Goal: Task Accomplishment & Management: Manage account settings

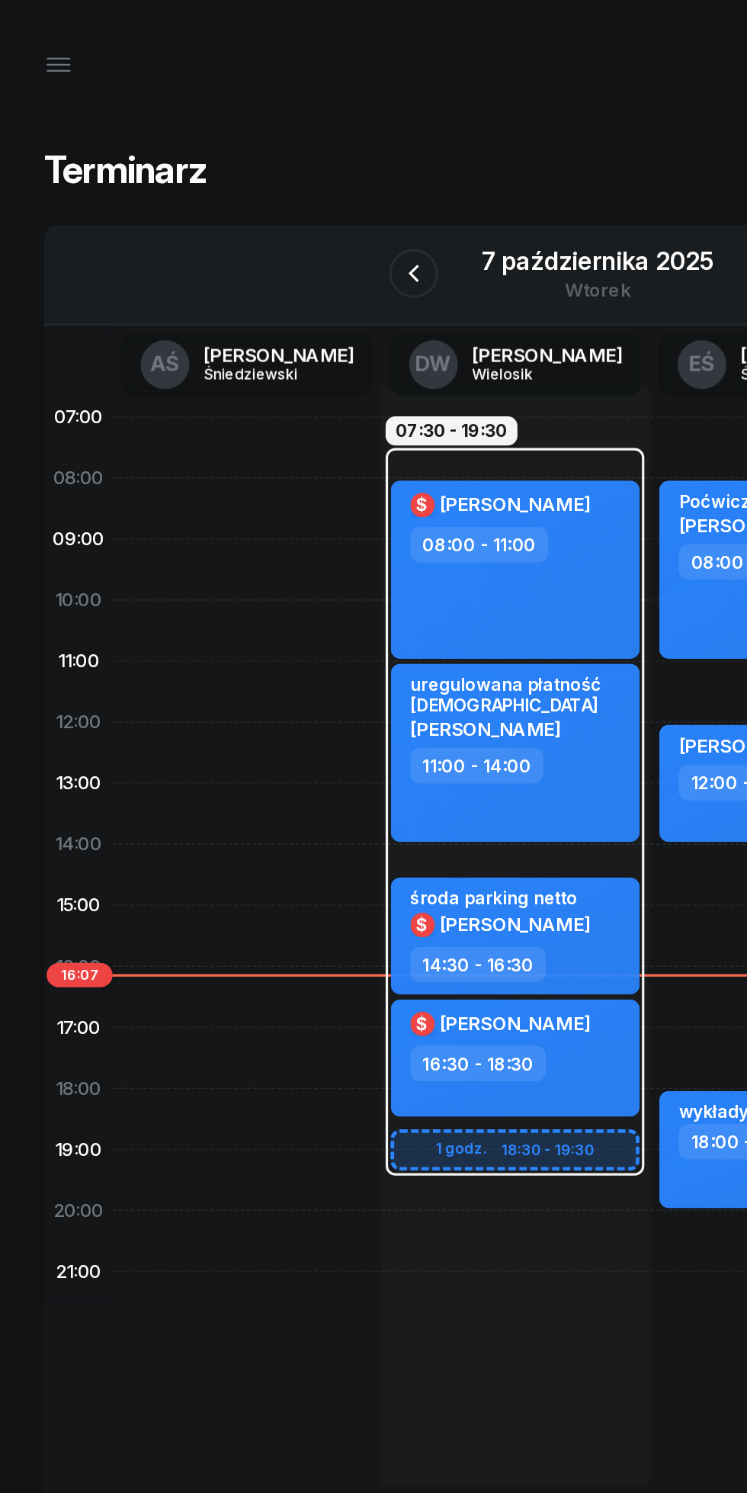
scroll to position [0, 127]
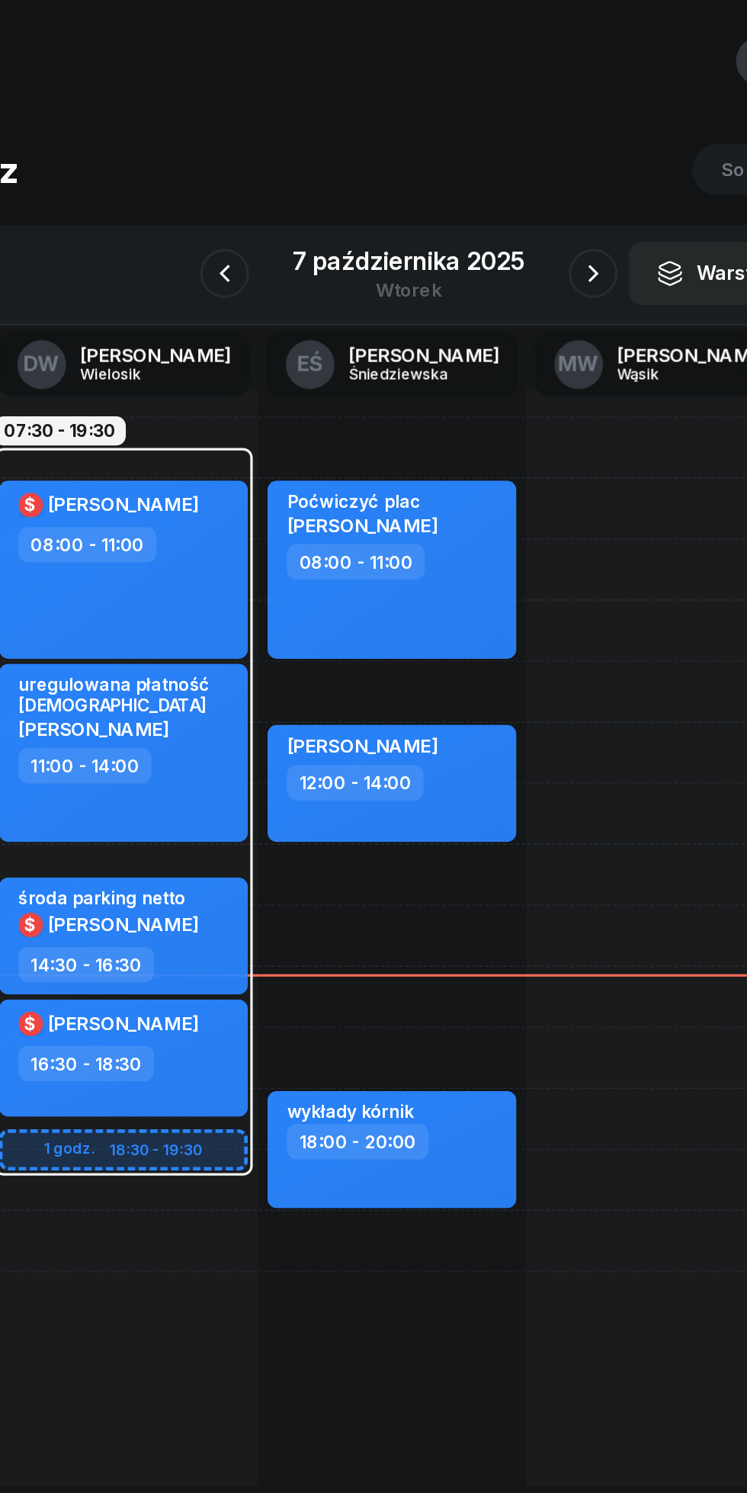
click at [475, 180] on div at bounding box center [488, 171] width 30 height 30
click at [488, 171] on icon "button" at bounding box center [489, 171] width 18 height 18
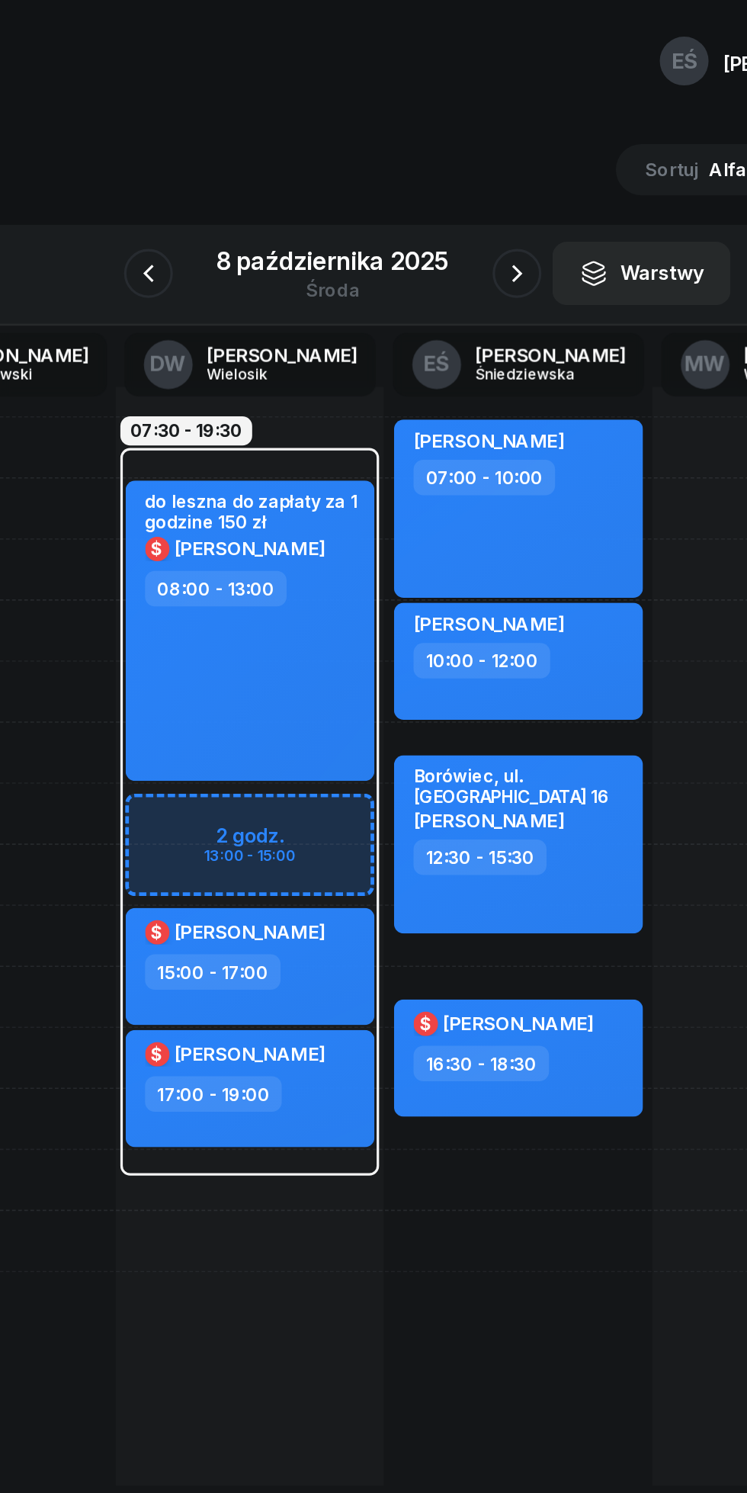
click at [258, 172] on icon "button" at bounding box center [258, 171] width 18 height 18
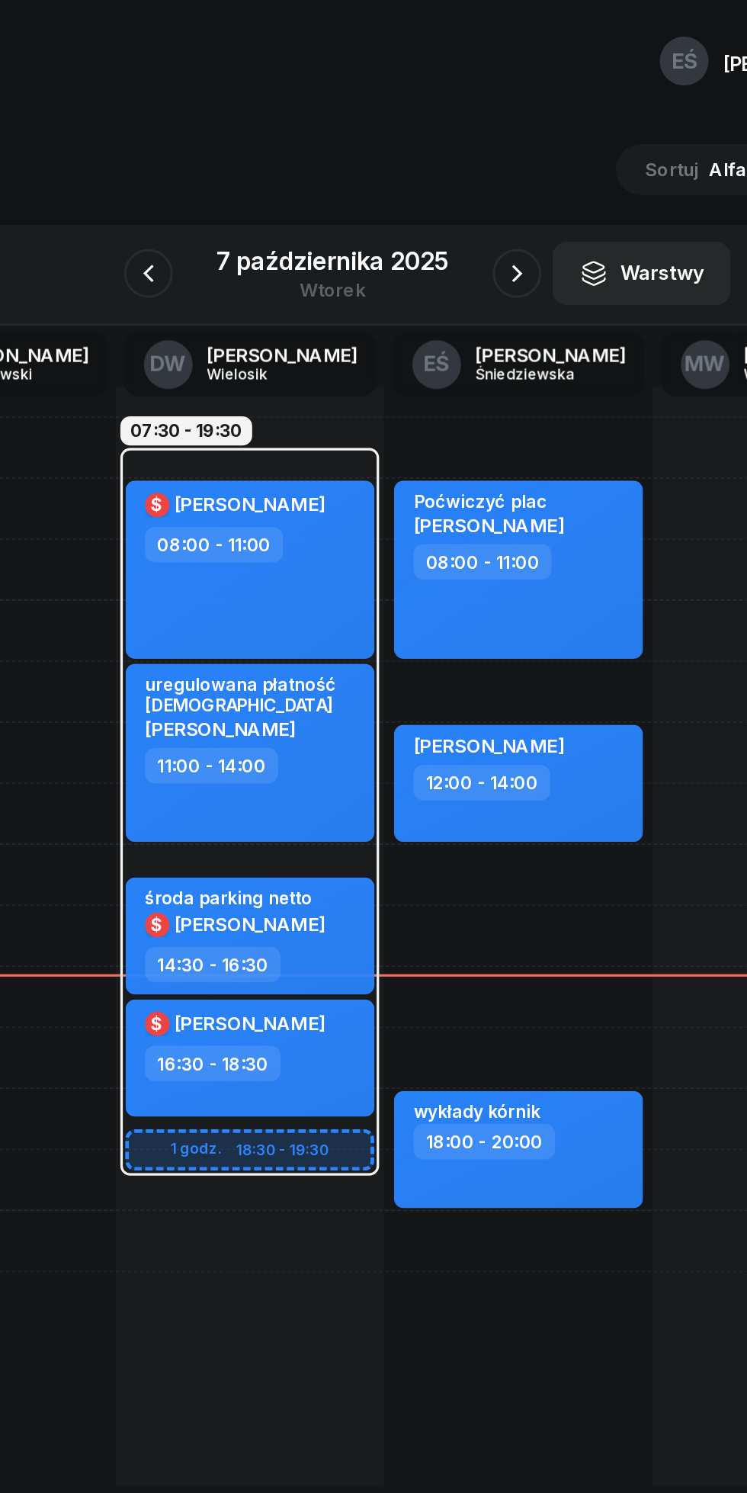
click at [488, 172] on icon "button" at bounding box center [489, 171] width 18 height 18
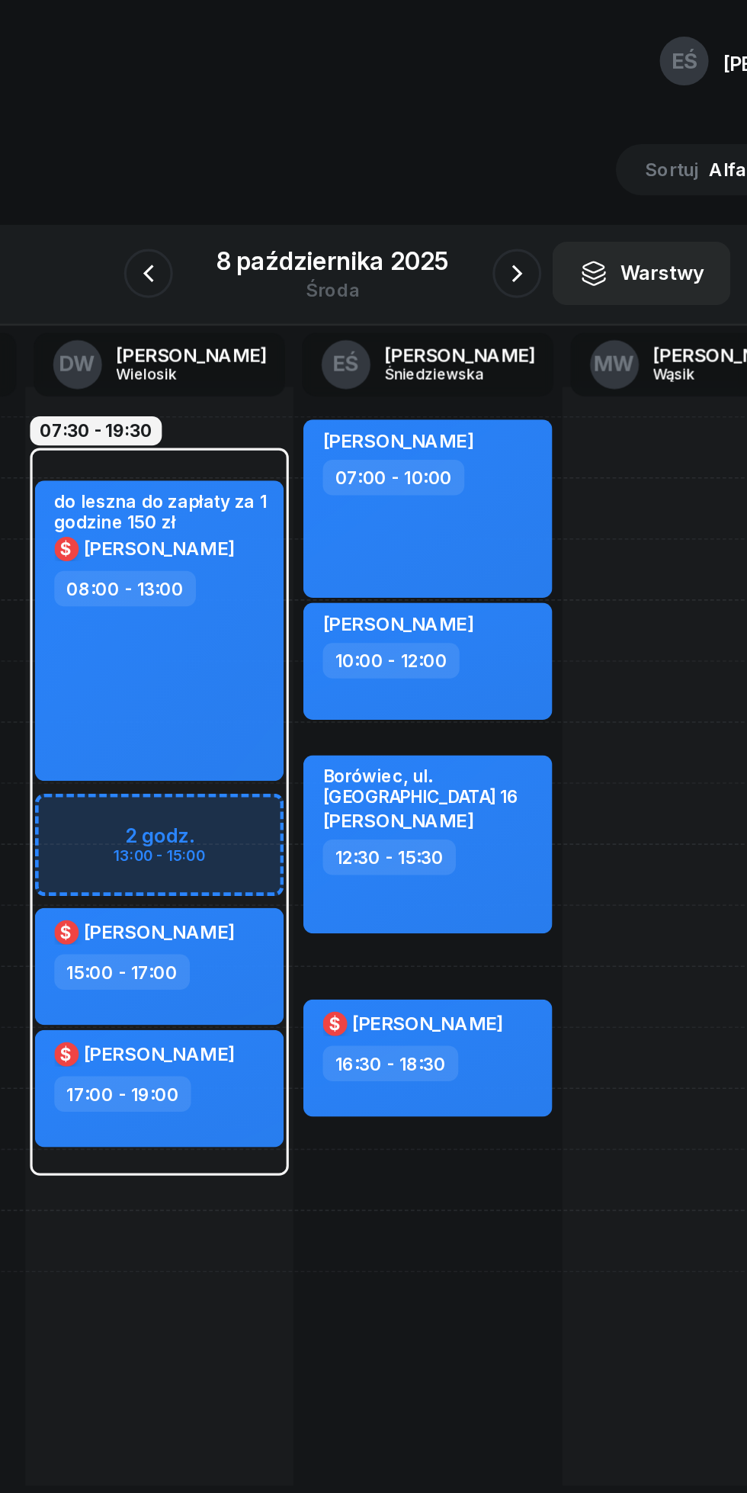
scroll to position [0, 58]
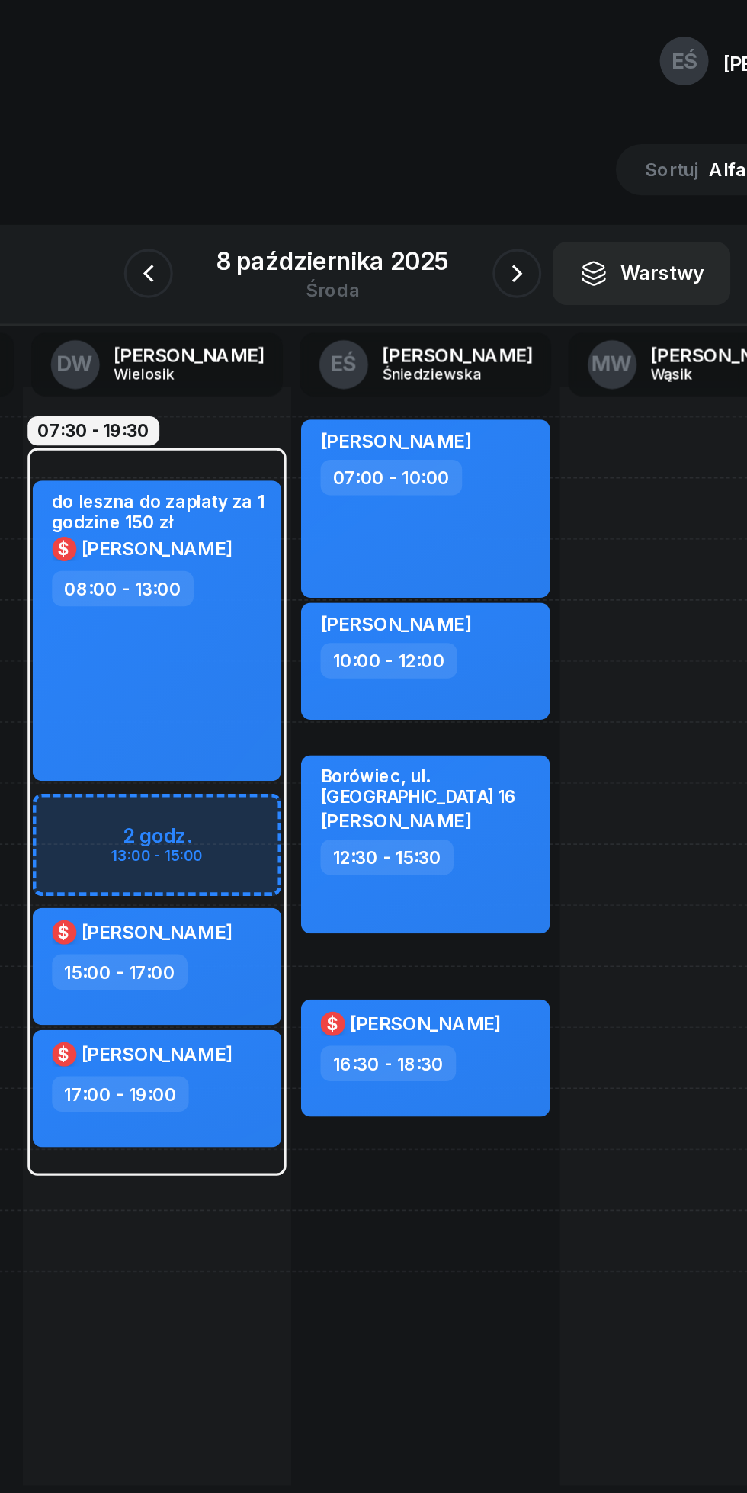
click at [489, 173] on icon "button" at bounding box center [489, 170] width 6 height 11
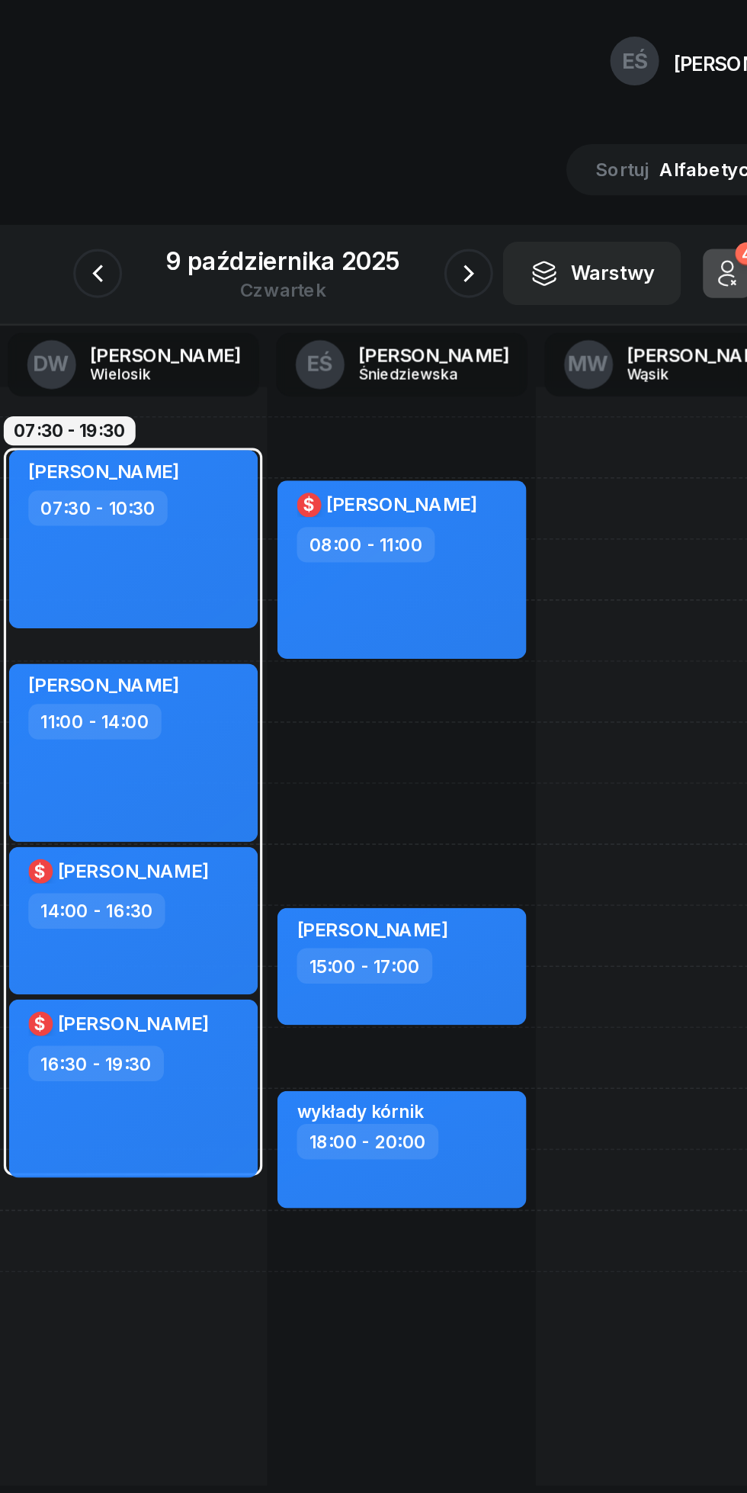
scroll to position [0, 49]
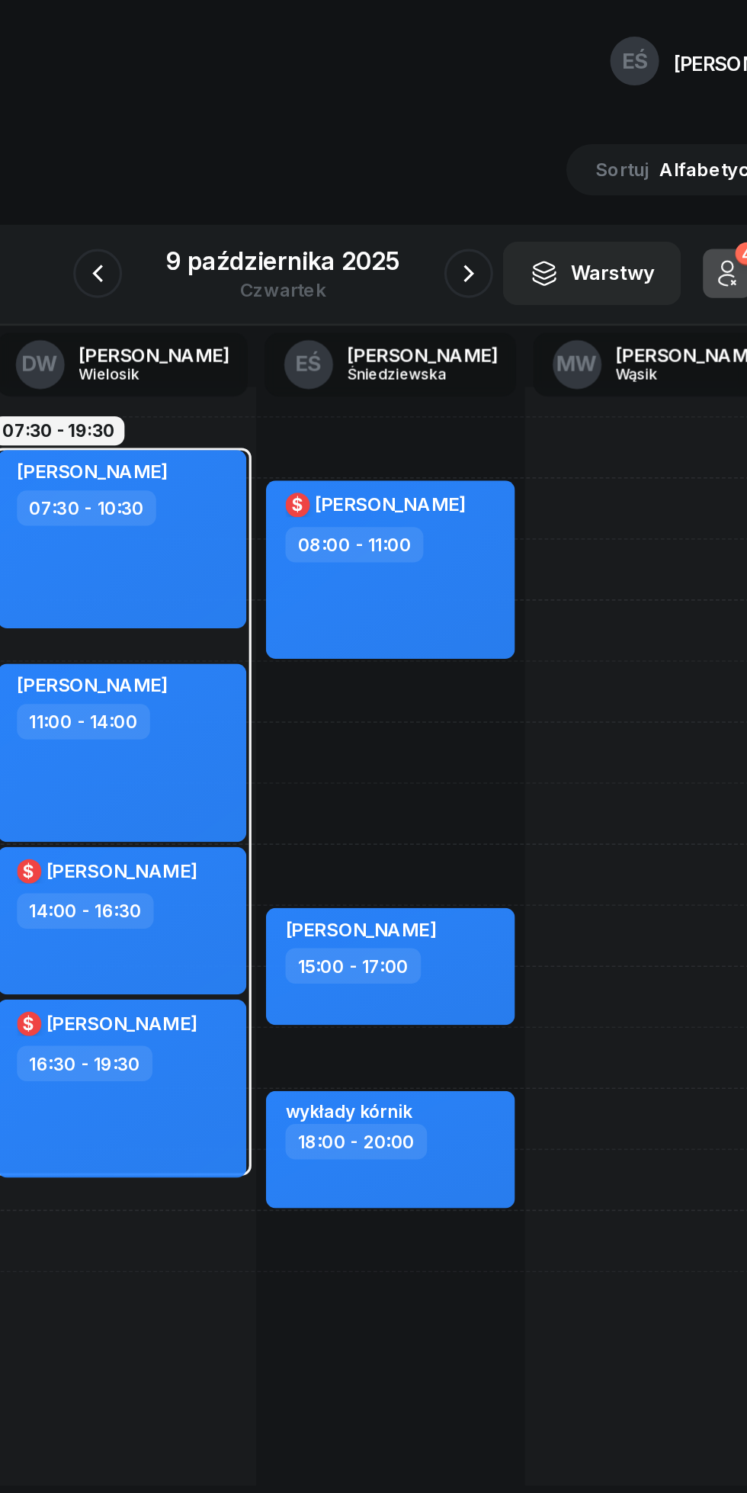
click at [253, 158] on button "button" at bounding box center [257, 171] width 30 height 30
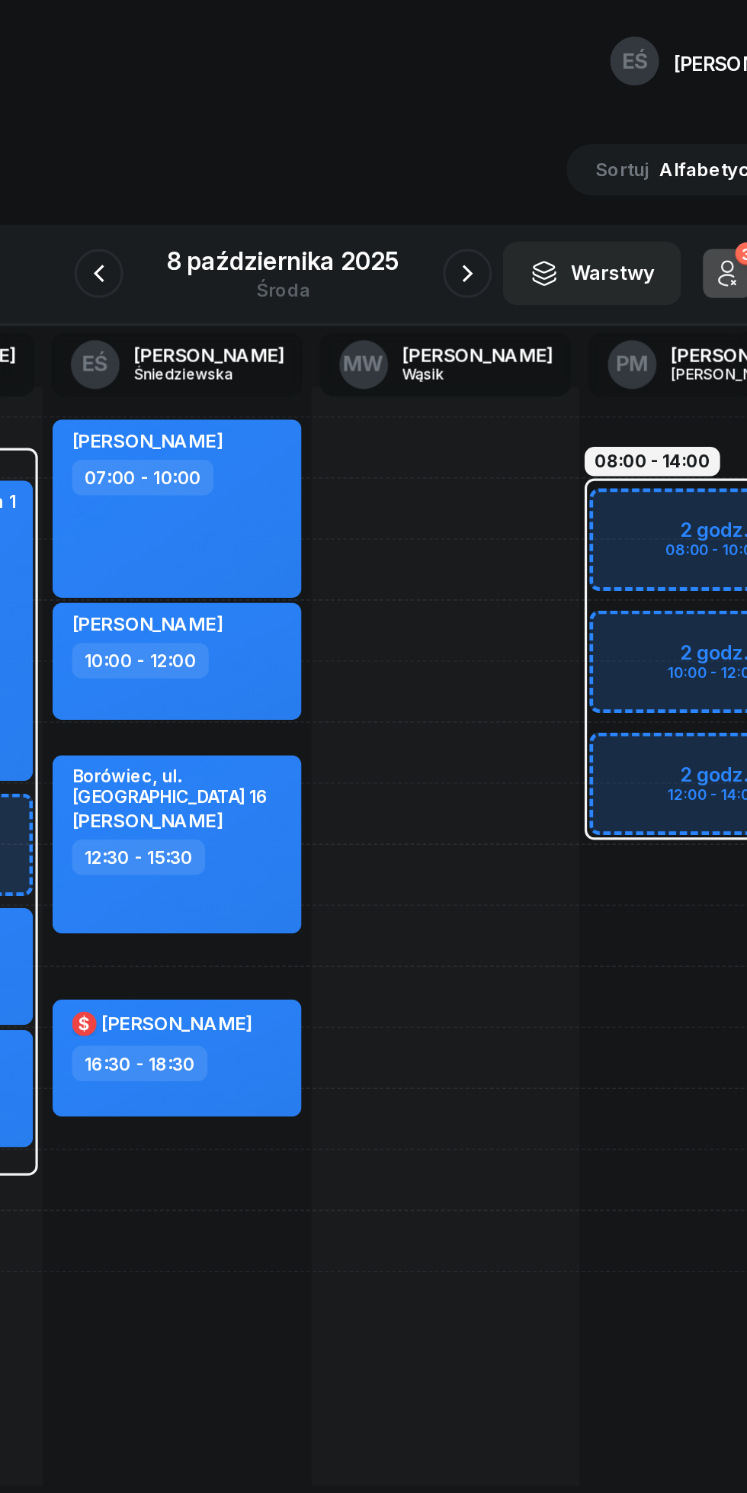
scroll to position [0, 189]
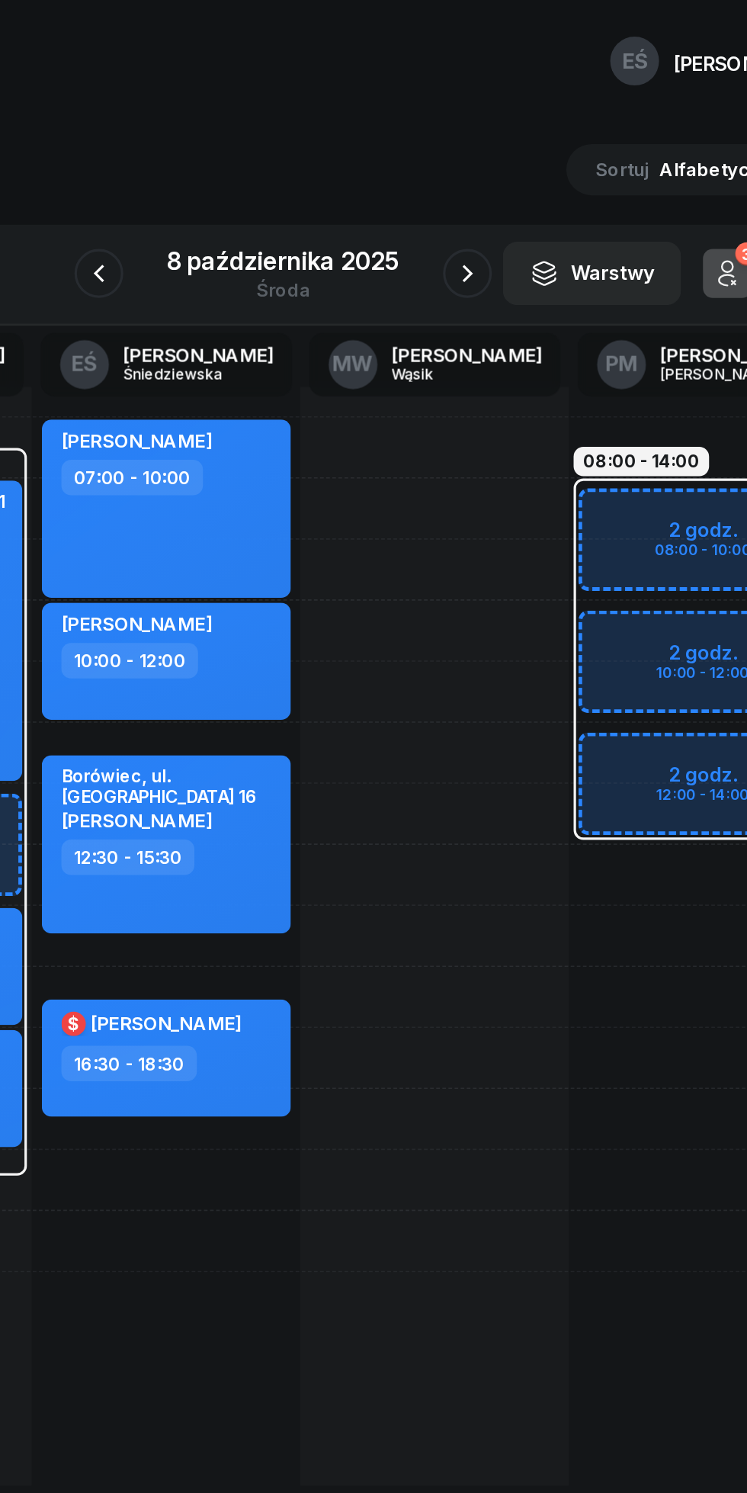
click at [488, 169] on icon "button" at bounding box center [489, 171] width 18 height 18
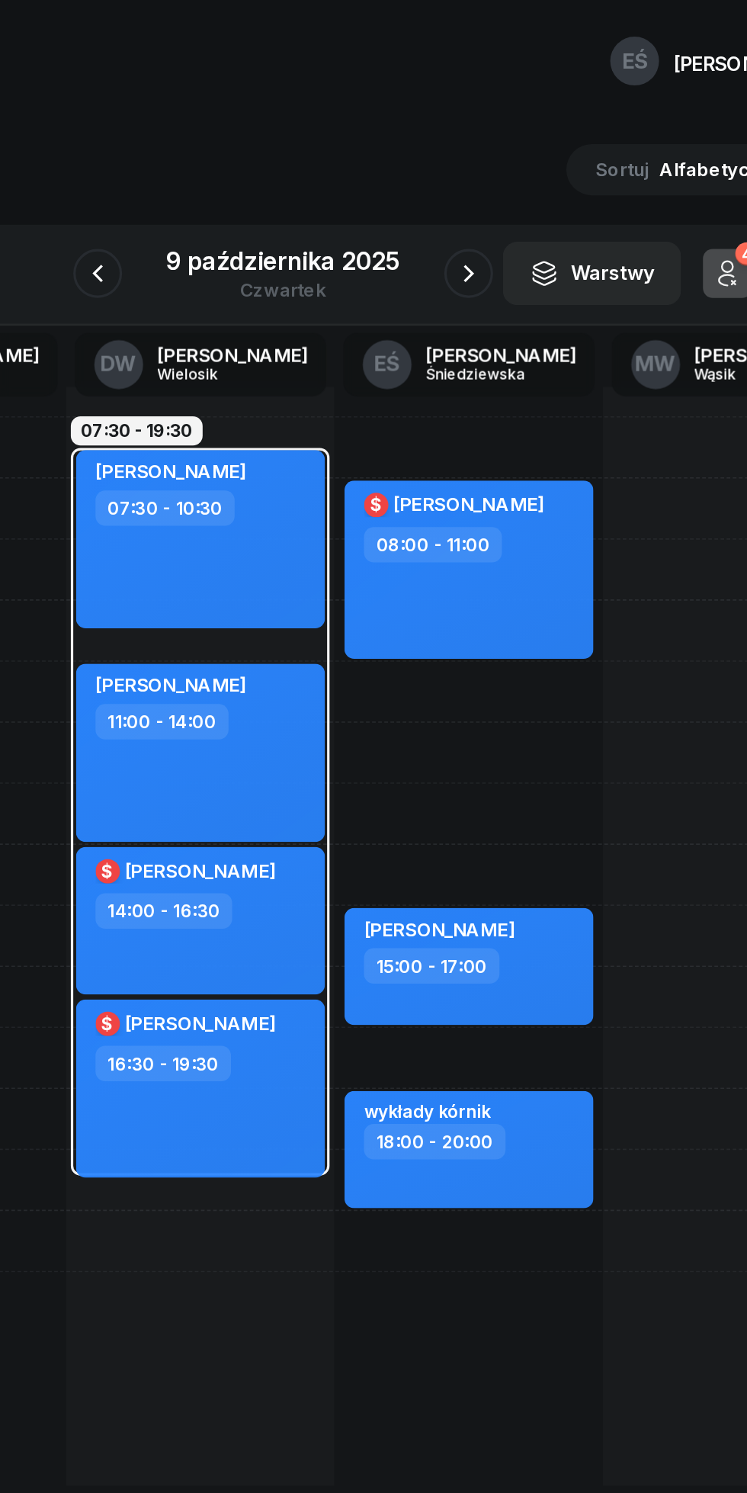
click at [258, 171] on icon "button" at bounding box center [258, 171] width 18 height 18
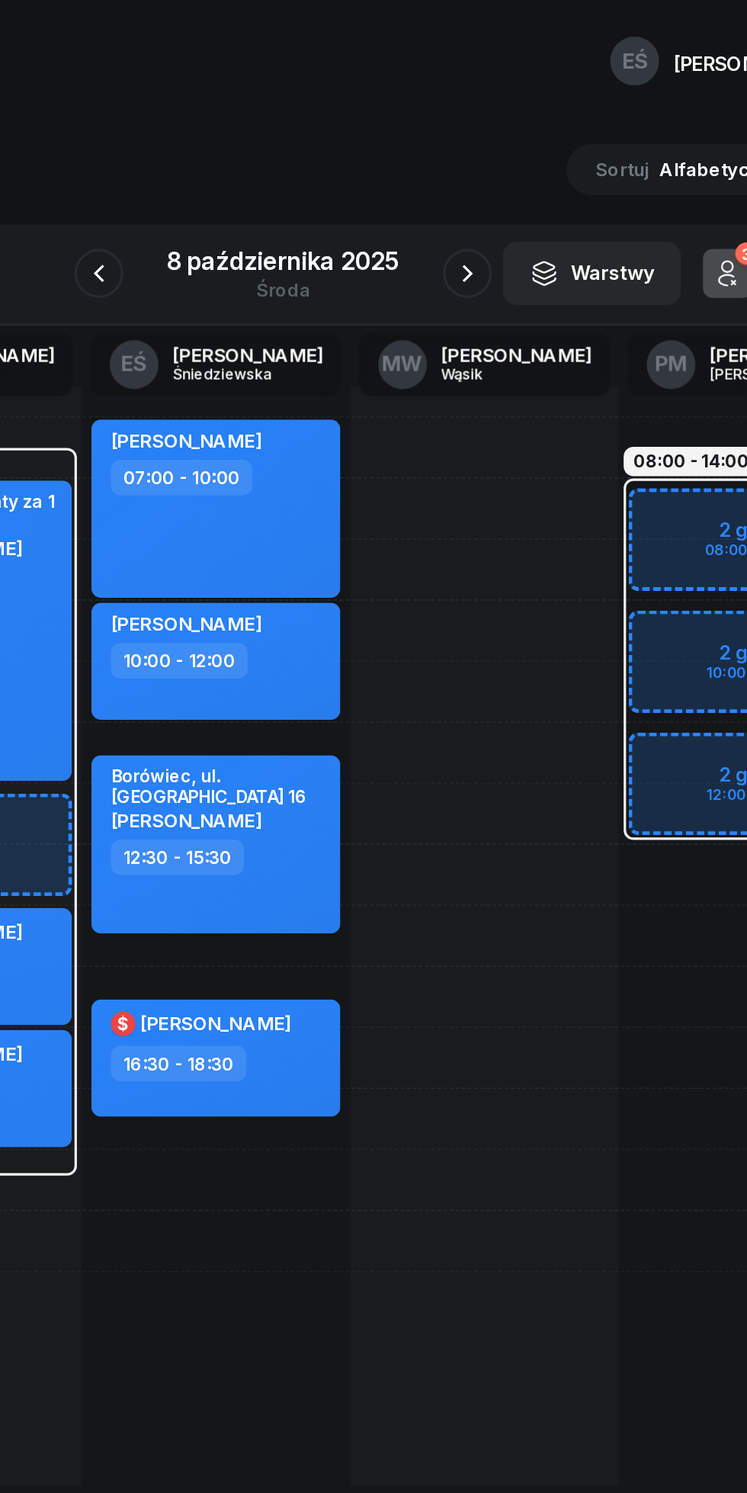
scroll to position [0, 189]
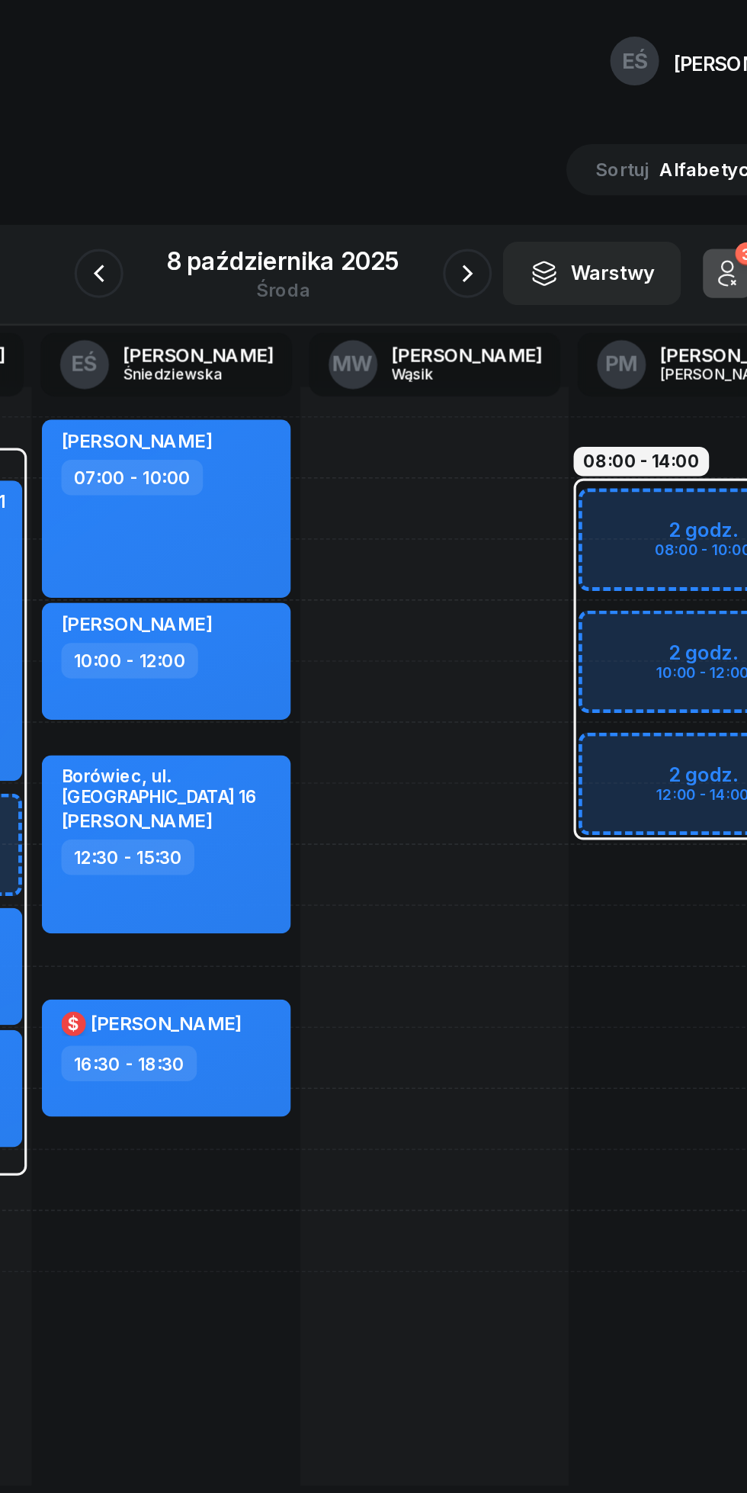
click at [489, 171] on icon "button" at bounding box center [489, 171] width 18 height 18
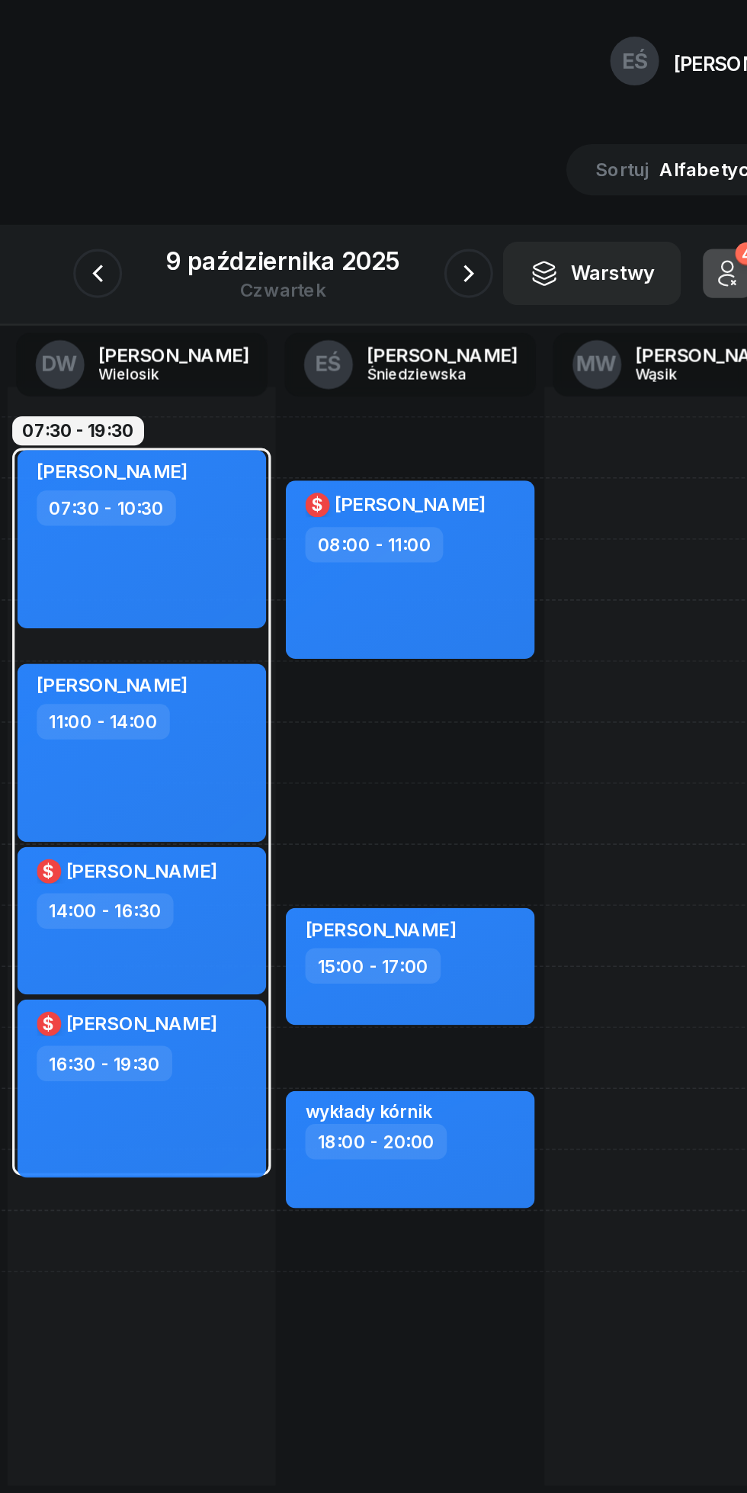
scroll to position [0, 20]
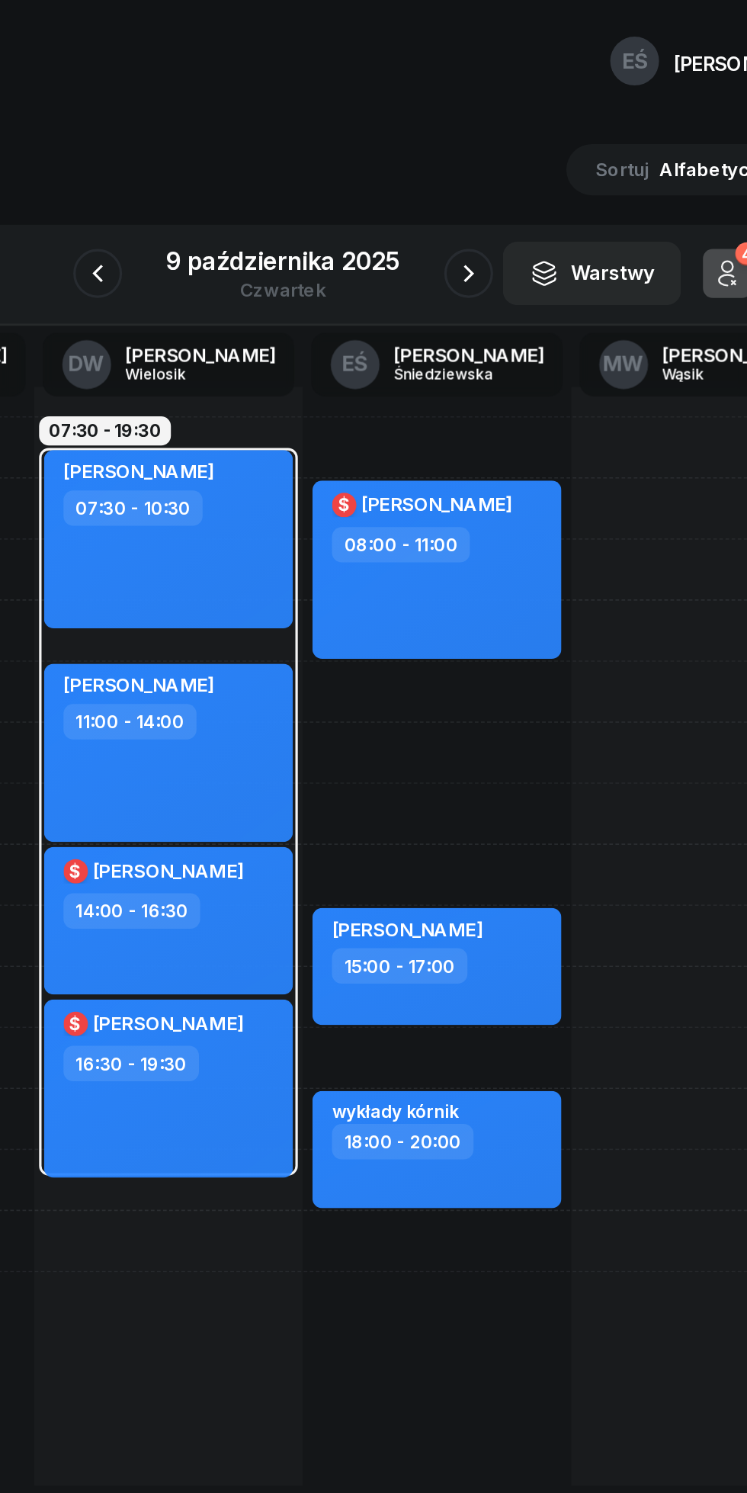
click at [260, 166] on icon "button" at bounding box center [258, 170] width 6 height 11
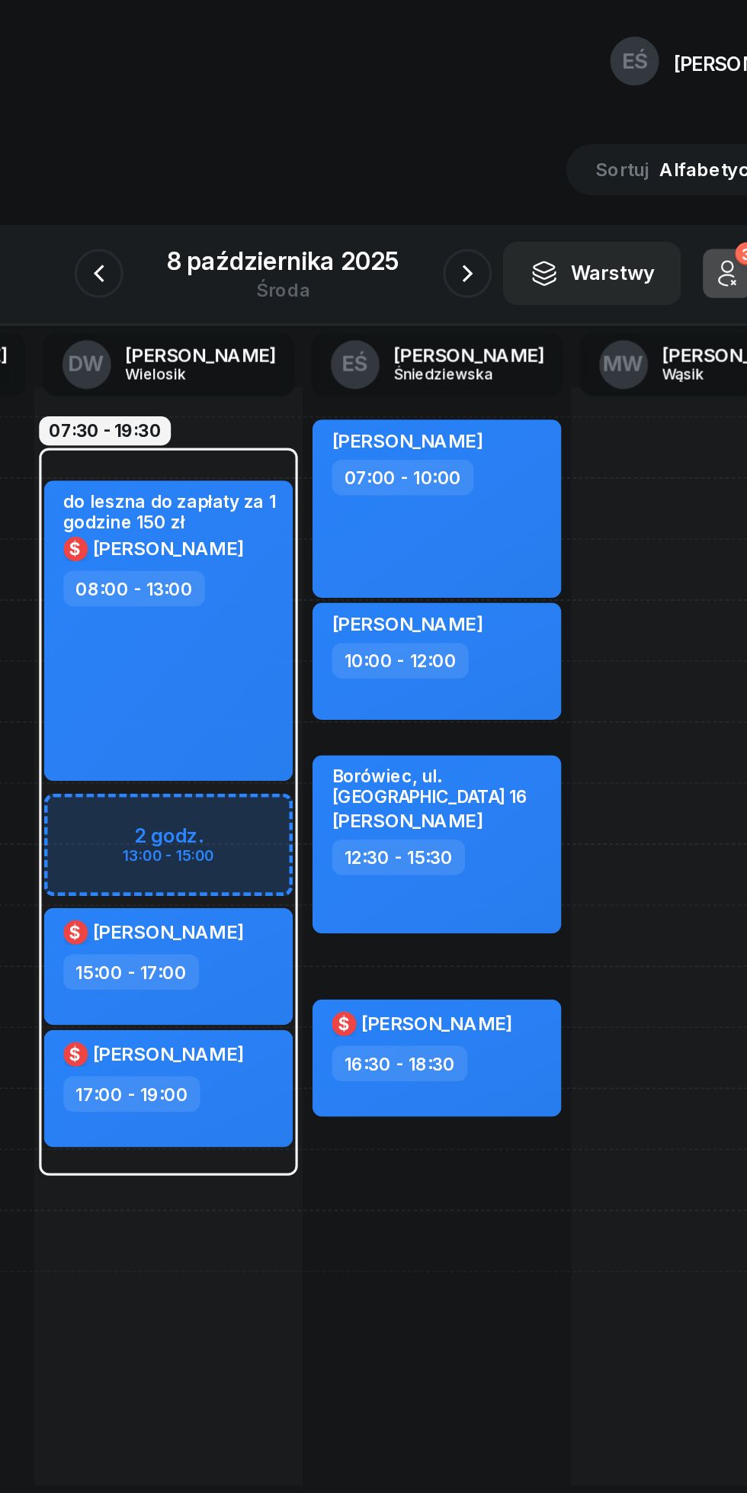
click at [271, 177] on button "button" at bounding box center [258, 171] width 30 height 30
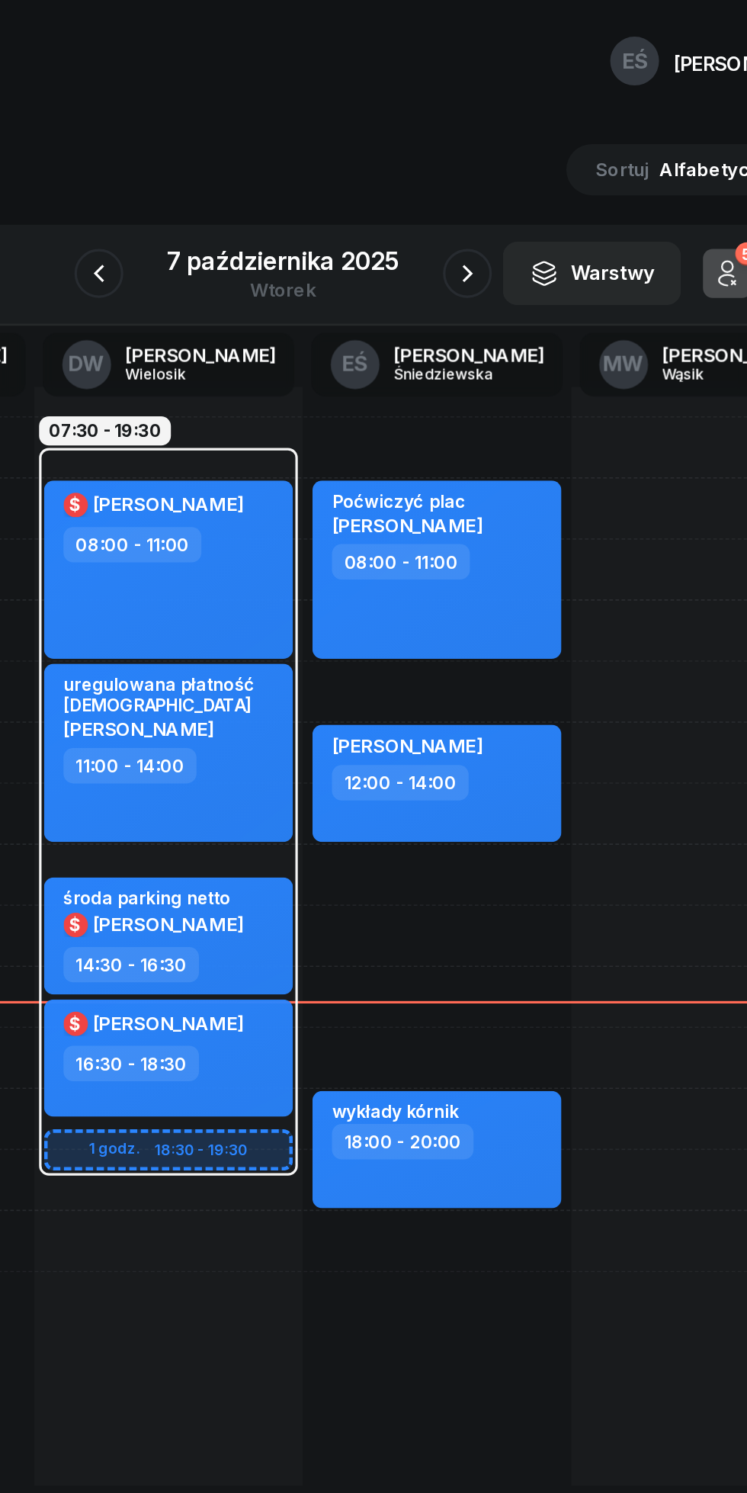
click at [488, 171] on icon "button" at bounding box center [489, 171] width 18 height 18
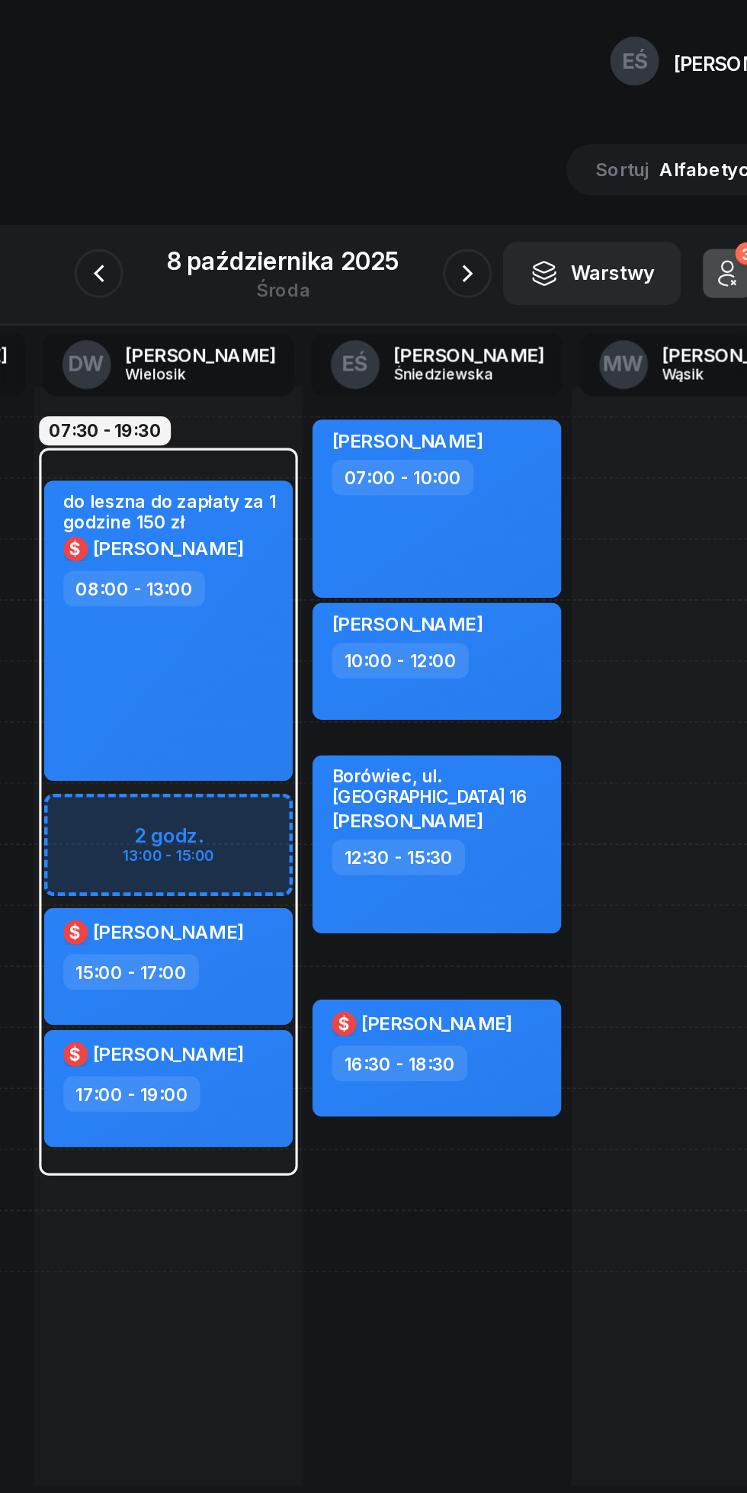
click at [257, 425] on div "do leszna do zapłaty za 1 godzine 150 zł $ [PERSON_NAME] 08:00 - 13:00" at bounding box center [302, 394] width 156 height 188
select select "08"
select select "13"
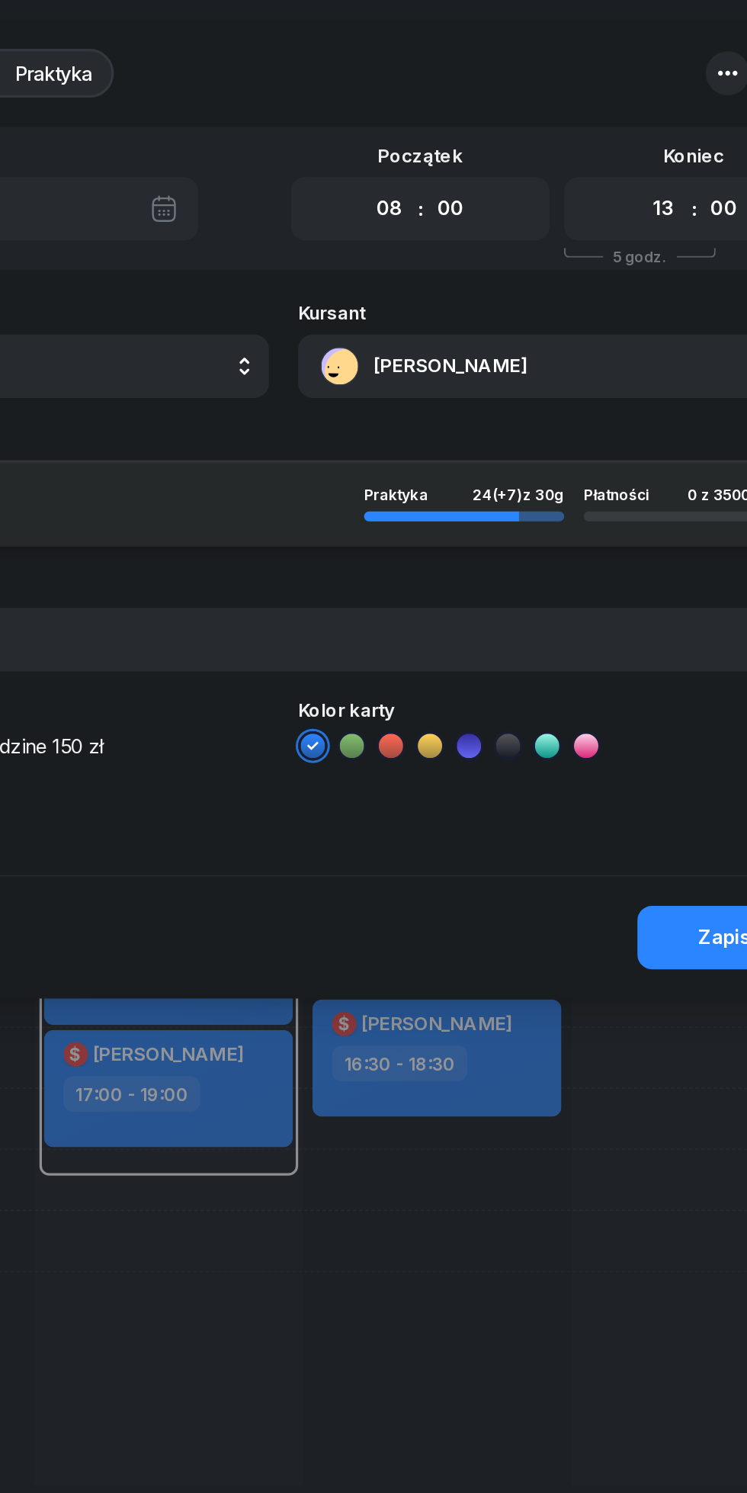
click at [438, 127] on select "00 01 02 03 04 05 06 07 08 09 10 11 12 13 14 15 16 17 18 19 20 21 22 23" at bounding box center [439, 130] width 29 height 32
select select "07"
click at [425, 114] on select "00 01 02 03 04 05 06 07 08 09 10 11 12 13 14 15 16 17 18 19 20 21 22 23" at bounding box center [439, 130] width 29 height 32
click at [606, 123] on select "00 01 02 03 04 05 06 07 08 09 10 11 12 13 14 15 16 17 18 19 20 21 22 23" at bounding box center [610, 130] width 29 height 32
select select "12"
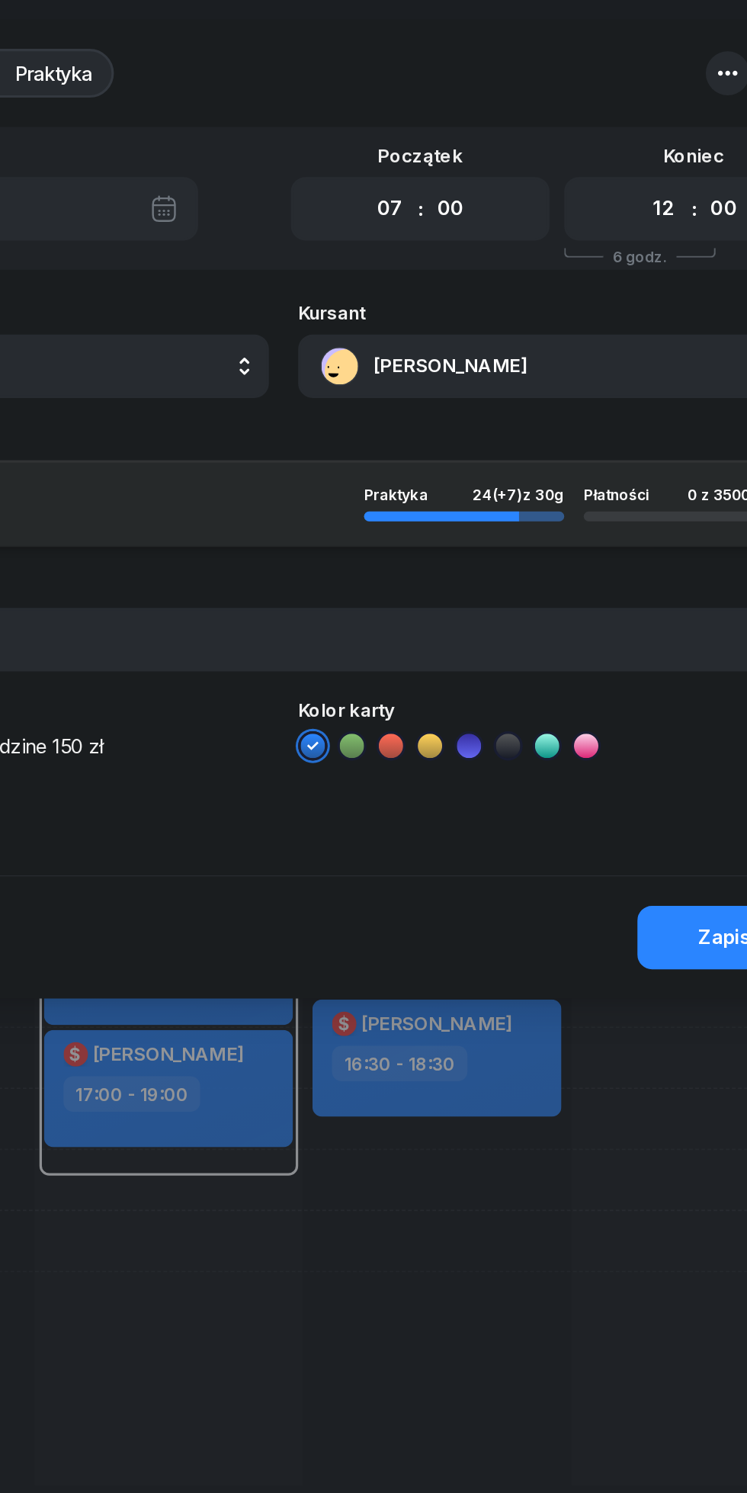
click at [596, 114] on select "00 01 02 03 04 05 06 07 08 09 10 11 12 13 14 15 16 17 18 19 20 21 22 23" at bounding box center [610, 130] width 29 height 32
click at [631, 581] on button "Zapisz" at bounding box center [653, 586] width 116 height 40
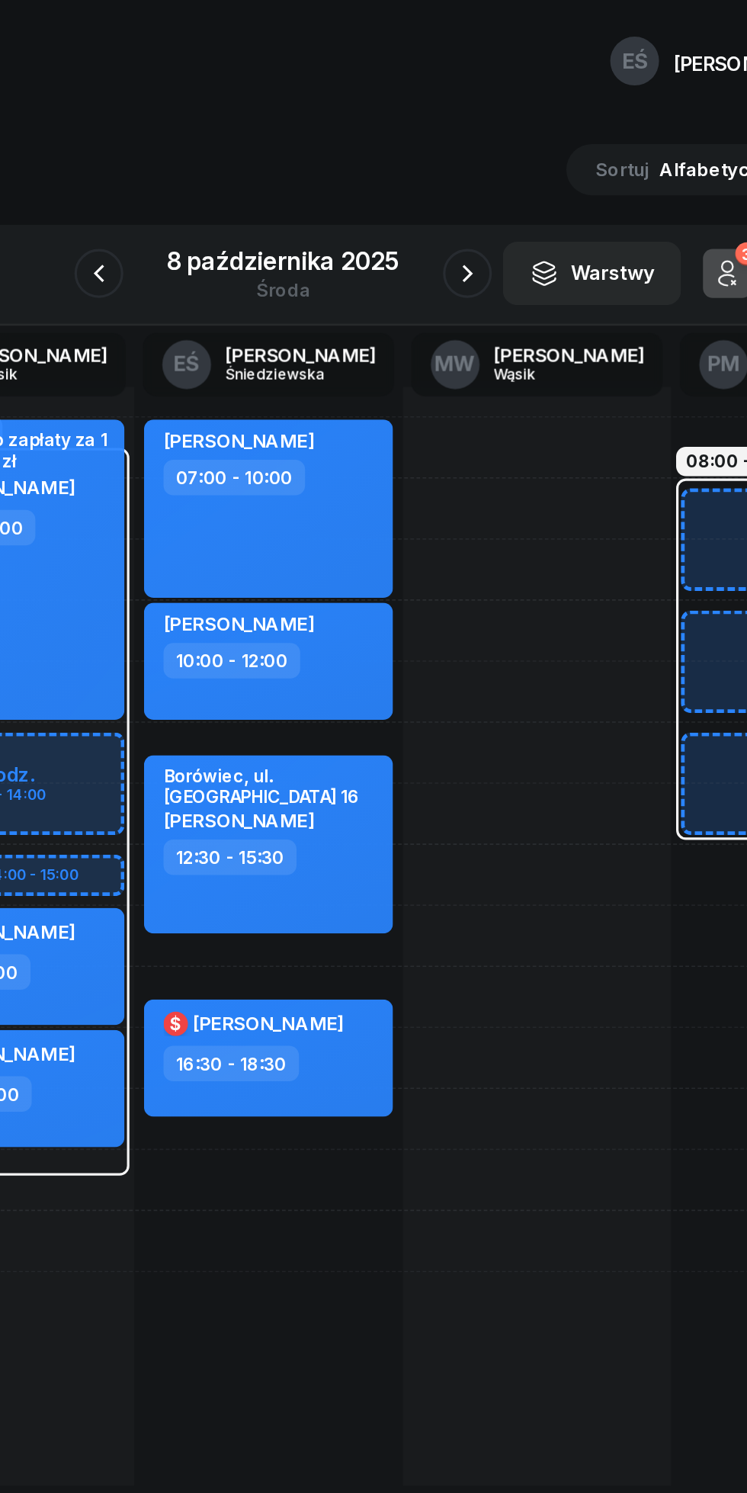
scroll to position [0, 125]
click at [486, 175] on icon "button" at bounding box center [489, 170] width 6 height 11
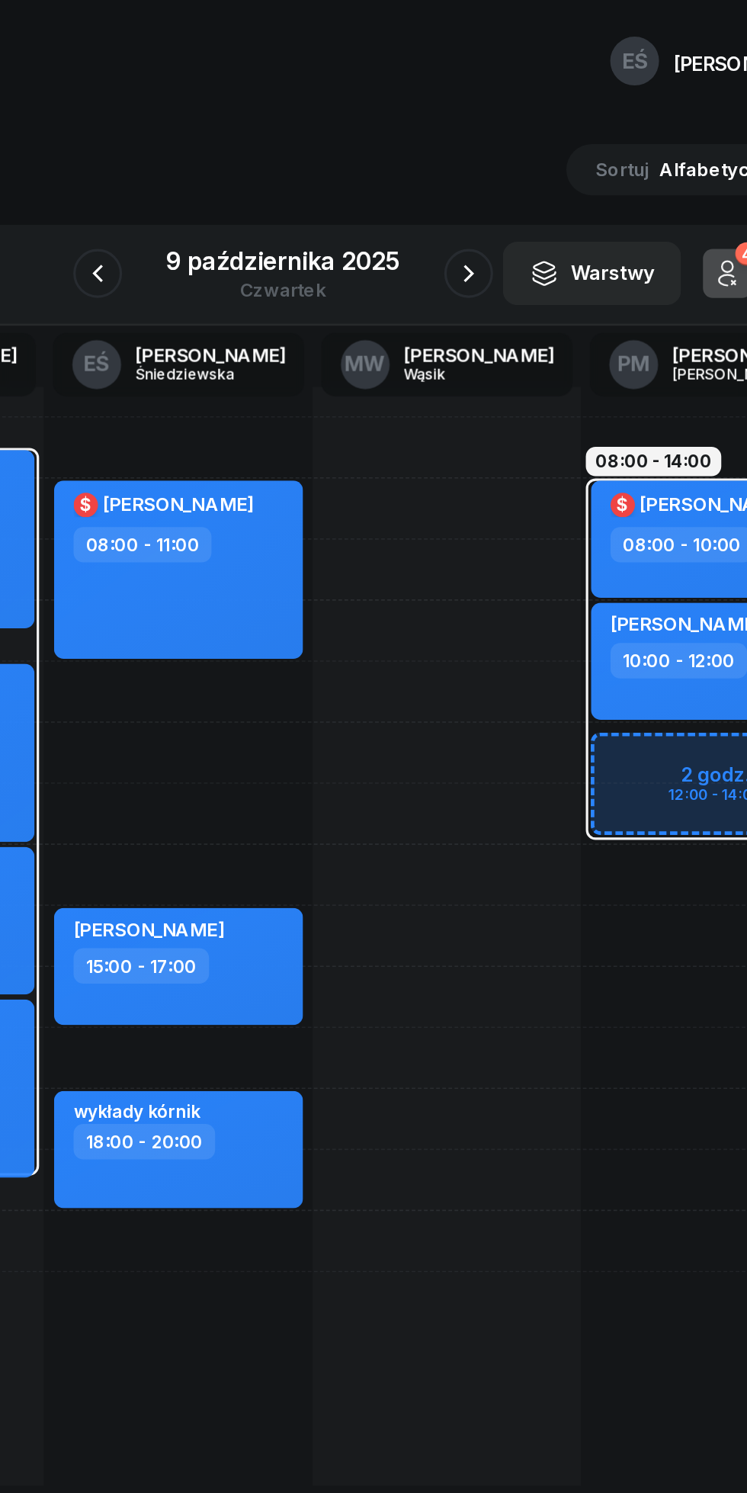
scroll to position [0, 189]
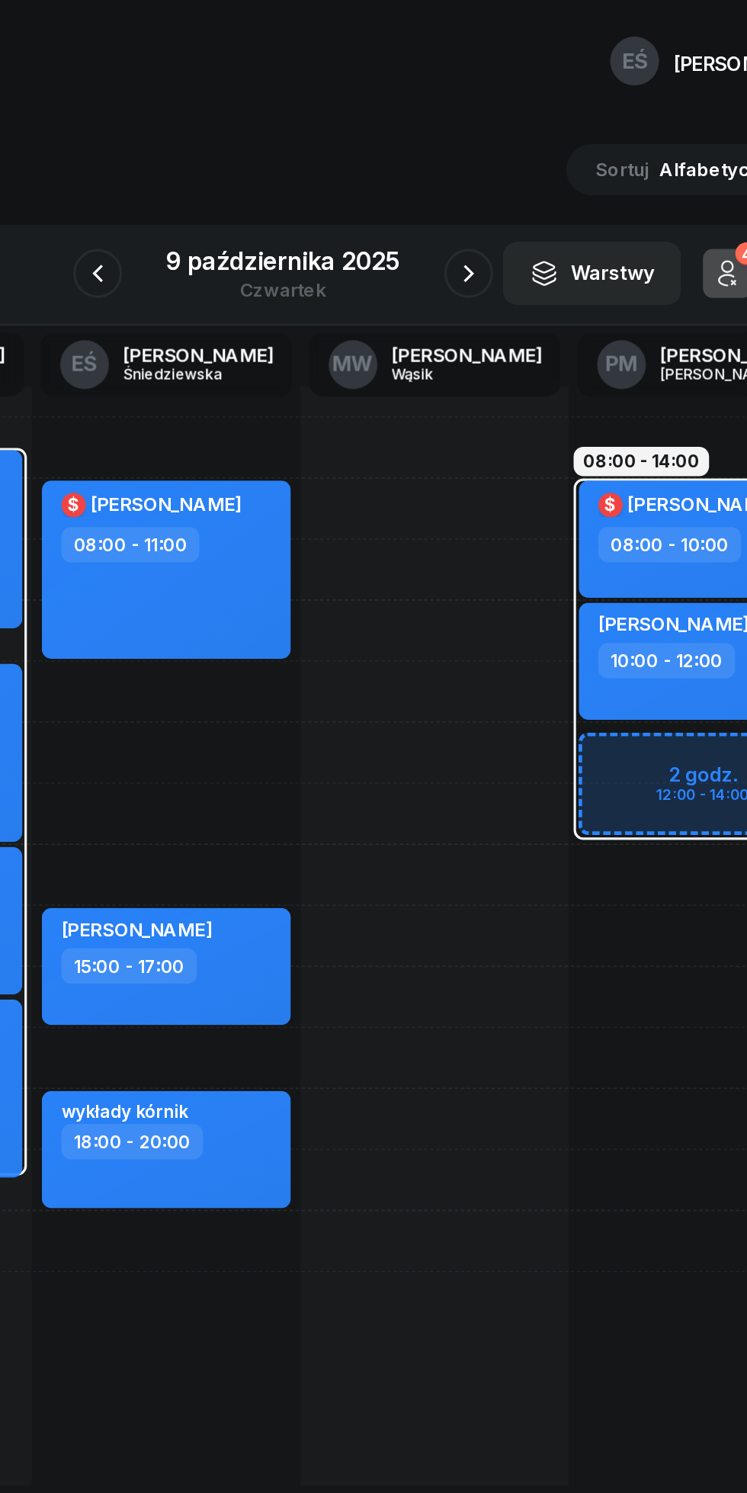
click at [491, 172] on icon "button" at bounding box center [489, 170] width 6 height 11
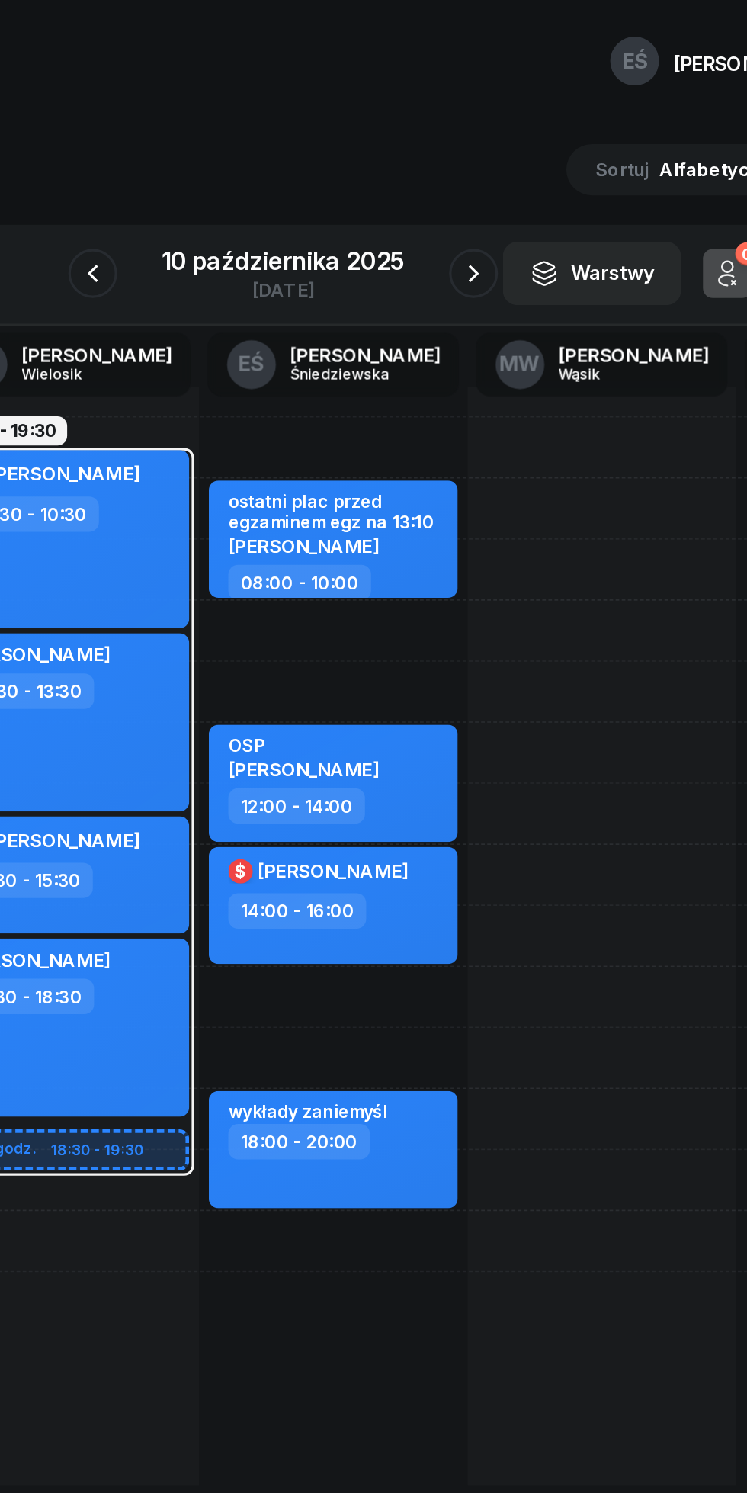
scroll to position [0, 91]
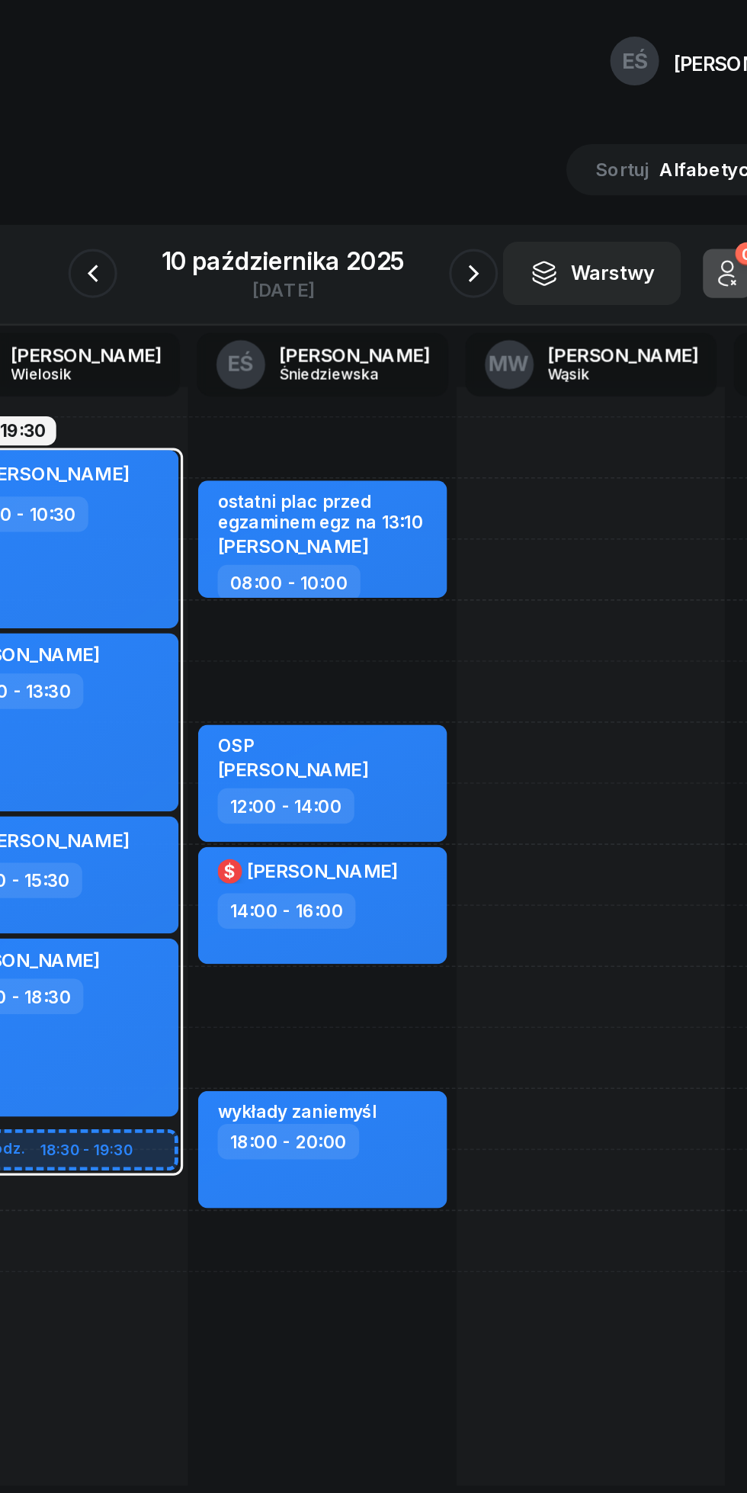
click at [268, 176] on button "button" at bounding box center [254, 171] width 30 height 30
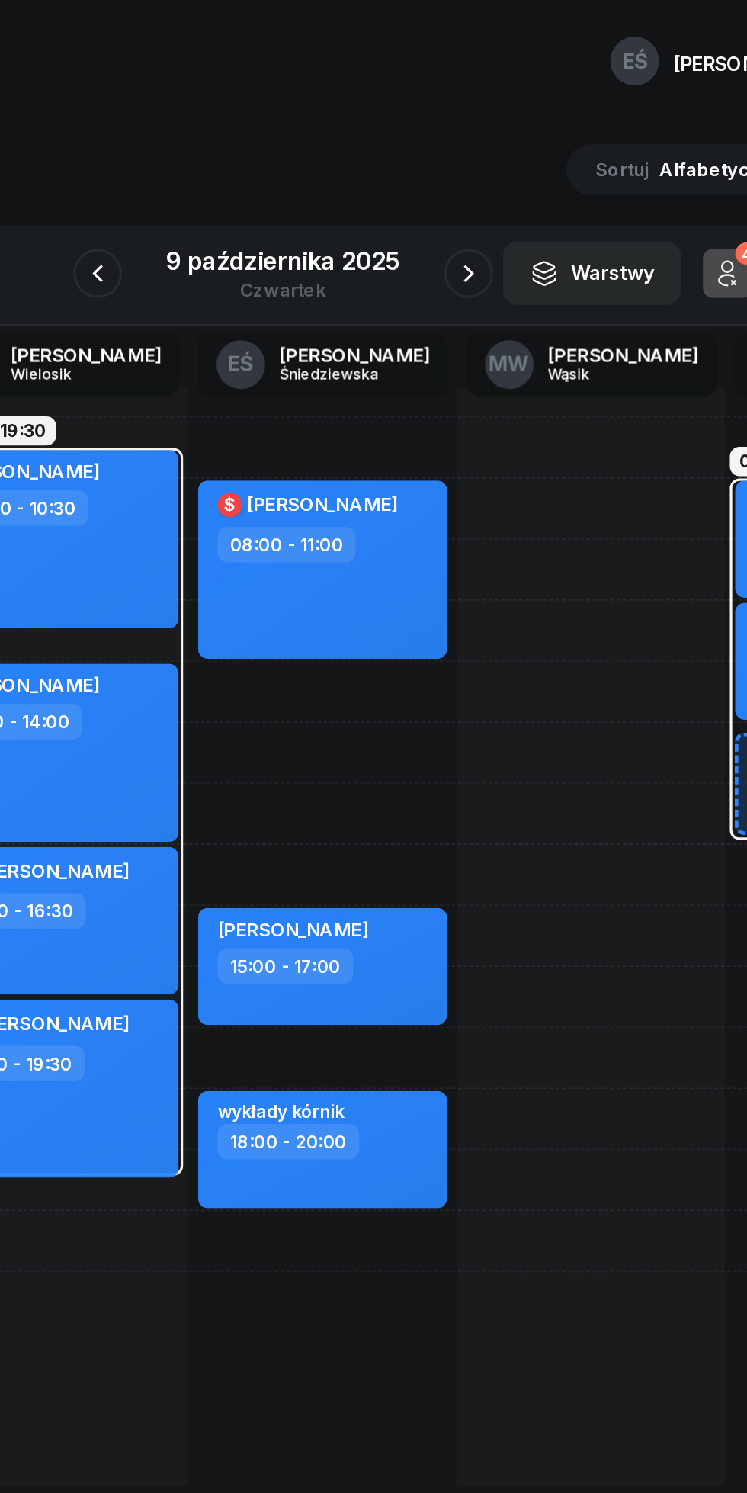
click at [255, 181] on button "button" at bounding box center [257, 171] width 30 height 30
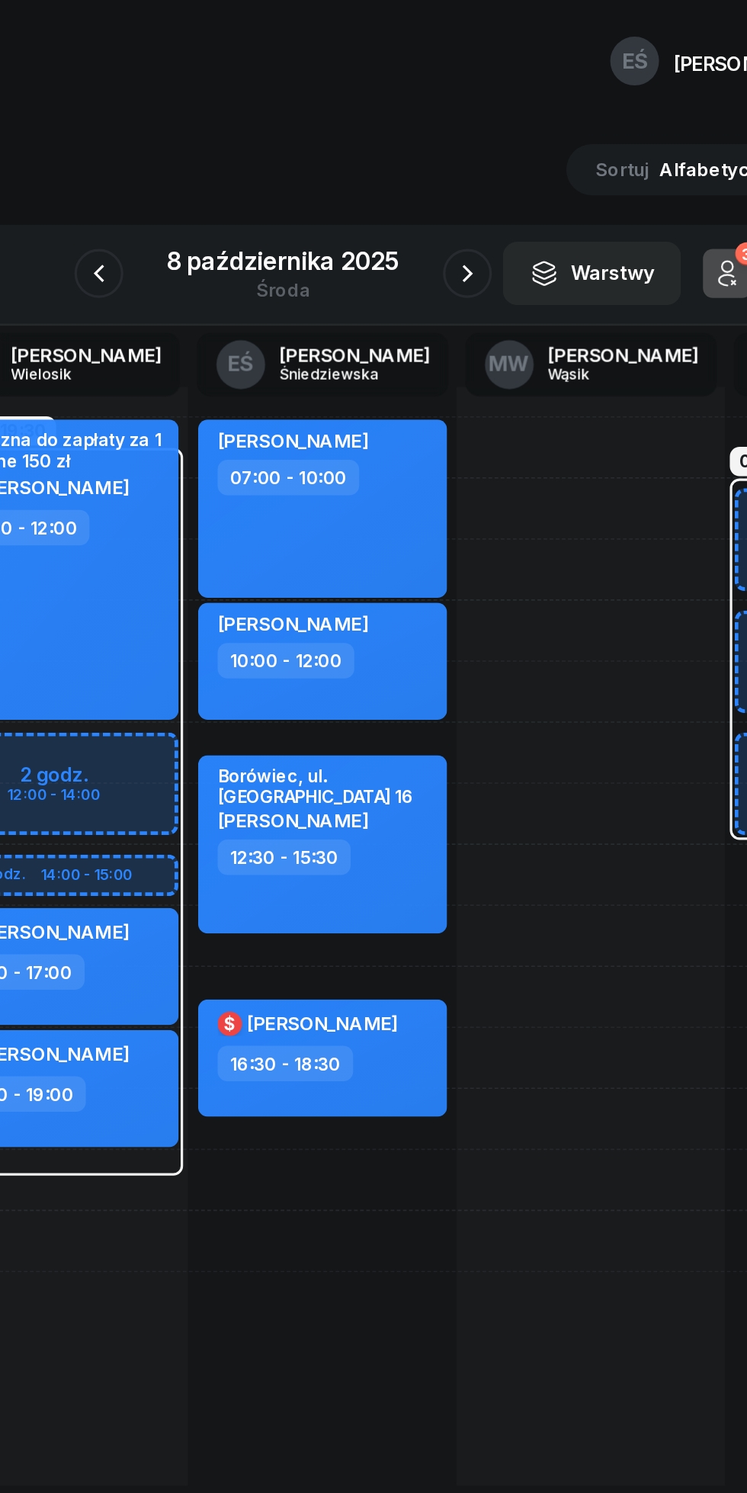
click at [258, 172] on icon "button" at bounding box center [258, 171] width 18 height 18
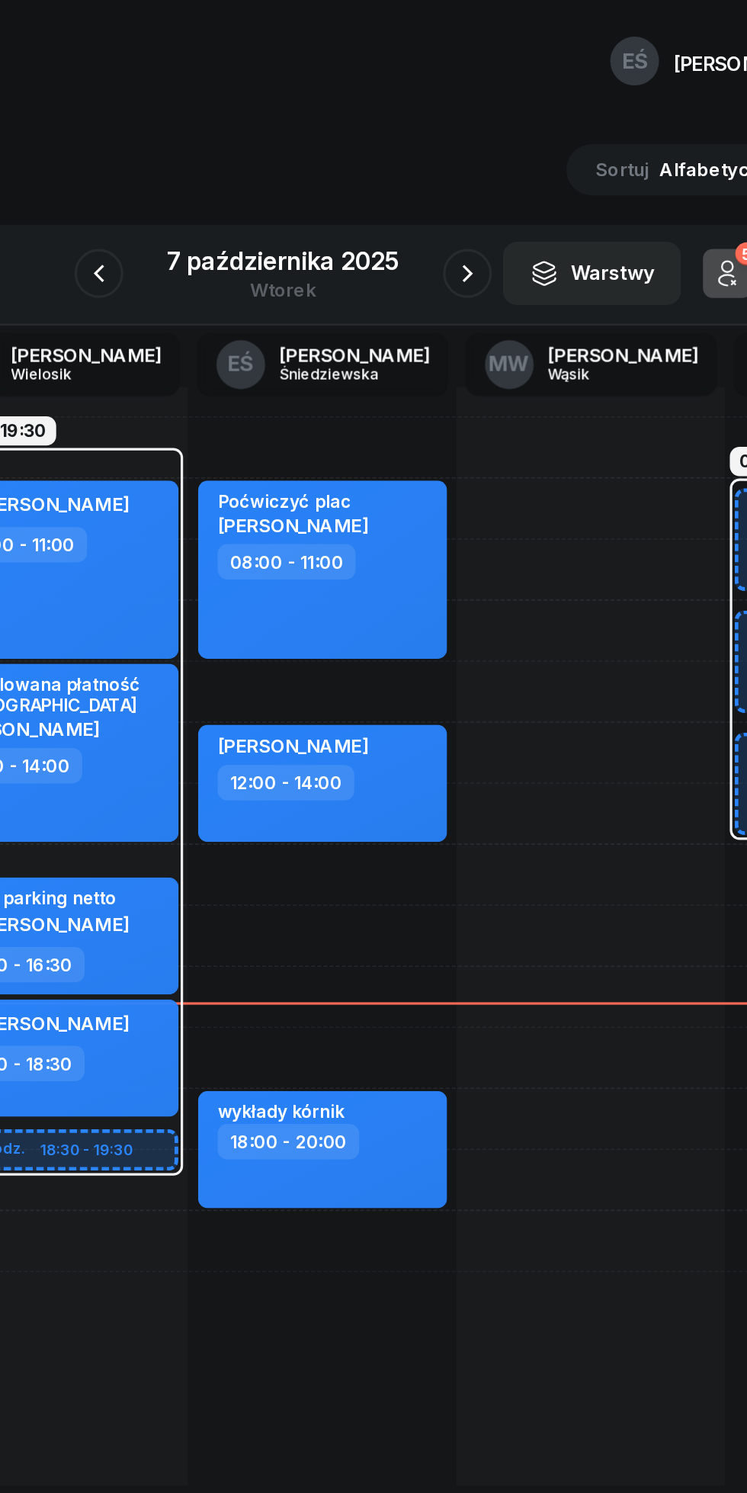
click at [485, 175] on icon "button" at bounding box center [489, 171] width 18 height 18
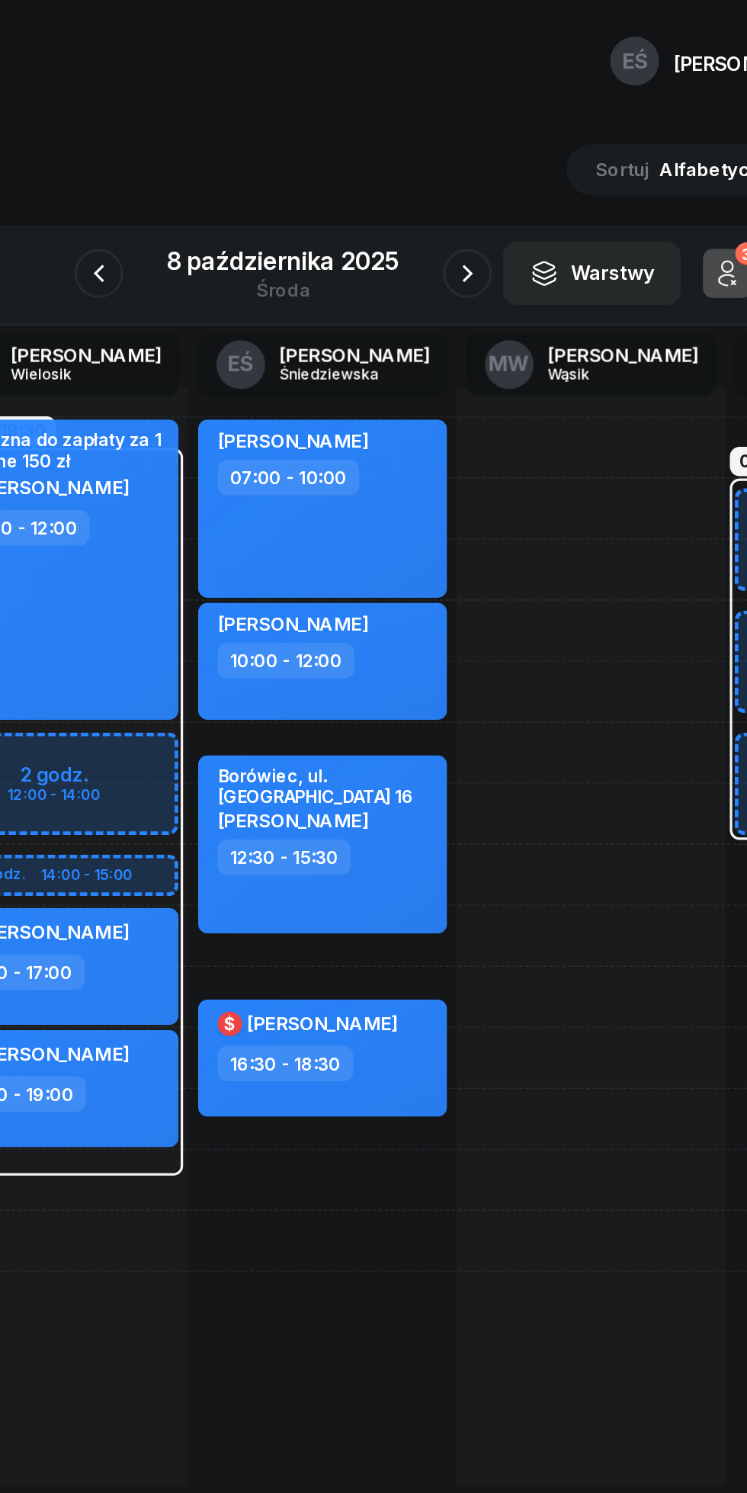
click at [451, 659] on div "16:30 - 18:30" at bounding box center [399, 664] width 134 height 22
select select "16"
select select "30"
select select "18"
select select "30"
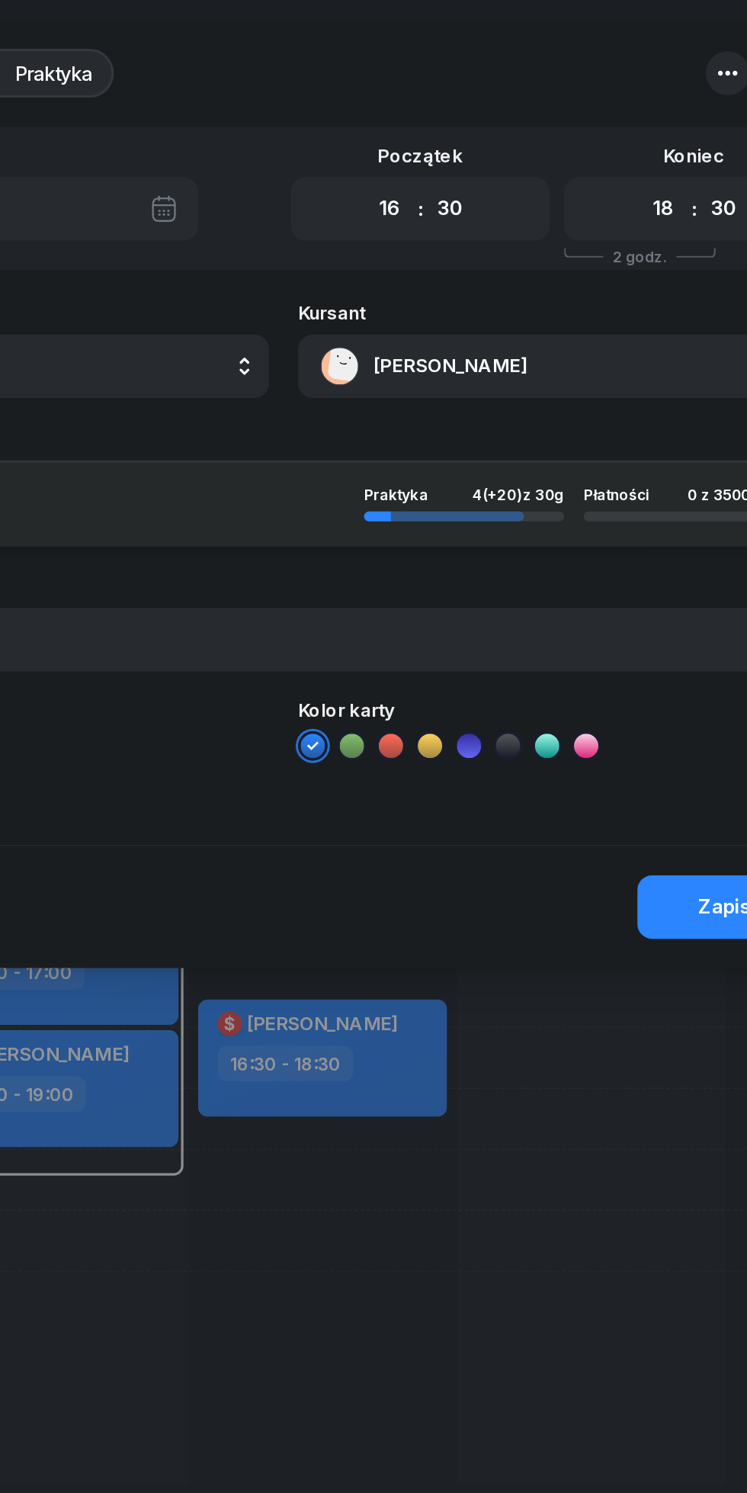
click at [428, 133] on select "00 01 02 03 04 05 06 07 08 09 10 11 12 13 14 15 16 17 18 19 20 21 22 23" at bounding box center [439, 130] width 29 height 32
select select "13"
click at [425, 114] on select "00 01 02 03 04 05 06 07 08 09 10 11 12 13 14 15 16 17 18 19 20 21 22 23" at bounding box center [439, 130] width 29 height 32
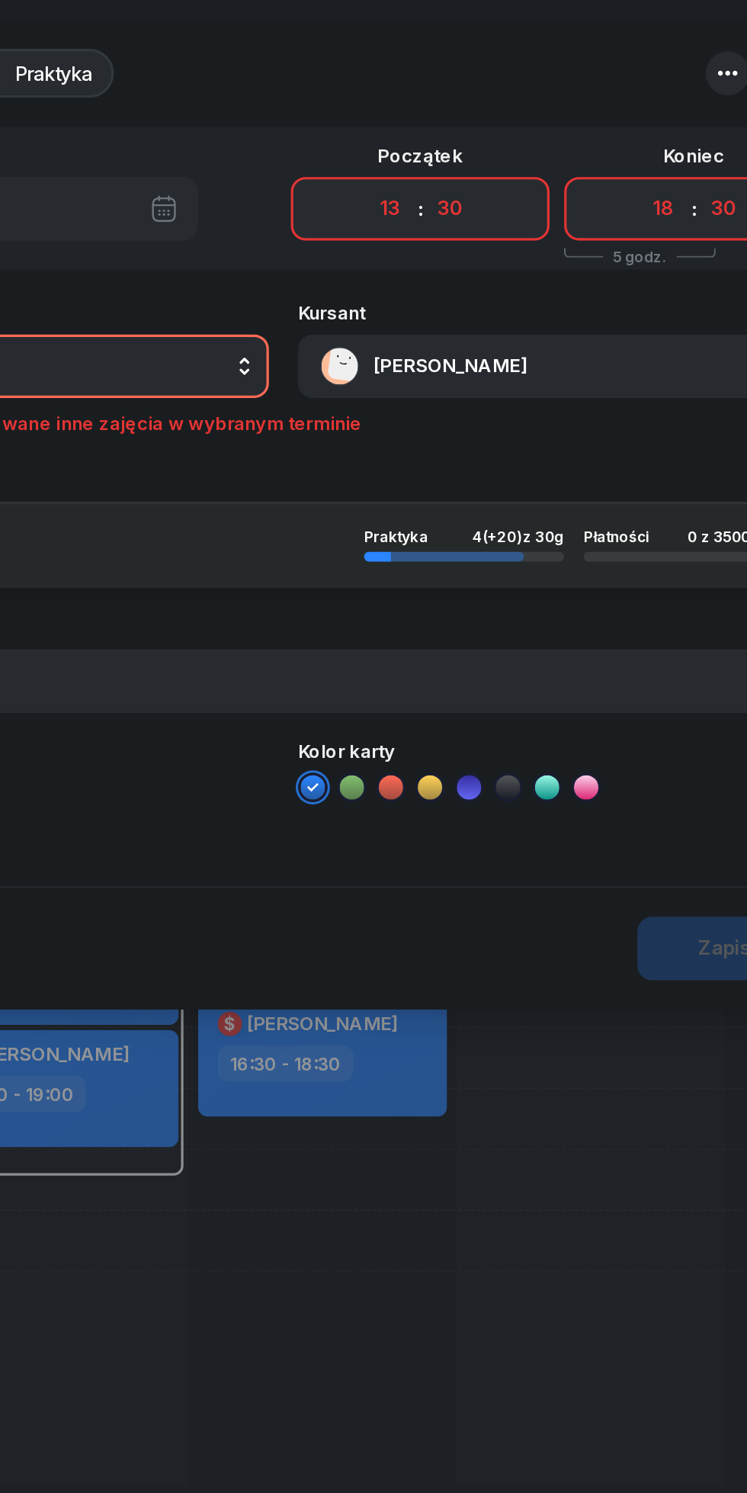
click at [488, 126] on select "00 05 10 15 20 25 30 35 40 45 50 55" at bounding box center [478, 130] width 29 height 32
select select "00"
click at [464, 114] on select "00 05 10 15 20 25 30 35 40 45 50 55" at bounding box center [478, 130] width 29 height 32
click at [605, 127] on select "00 01 02 03 04 05 06 07 08 09 10 11 12 13 14 15 16 17 18 19 20 21 22 23" at bounding box center [610, 130] width 29 height 32
select select "15"
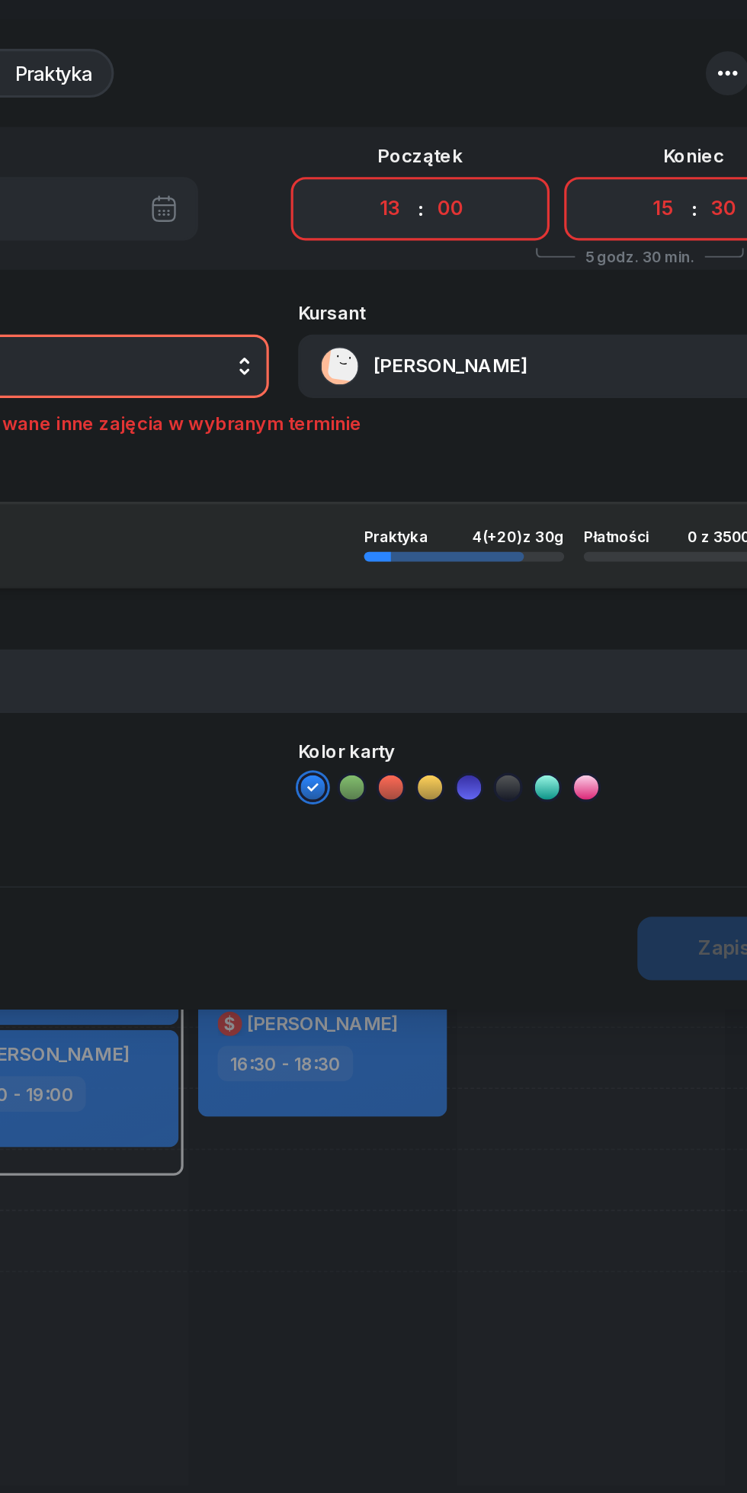
click at [596, 114] on select "00 01 02 03 04 05 06 07 08 09 10 11 12 13 14 15 16 17 18 19 20 21 22 23" at bounding box center [610, 130] width 29 height 32
click at [644, 125] on select "00 05 10 15 20 25 30 35 40 45 50 55" at bounding box center [648, 130] width 29 height 32
select select "00"
click at [634, 114] on select "00 05 10 15 20 25 30 35 40 45 50 55" at bounding box center [648, 130] width 29 height 32
click at [274, 226] on button "EŚ [PERSON_NAME]" at bounding box center [201, 229] width 328 height 40
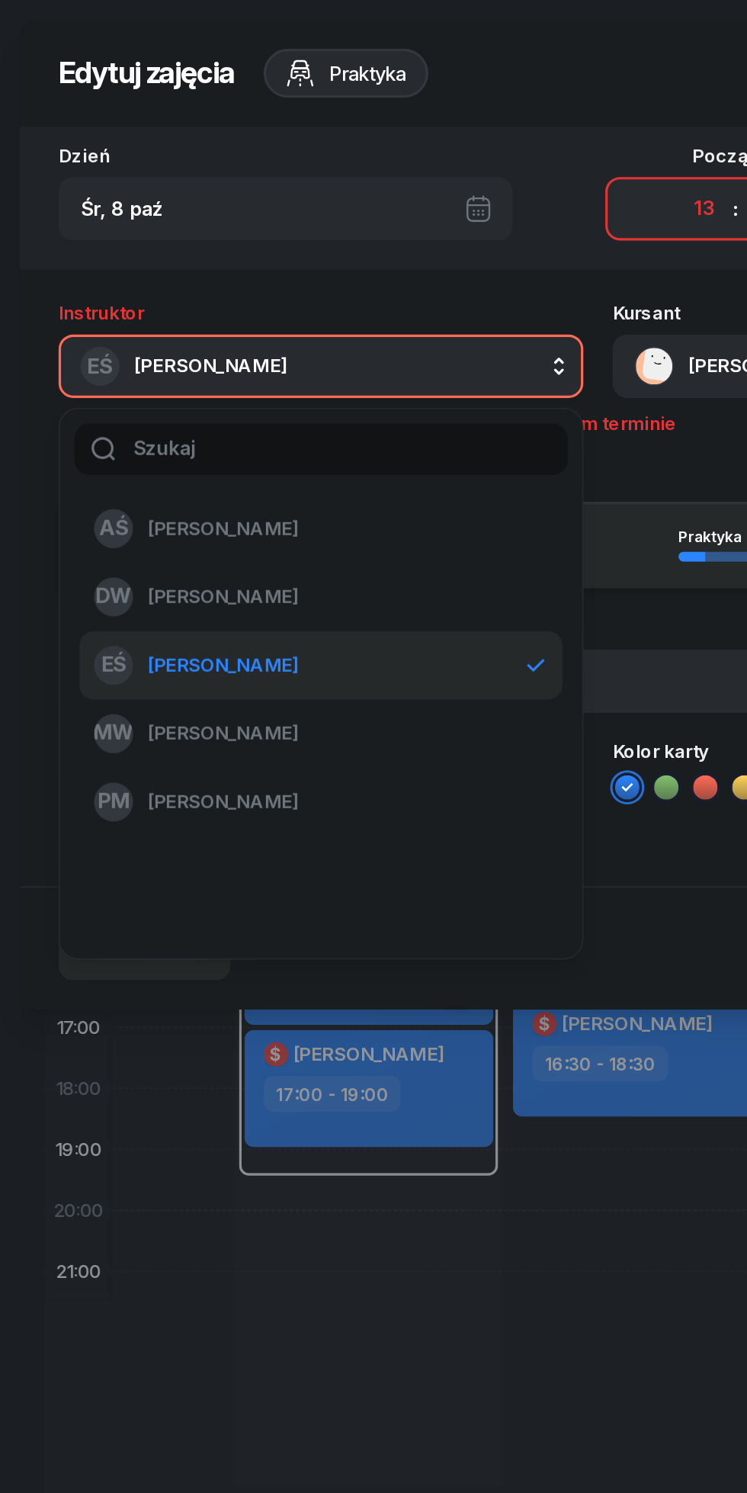
click at [118, 367] on span "[PERSON_NAME]" at bounding box center [139, 373] width 94 height 20
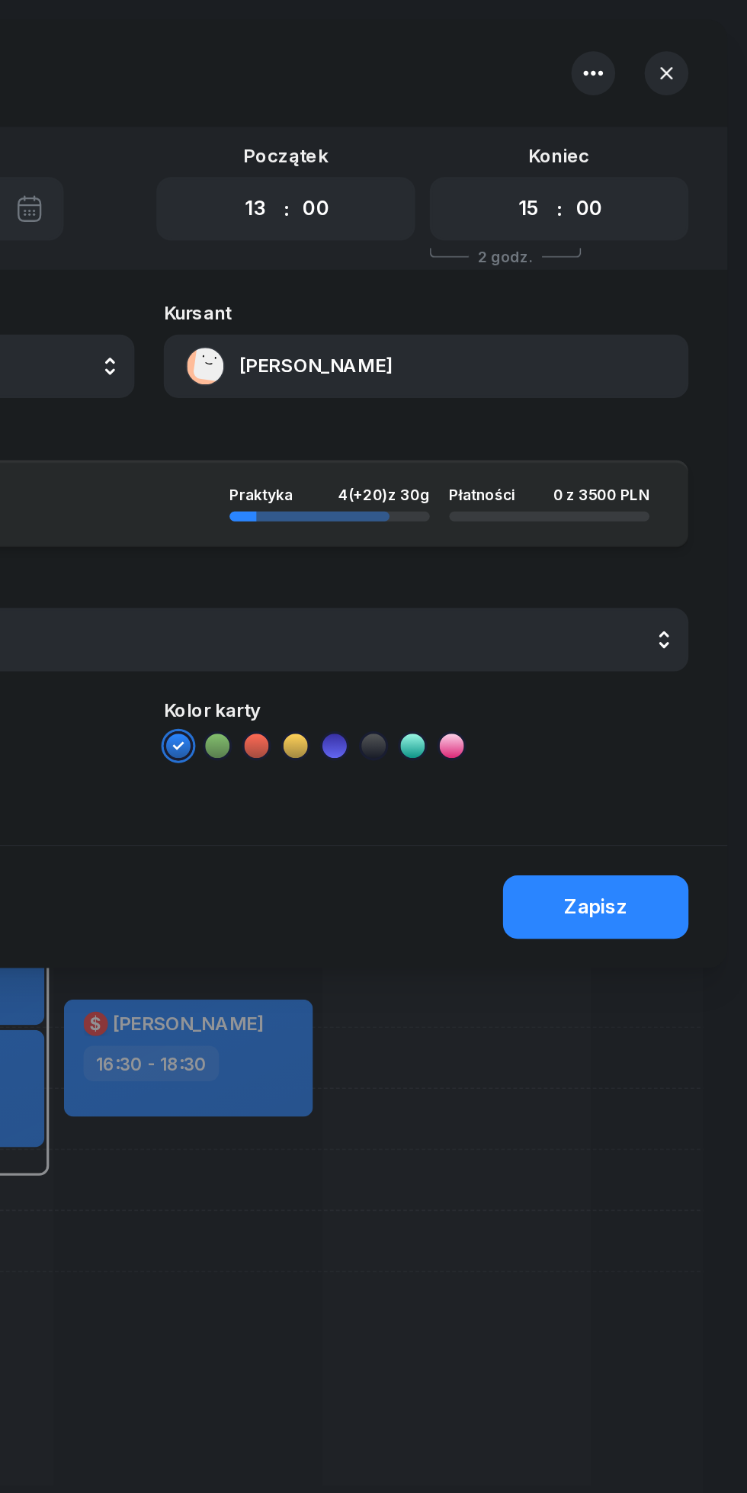
click at [657, 573] on div "Zapisz" at bounding box center [653, 567] width 40 height 20
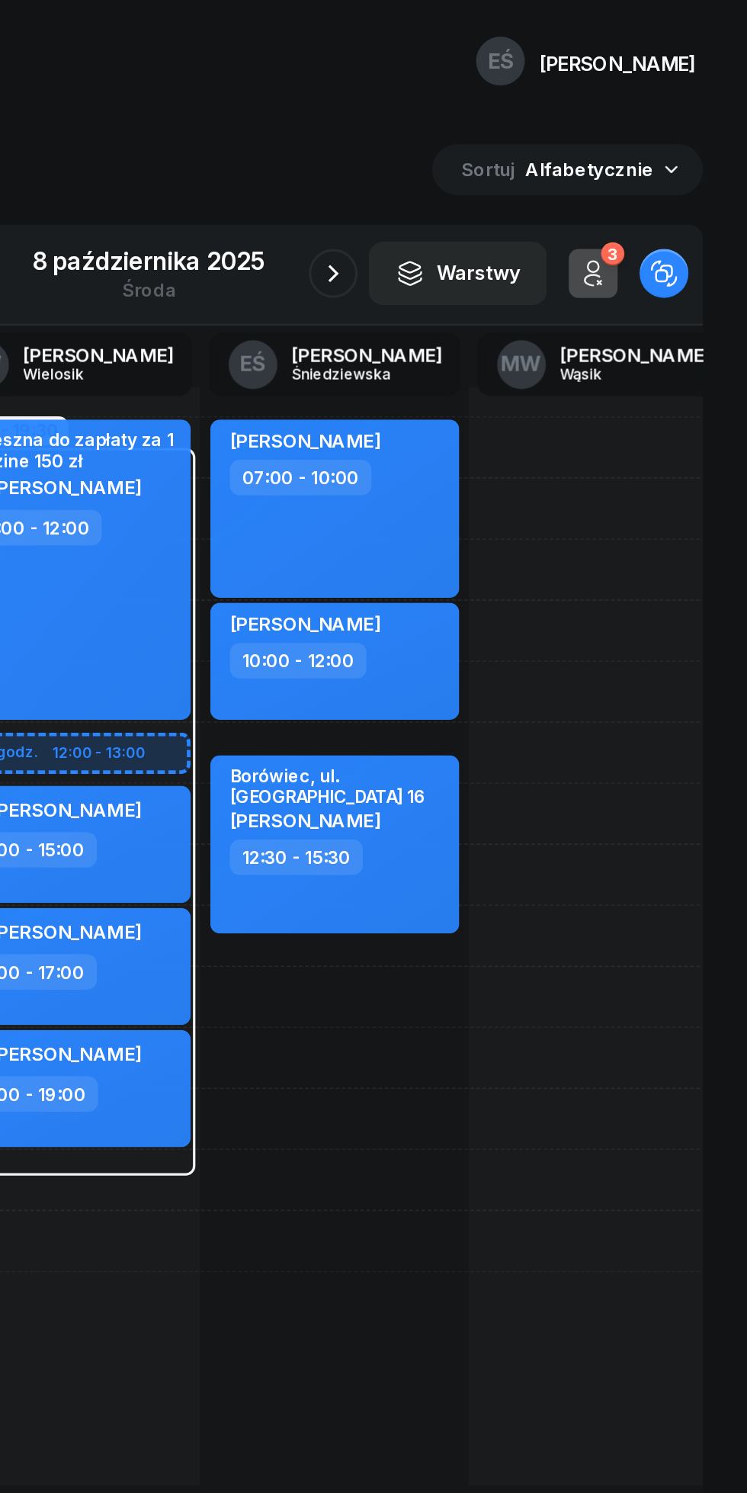
click at [489, 171] on icon "button" at bounding box center [489, 171] width 18 height 18
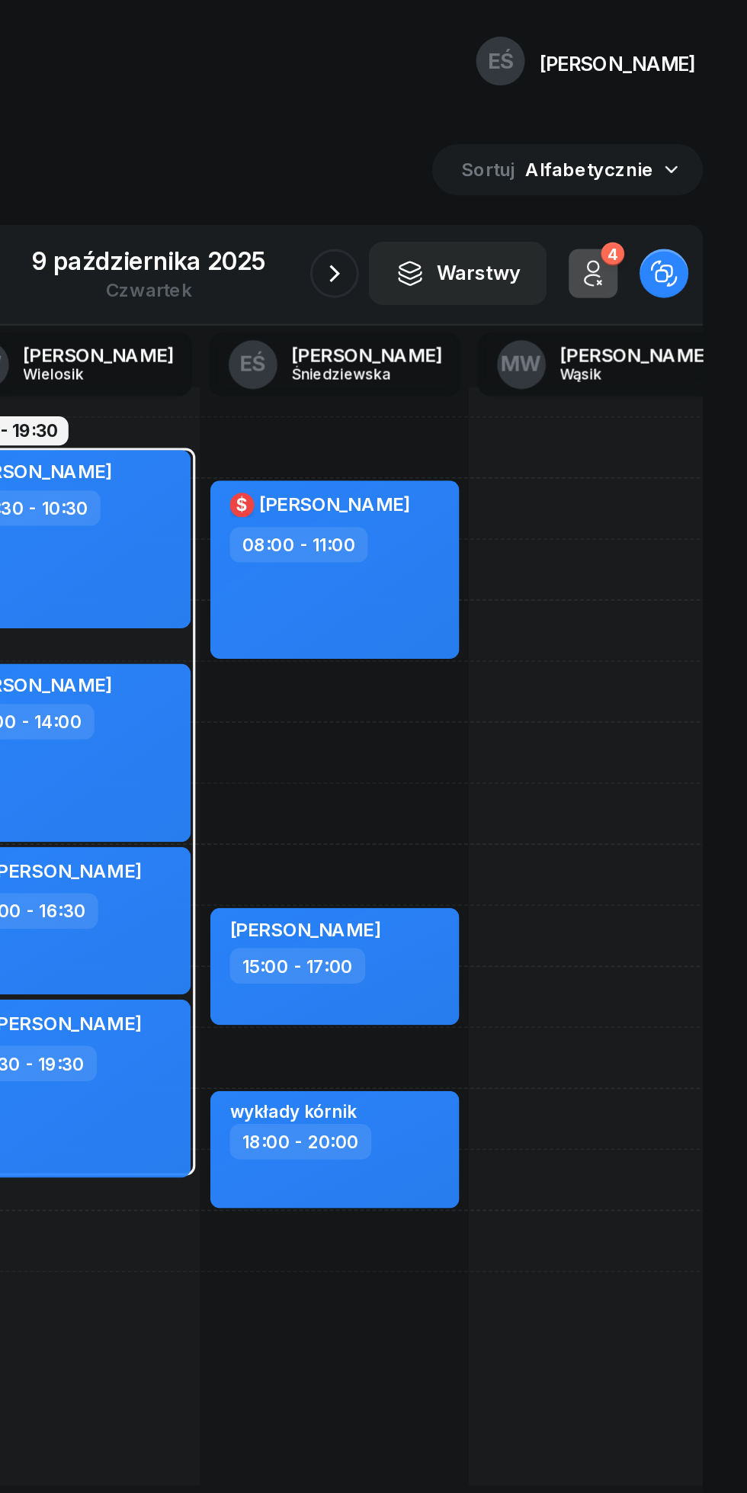
click at [486, 168] on icon "button" at bounding box center [489, 171] width 18 height 18
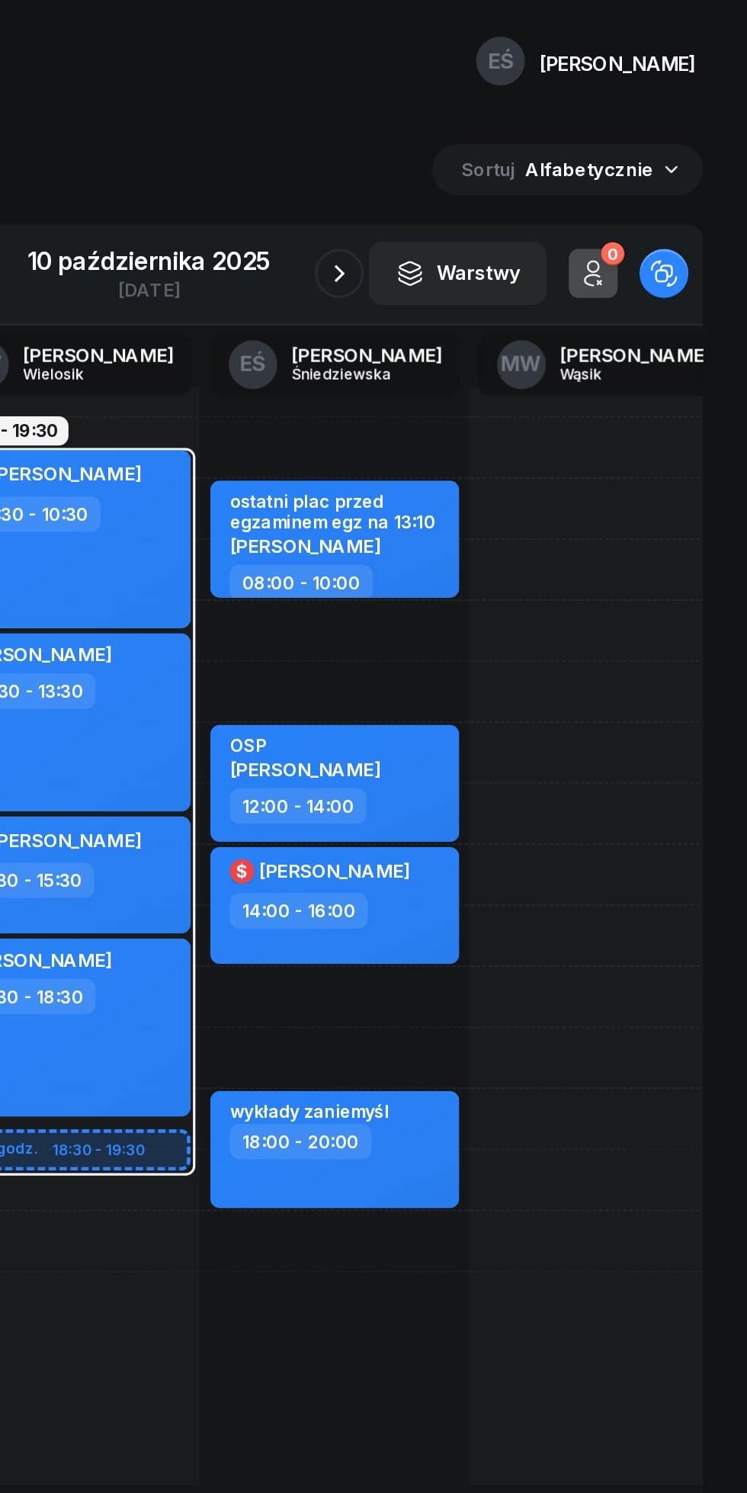
click at [492, 171] on icon "button" at bounding box center [492, 171] width 18 height 18
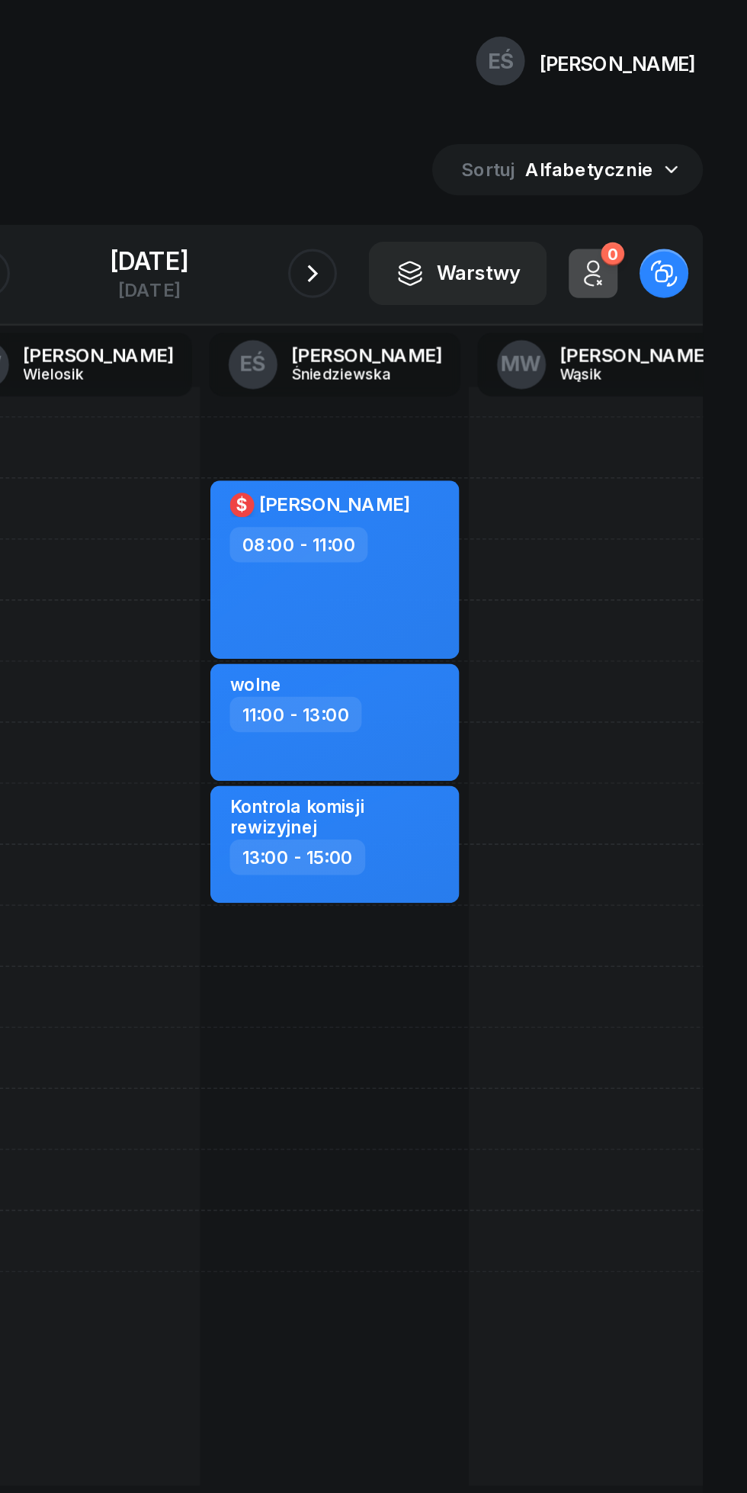
click at [485, 171] on icon "button" at bounding box center [476, 171] width 18 height 18
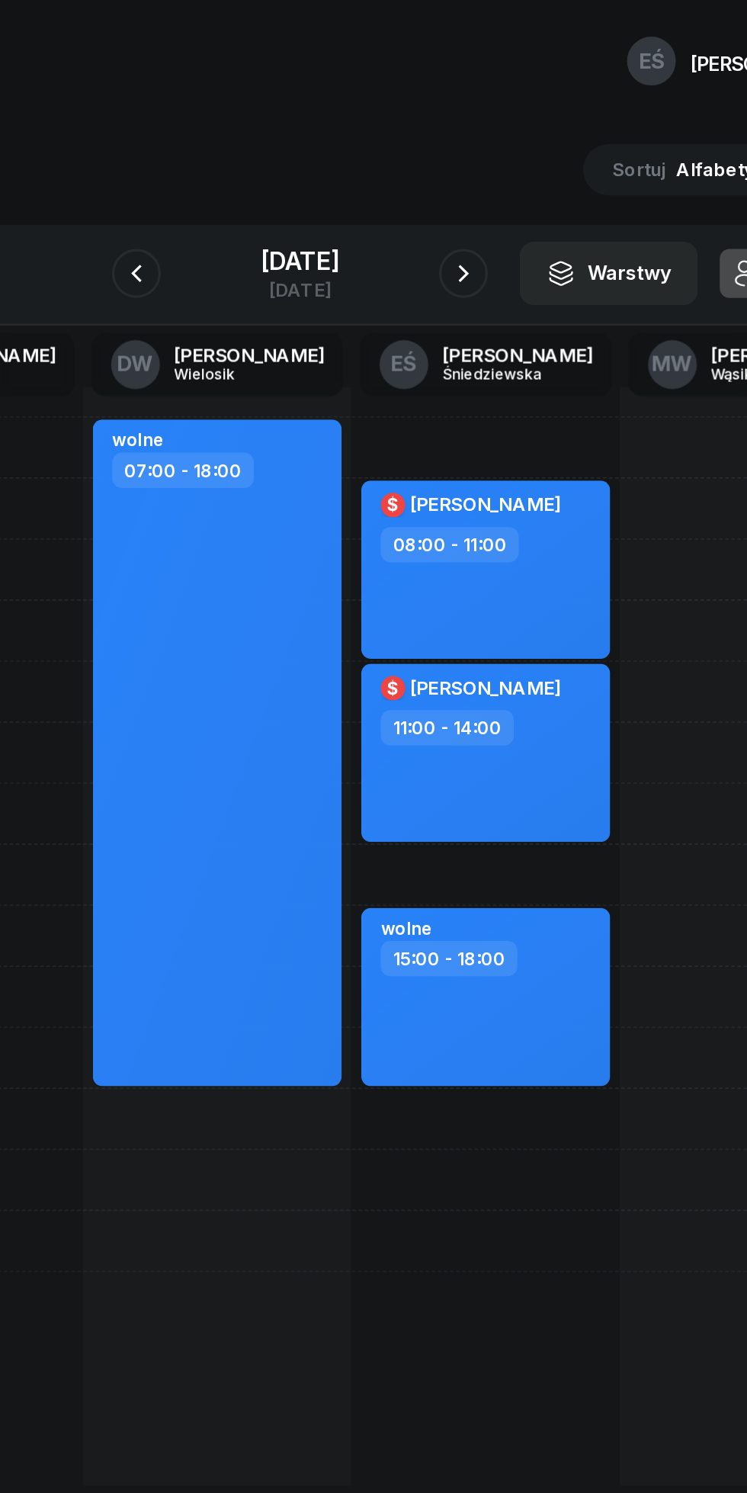
click at [349, 171] on div "[DATE]" at bounding box center [373, 163] width 49 height 15
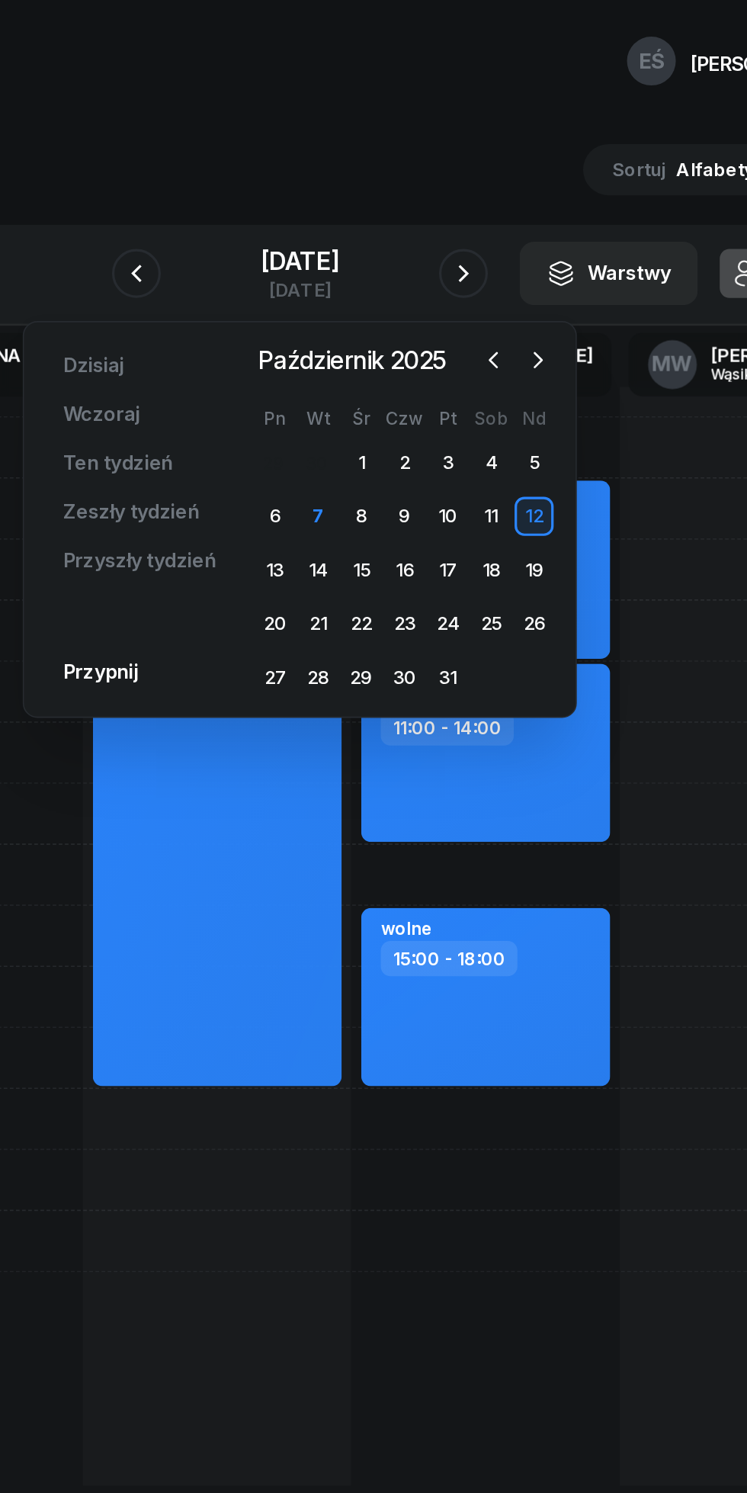
click at [494, 225] on icon "button" at bounding box center [494, 224] width 15 height 15
click at [518, 225] on icon "button" at bounding box center [522, 224] width 15 height 15
click at [412, 321] on div "8" at bounding box center [412, 322] width 24 height 24
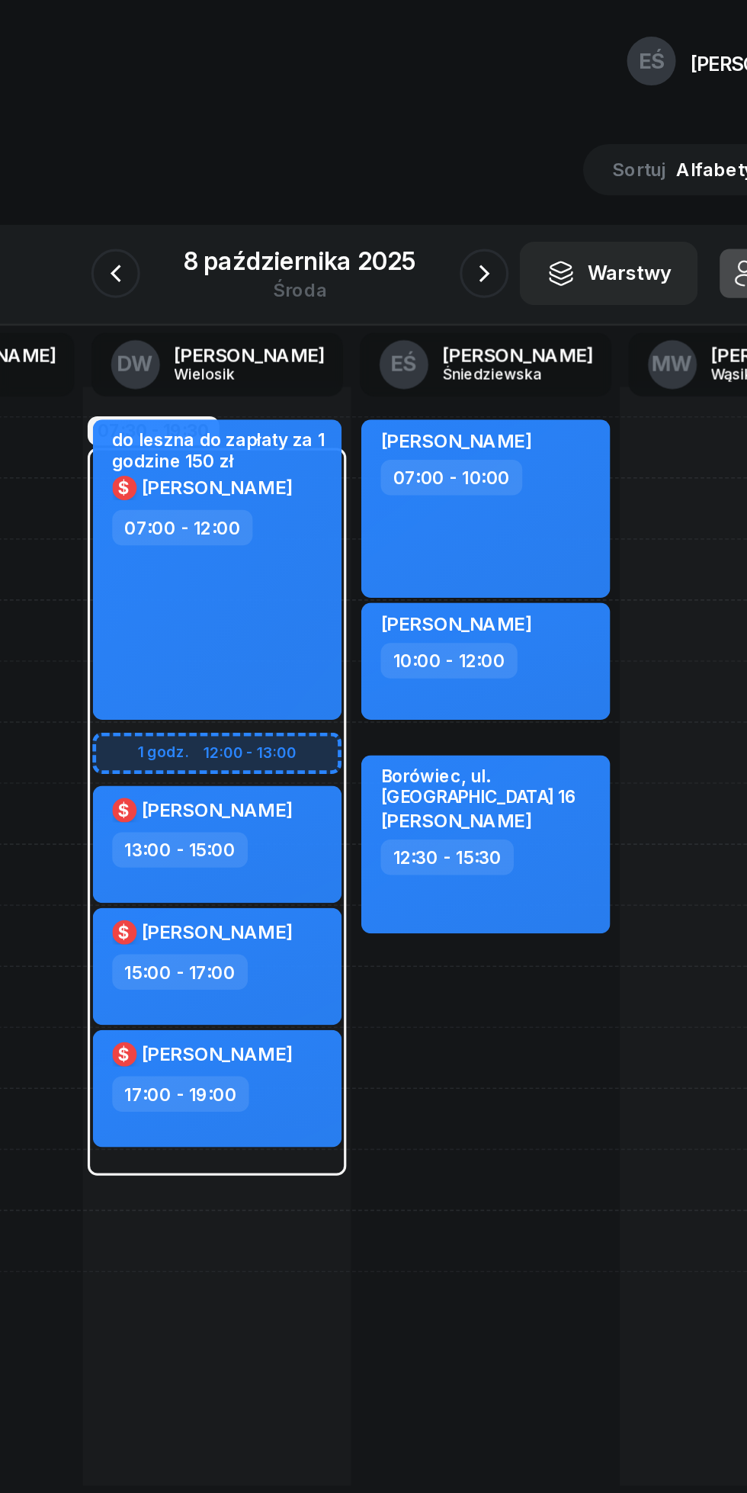
click at [475, 180] on div at bounding box center [488, 171] width 30 height 30
click at [489, 171] on icon "button" at bounding box center [489, 171] width 18 height 18
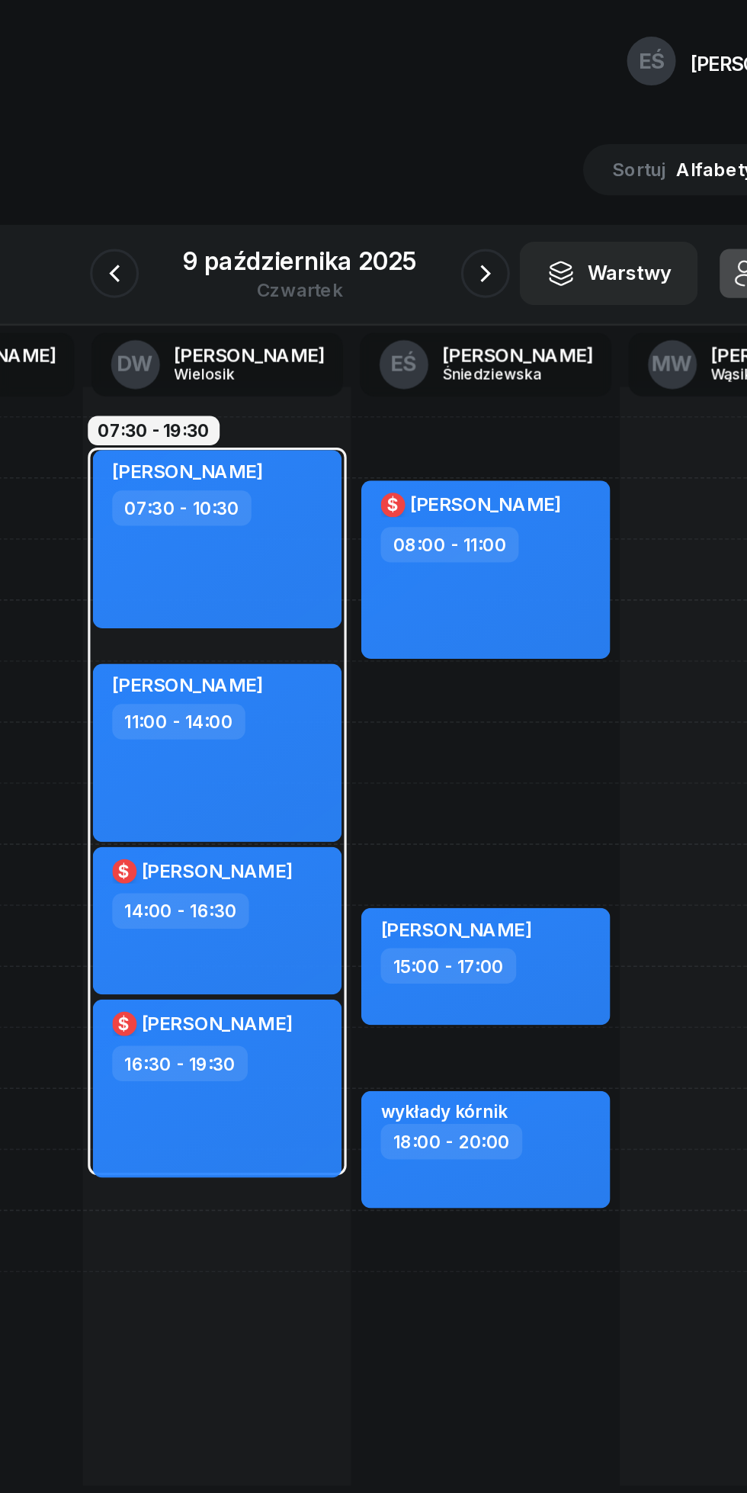
click at [490, 171] on icon "button" at bounding box center [489, 170] width 6 height 11
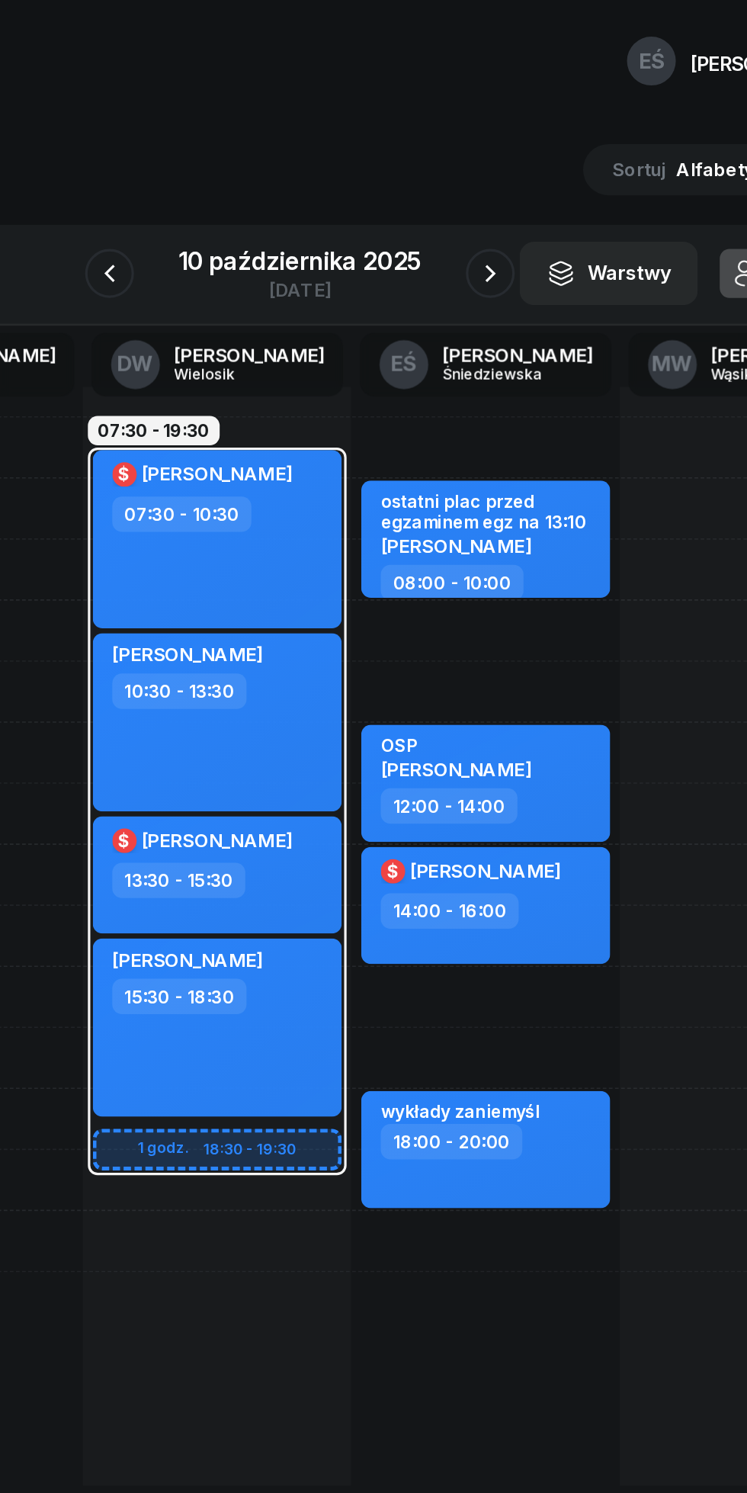
click at [492, 171] on icon "button" at bounding box center [492, 171] width 18 height 18
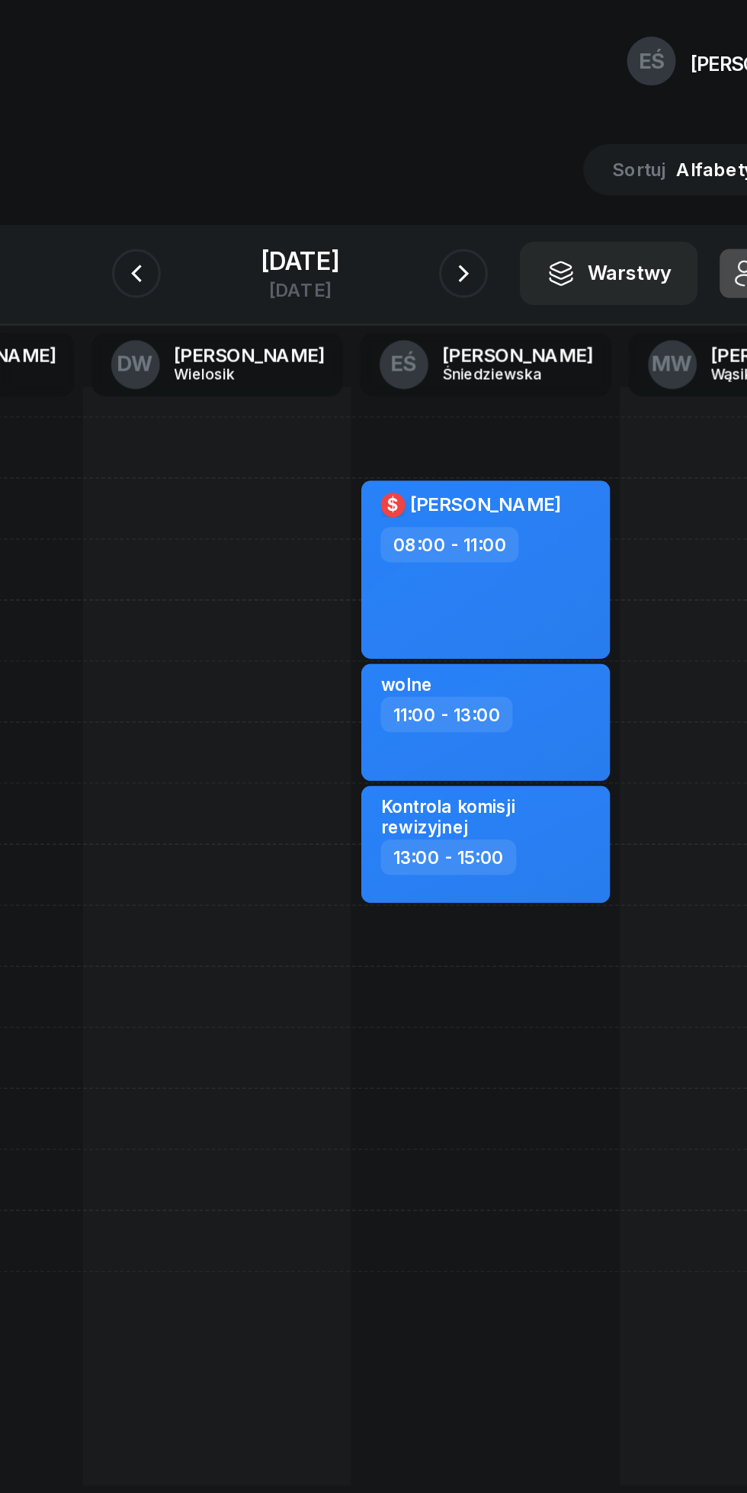
click at [485, 165] on icon "button" at bounding box center [476, 171] width 18 height 18
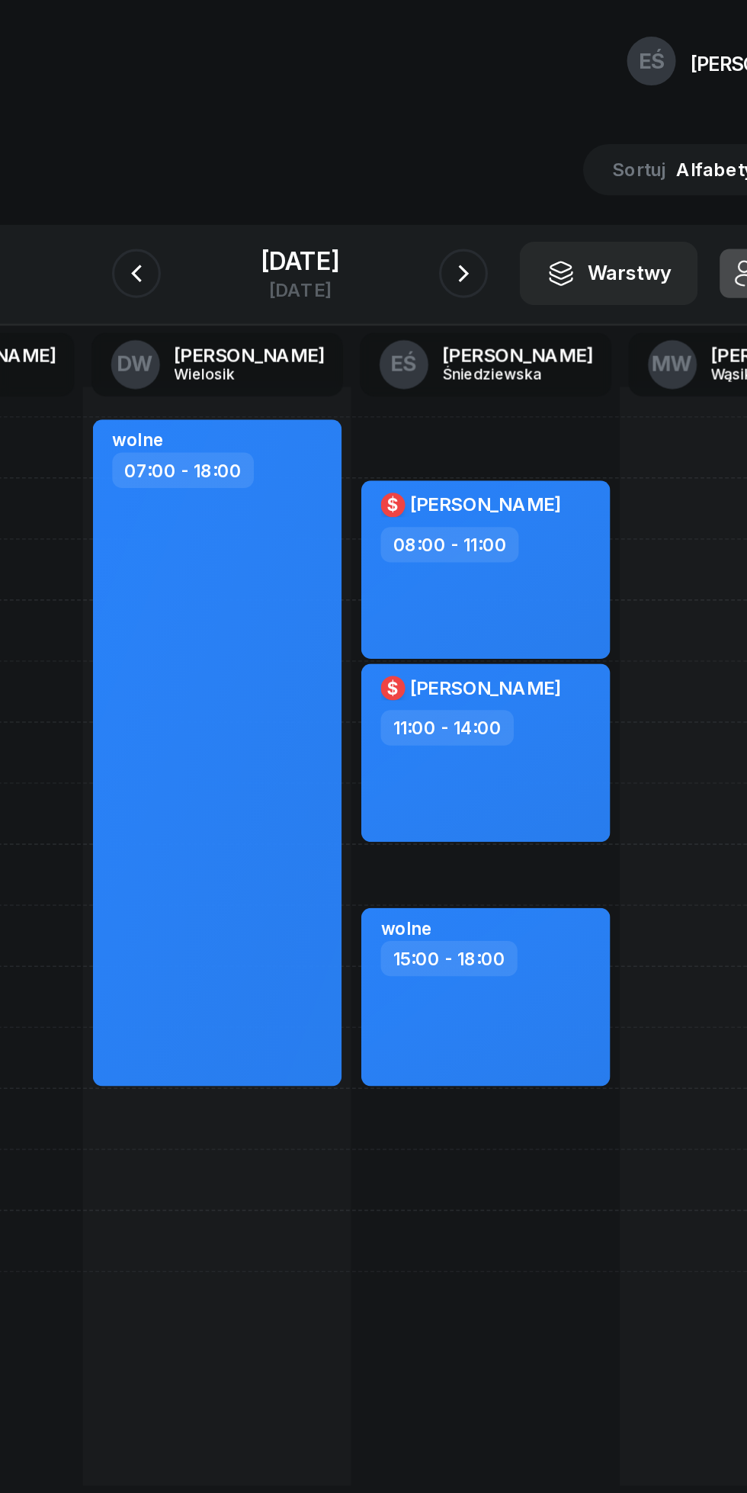
click at [262, 171] on icon "button" at bounding box center [271, 171] width 18 height 18
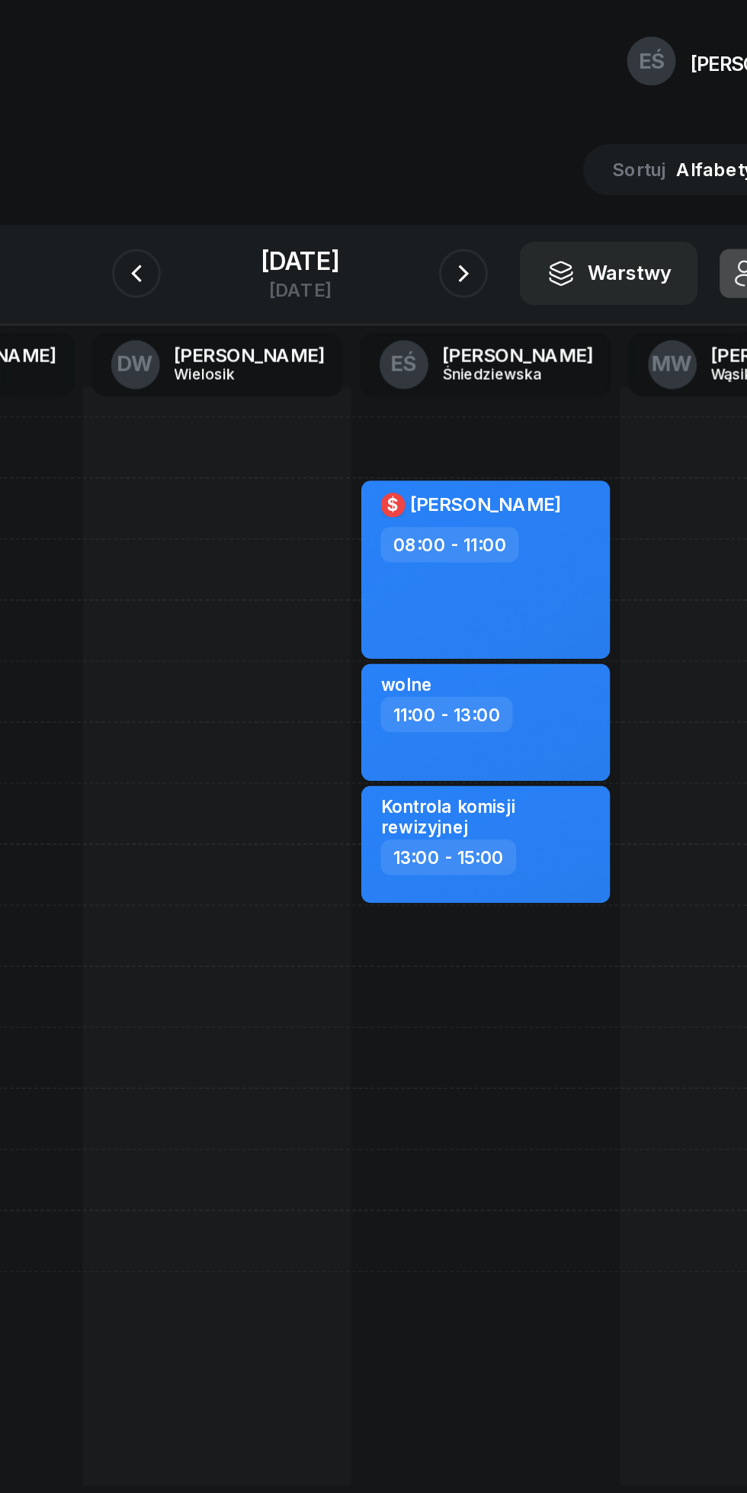
click at [479, 175] on button "button" at bounding box center [475, 171] width 30 height 30
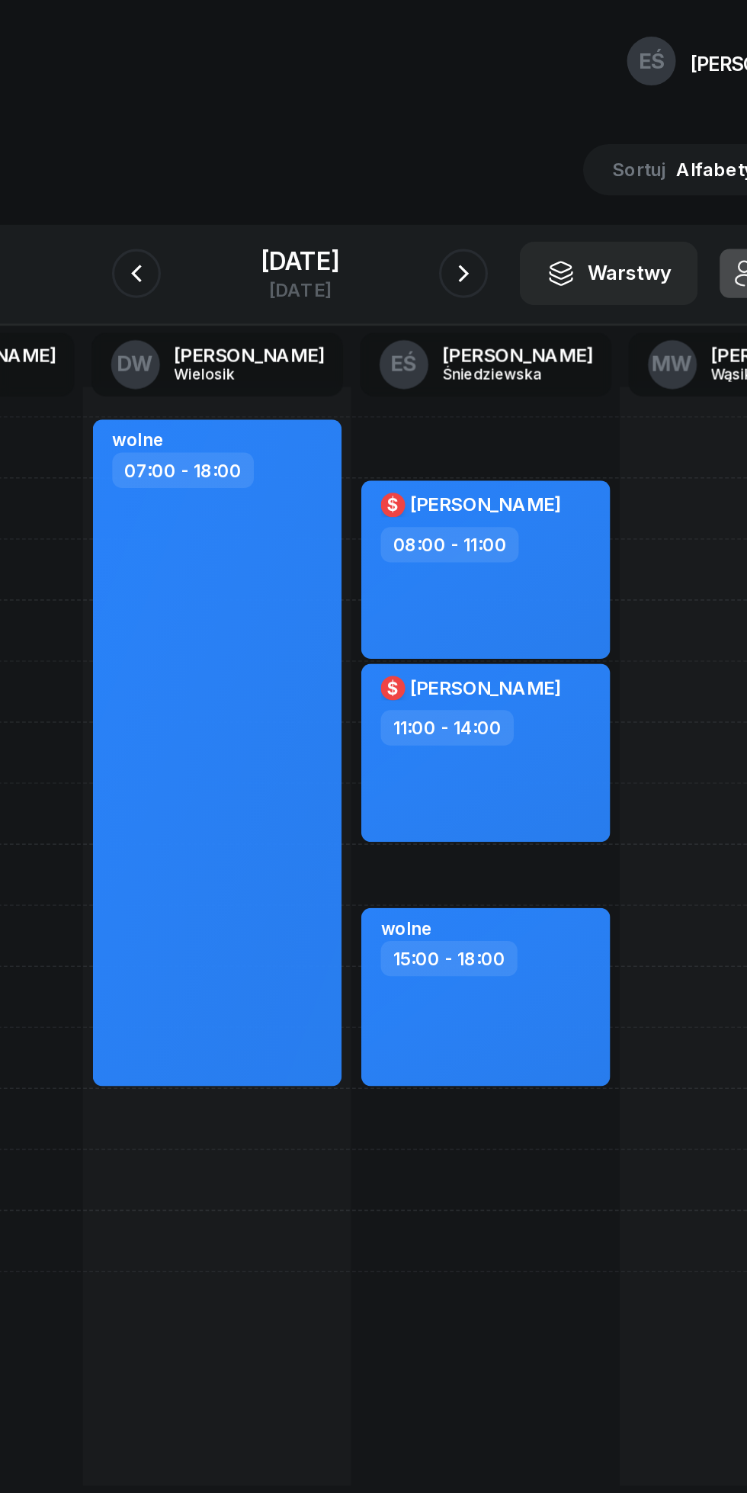
click at [521, 359] on div "$ [PERSON_NAME] 08:00 - 11:00" at bounding box center [490, 355] width 156 height 111
select select "08"
select select "11"
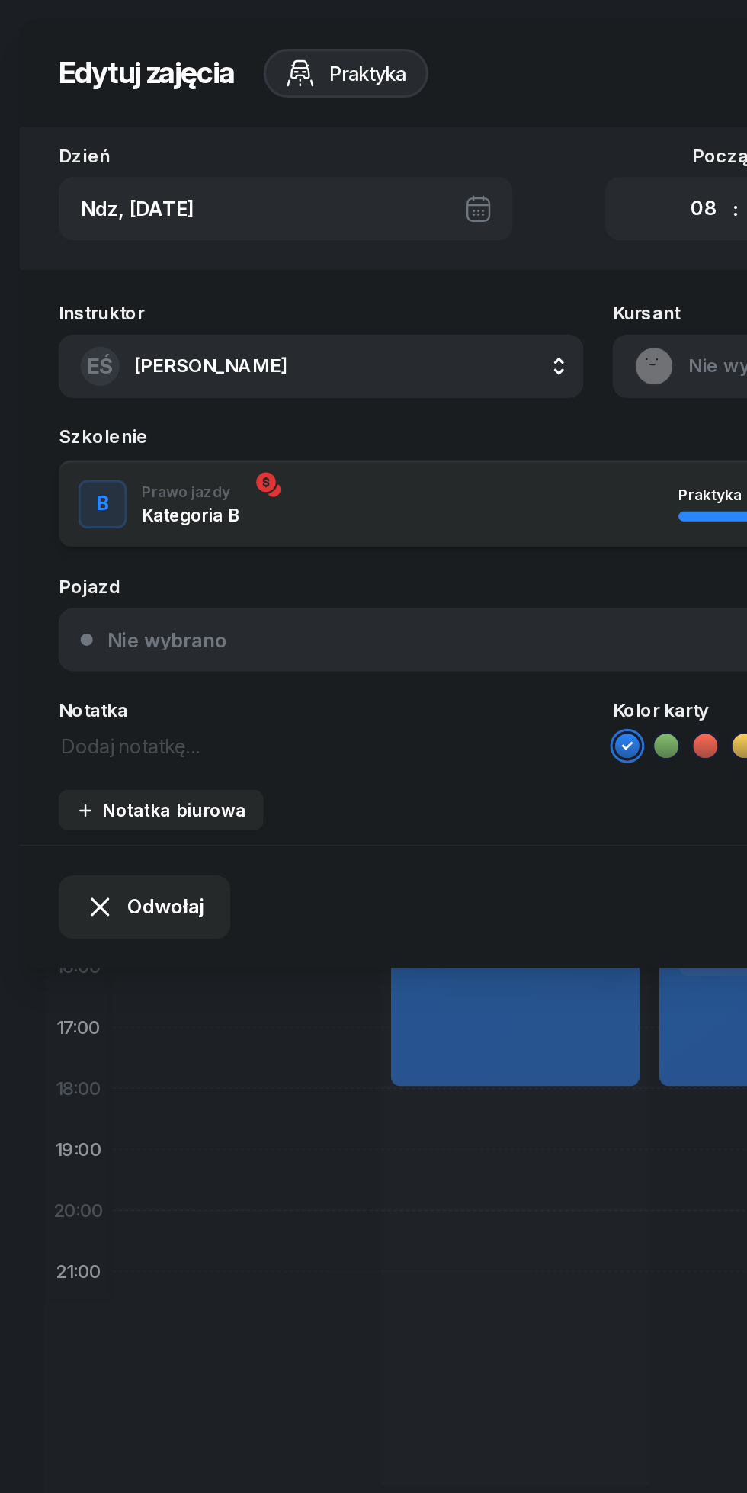
click at [90, 567] on span "Odwołaj" at bounding box center [103, 567] width 48 height 20
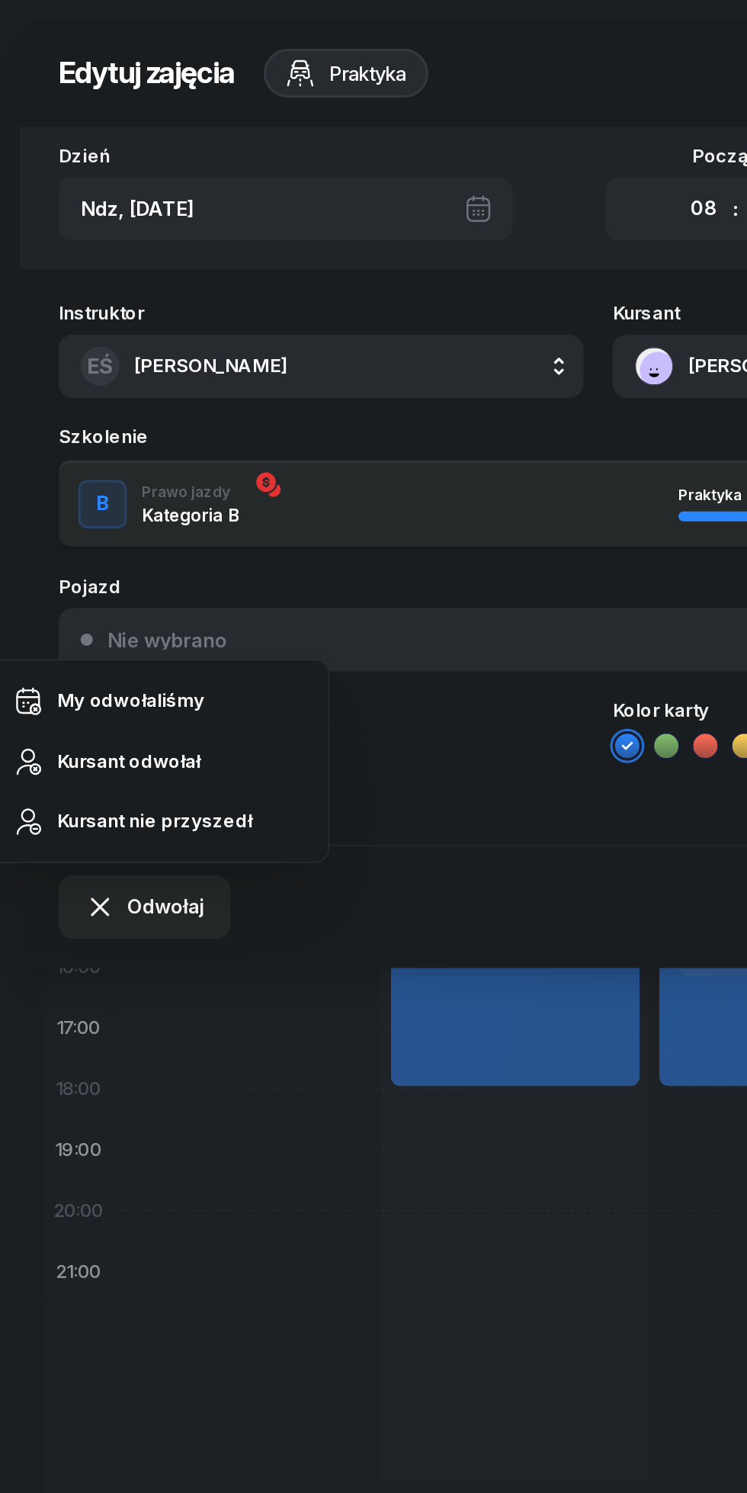
click at [45, 441] on div "My odwołaliśmy" at bounding box center [82, 438] width 92 height 20
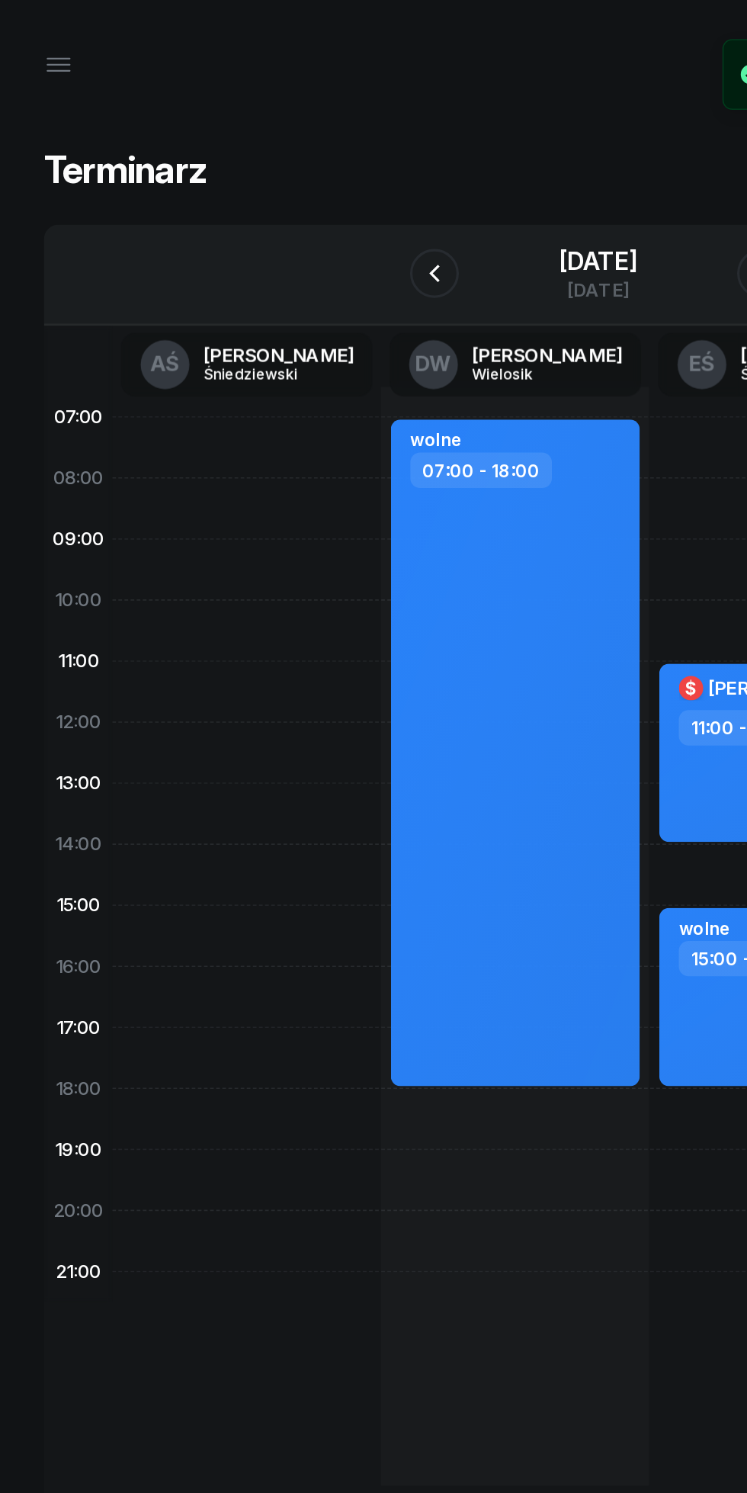
click at [262, 171] on icon "button" at bounding box center [271, 171] width 18 height 18
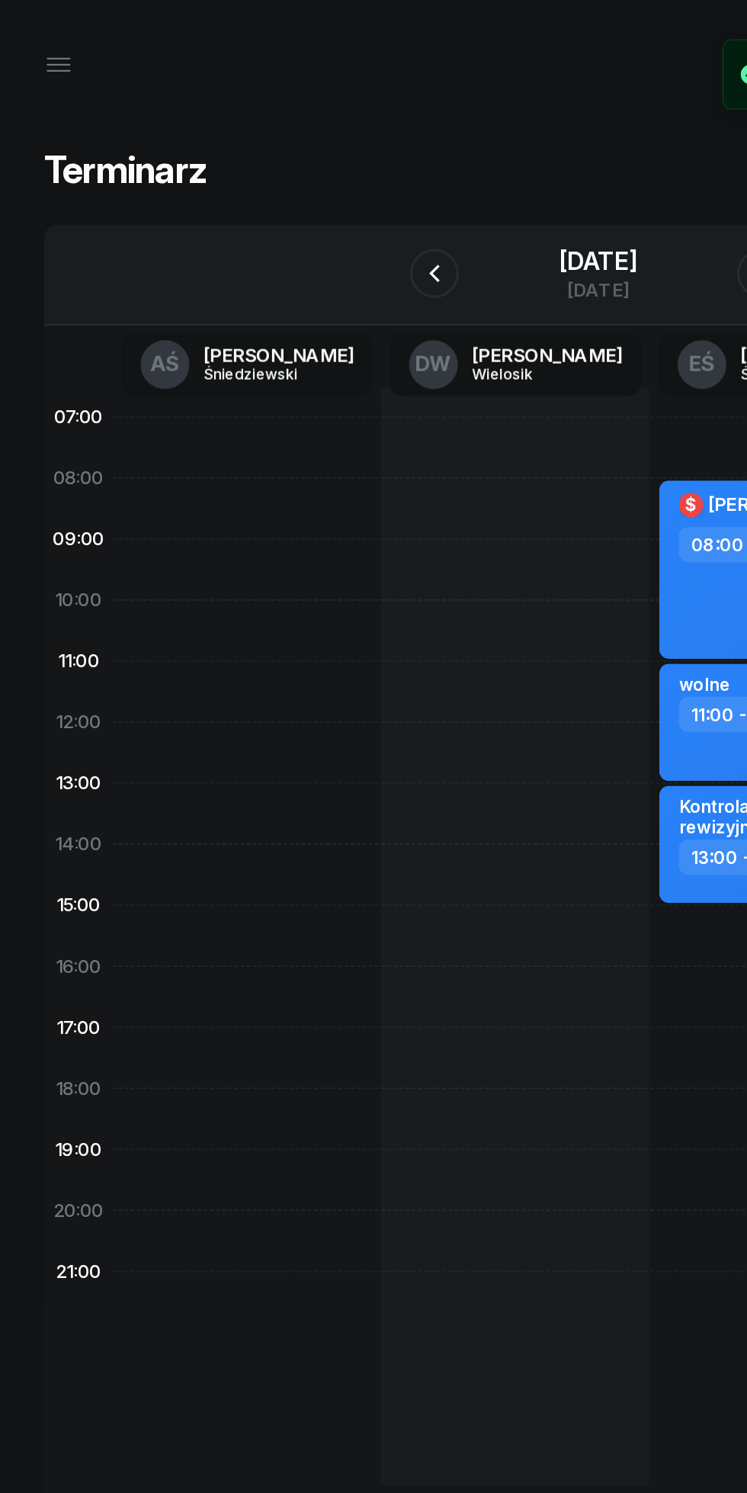
click at [262, 171] on icon "button" at bounding box center [271, 171] width 18 height 18
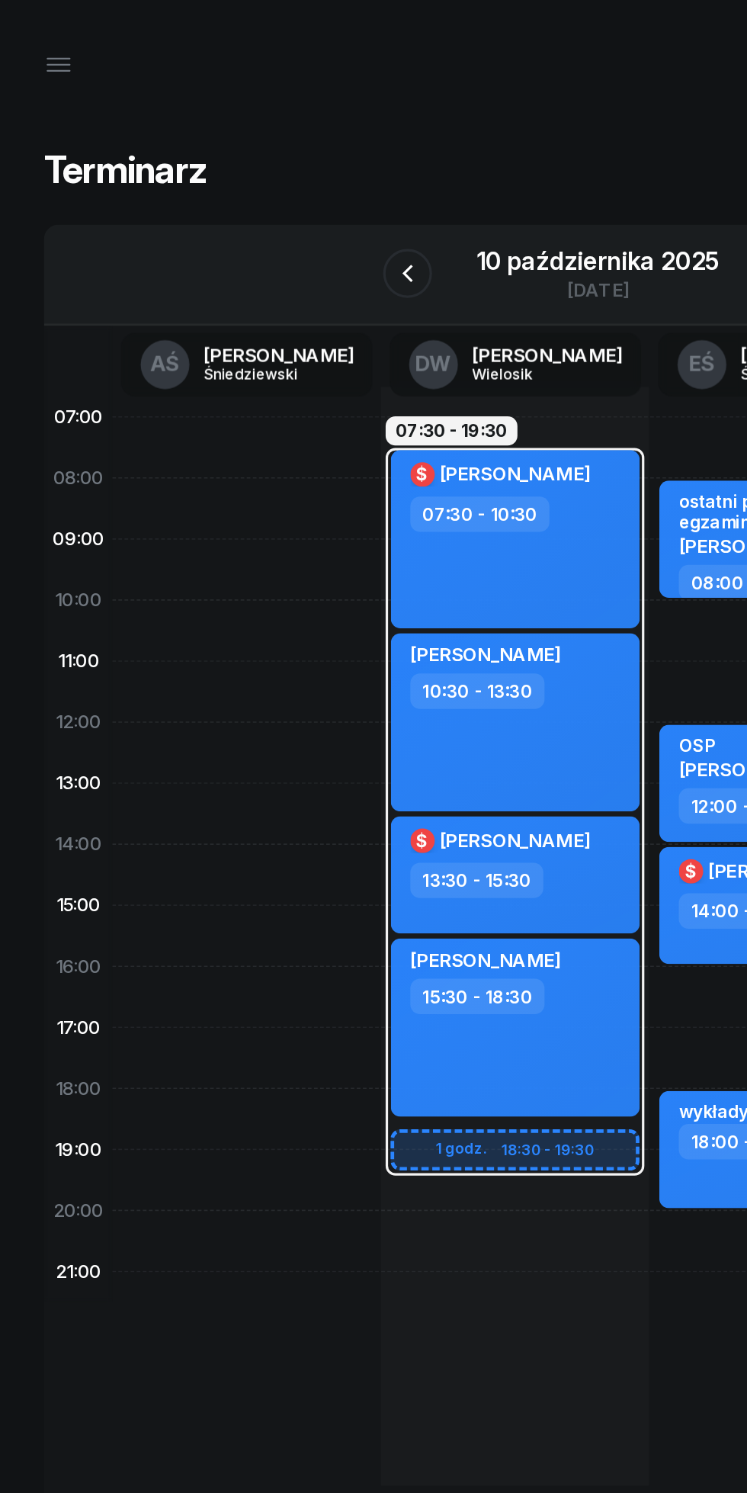
click at [252, 169] on icon "button" at bounding box center [254, 171] width 18 height 18
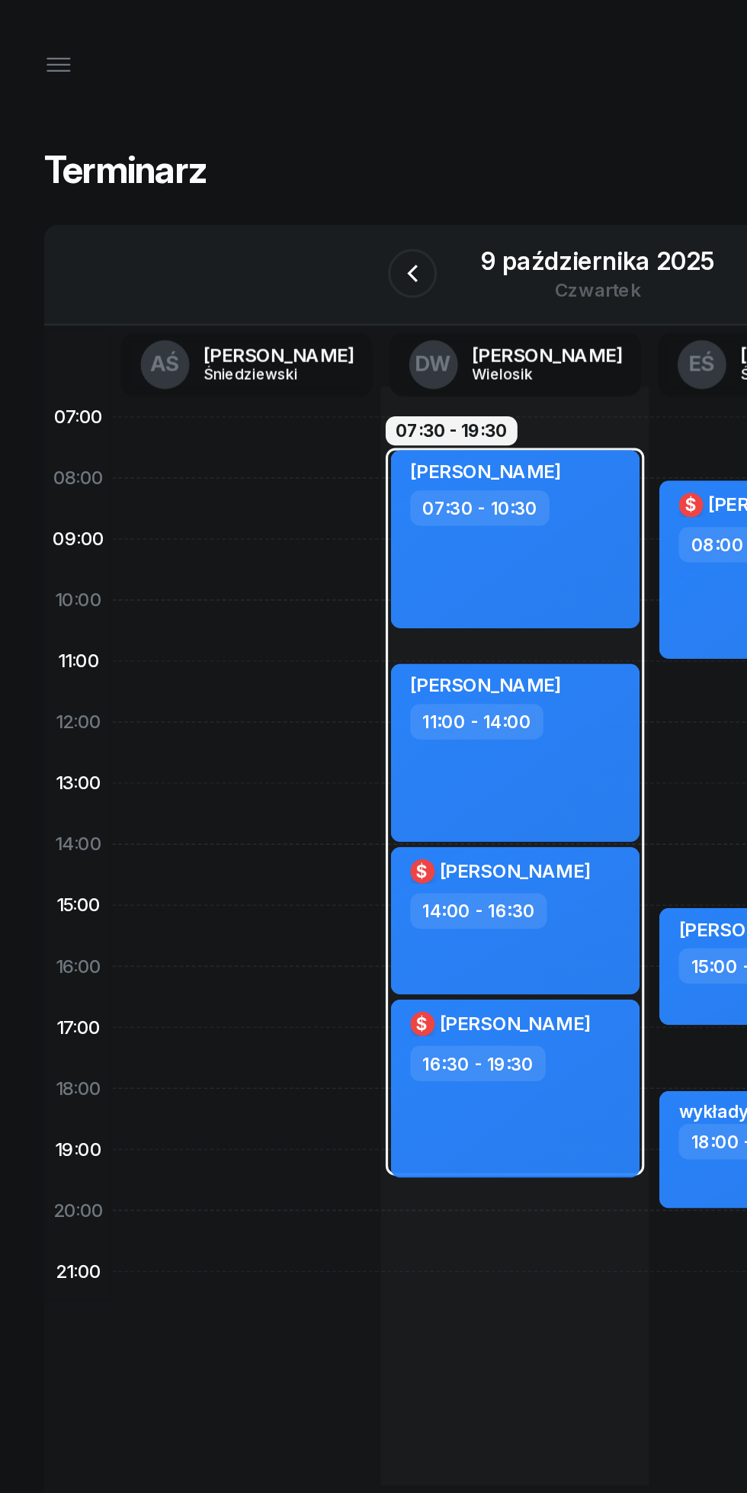
click at [256, 170] on icon "button" at bounding box center [258, 170] width 6 height 11
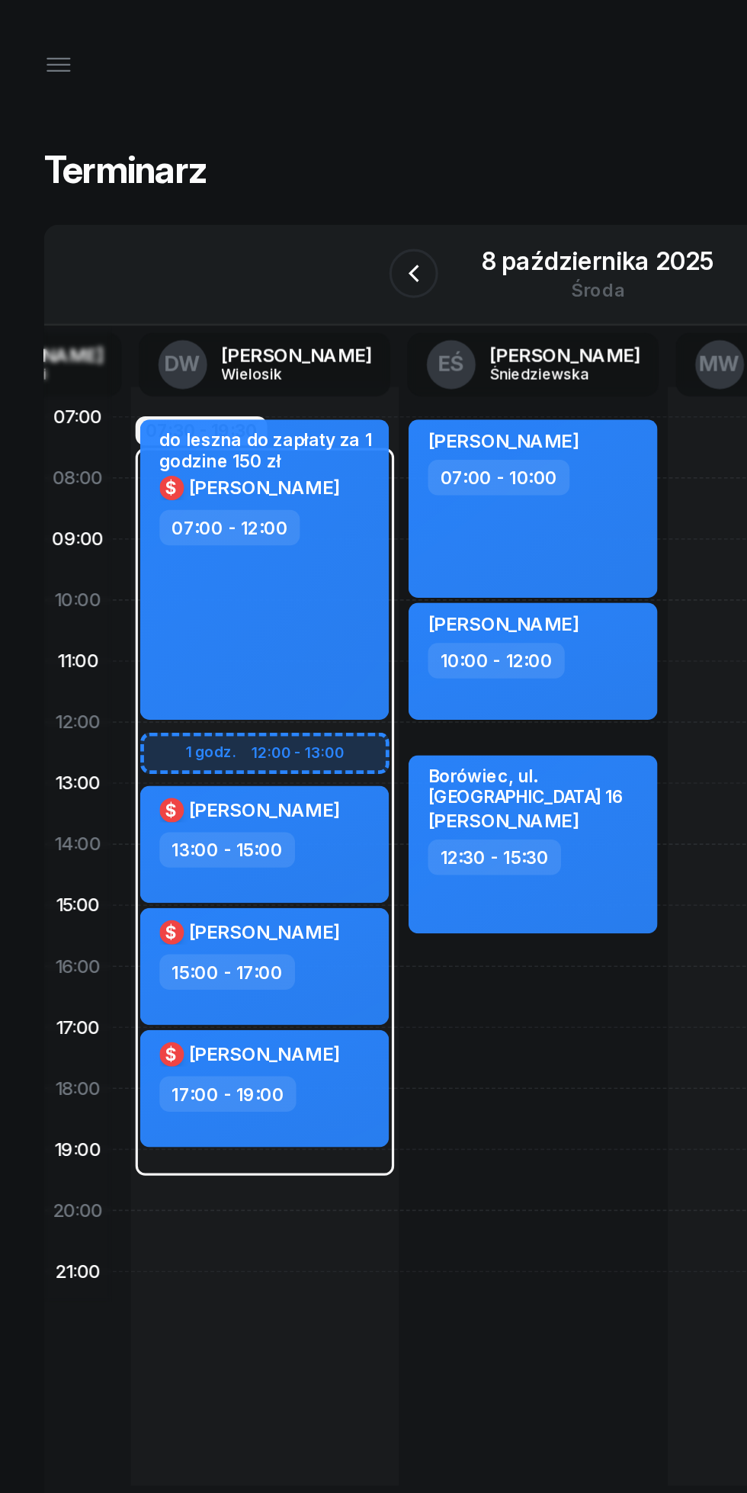
scroll to position [0, 159]
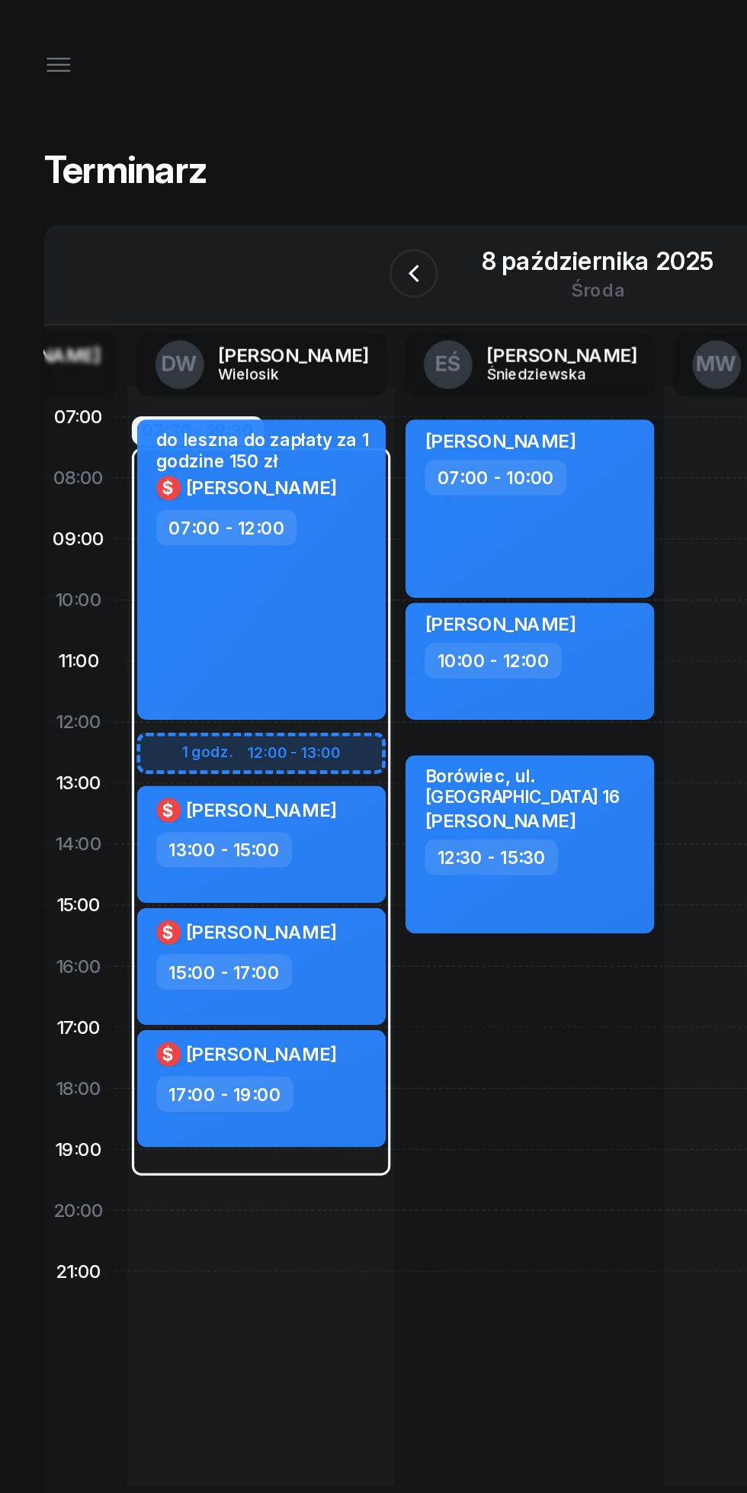
click at [300, 621] on div "[PERSON_NAME] 07:00 - 10:00 [PERSON_NAME] 10:00 - 12:00 [STREET_ADDRESS] Maślak…" at bounding box center [331, 585] width 168 height 686
select select "16"
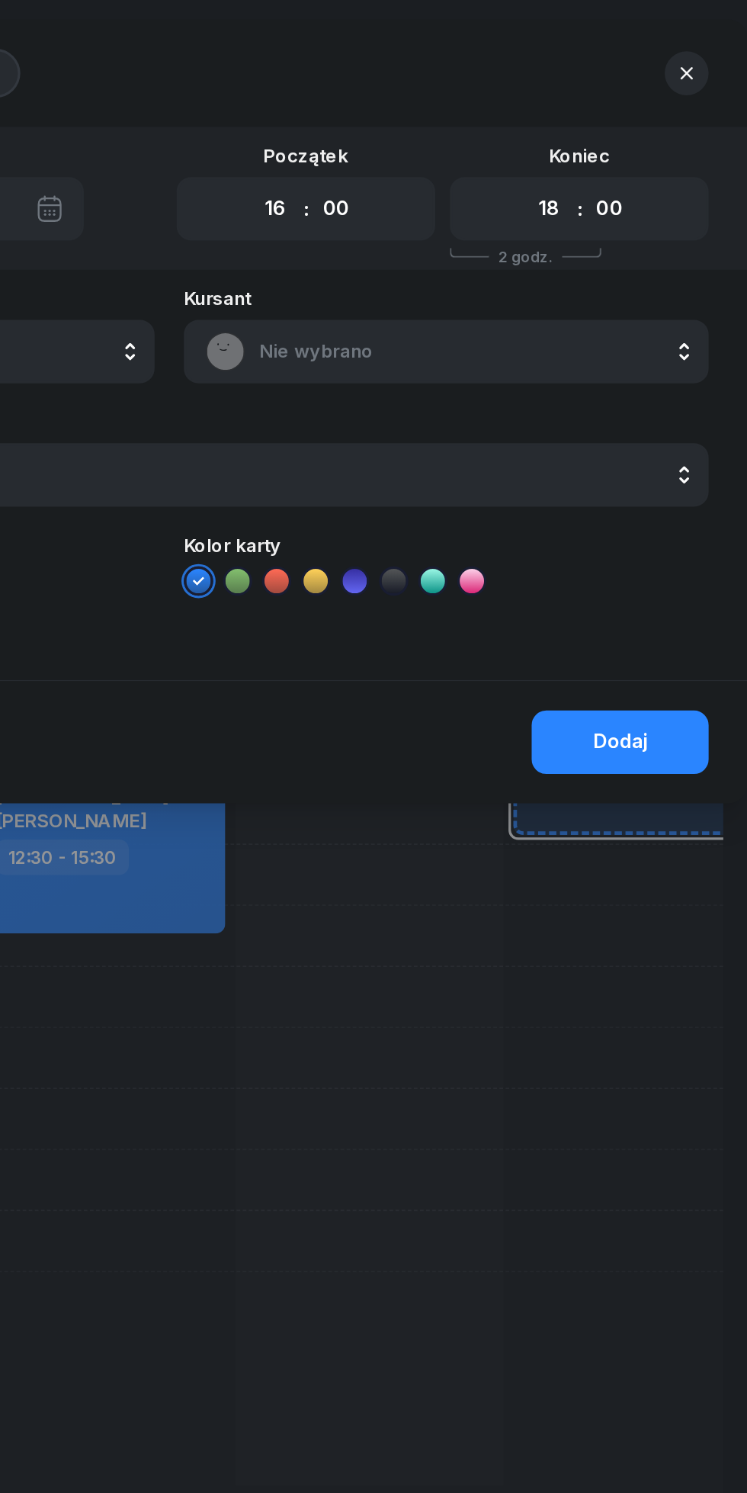
click at [608, 126] on select "00 01 02 03 04 05 06 07 08 09 10 11 12 13 14 15 16 17 18 19 20 21 22 23" at bounding box center [610, 130] width 29 height 32
select select "19"
click at [596, 114] on select "00 01 02 03 04 05 06 07 08 09 10 11 12 13 14 15 16 17 18 19 20 21 22 23" at bounding box center [610, 130] width 29 height 32
click at [433, 217] on span "Nie wybrano" at bounding box center [563, 220] width 267 height 20
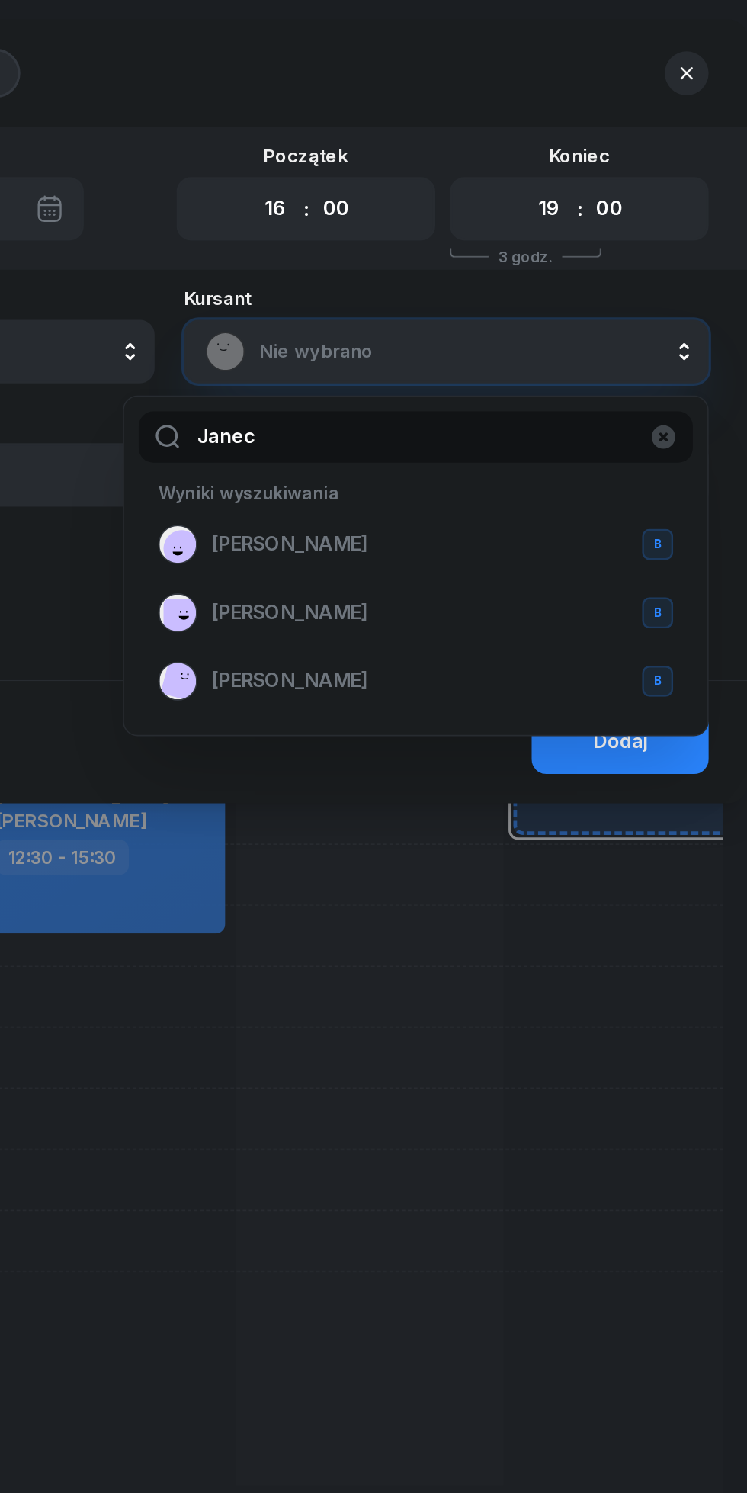
type input "Janec"
click at [419, 338] on span "[PERSON_NAME]" at bounding box center [449, 340] width 98 height 20
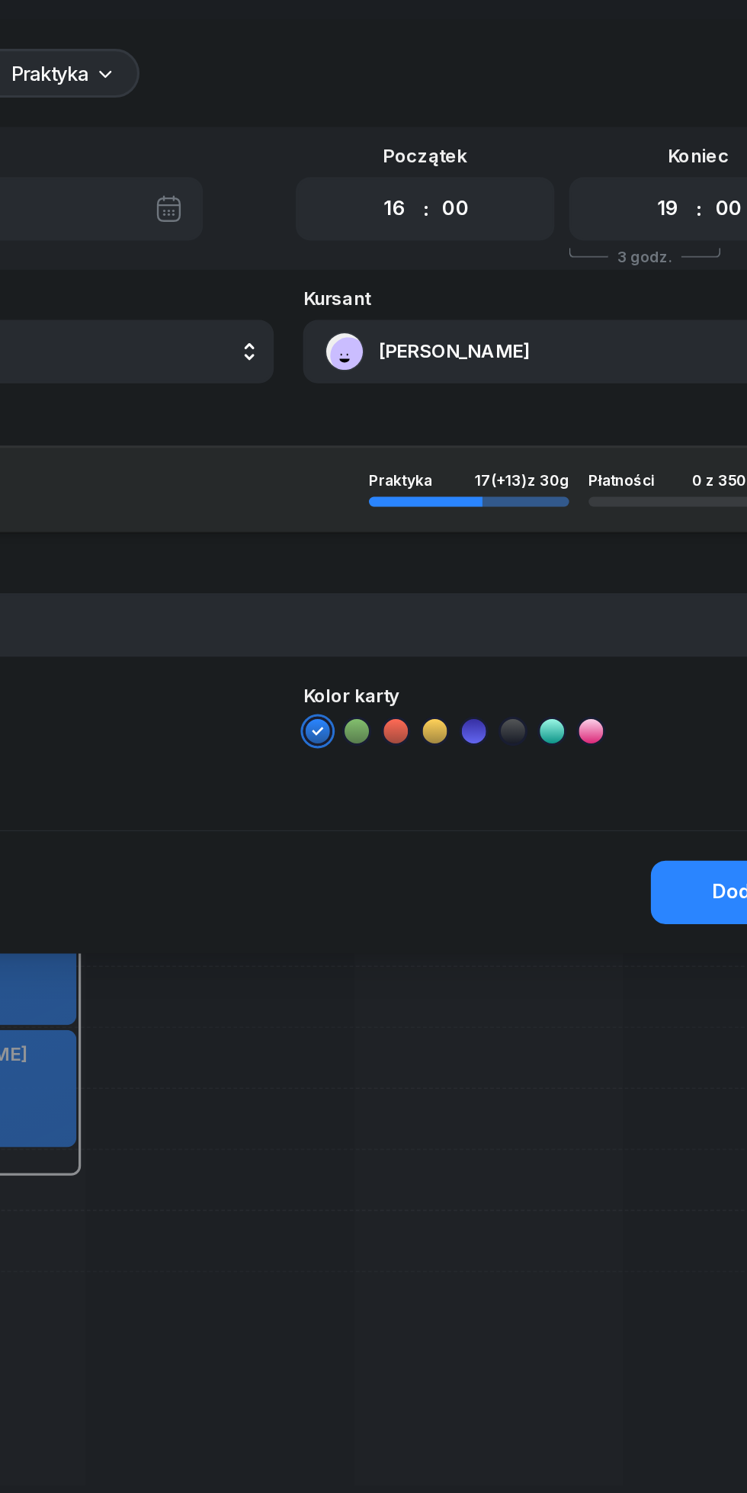
scroll to position [0, 0]
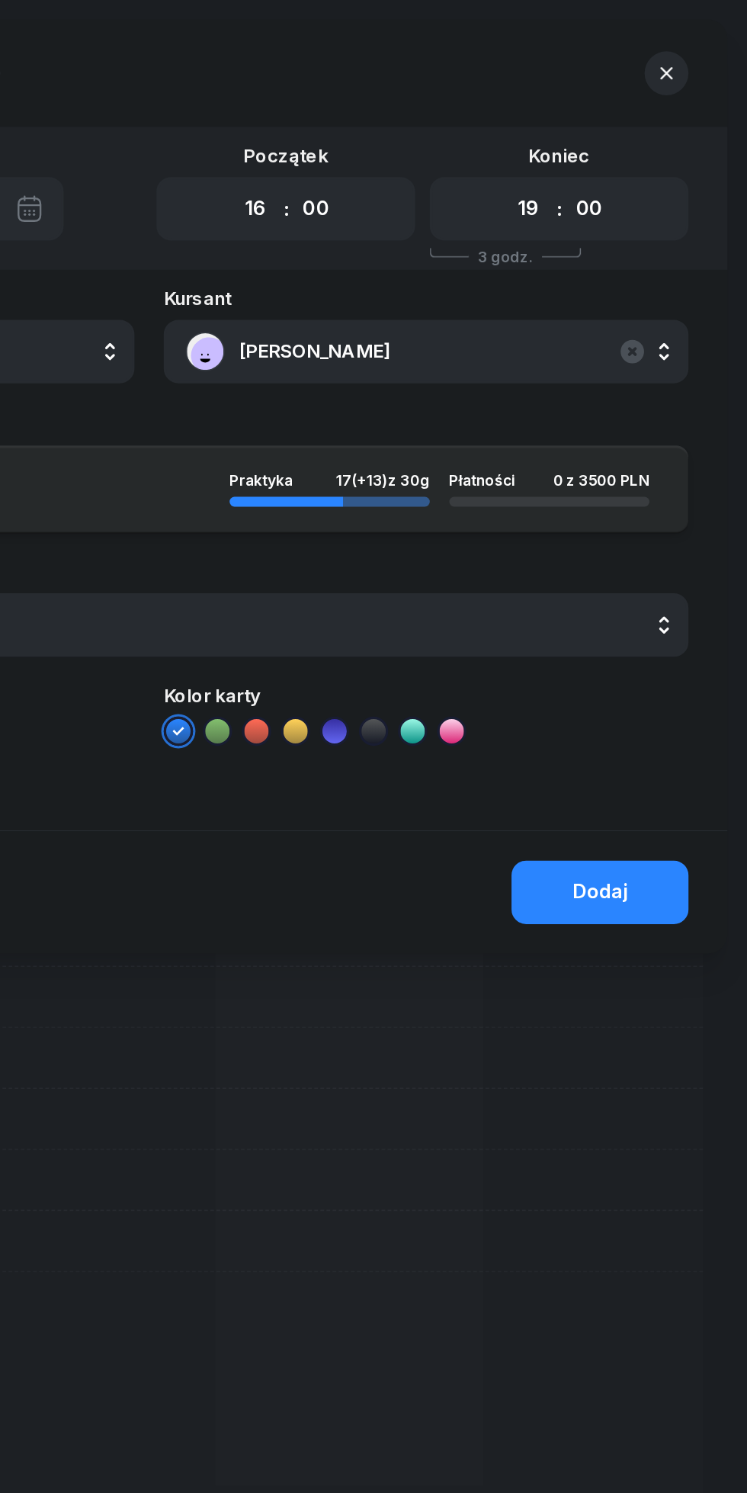
click at [648, 550] on div "Dodaj" at bounding box center [655, 557] width 34 height 20
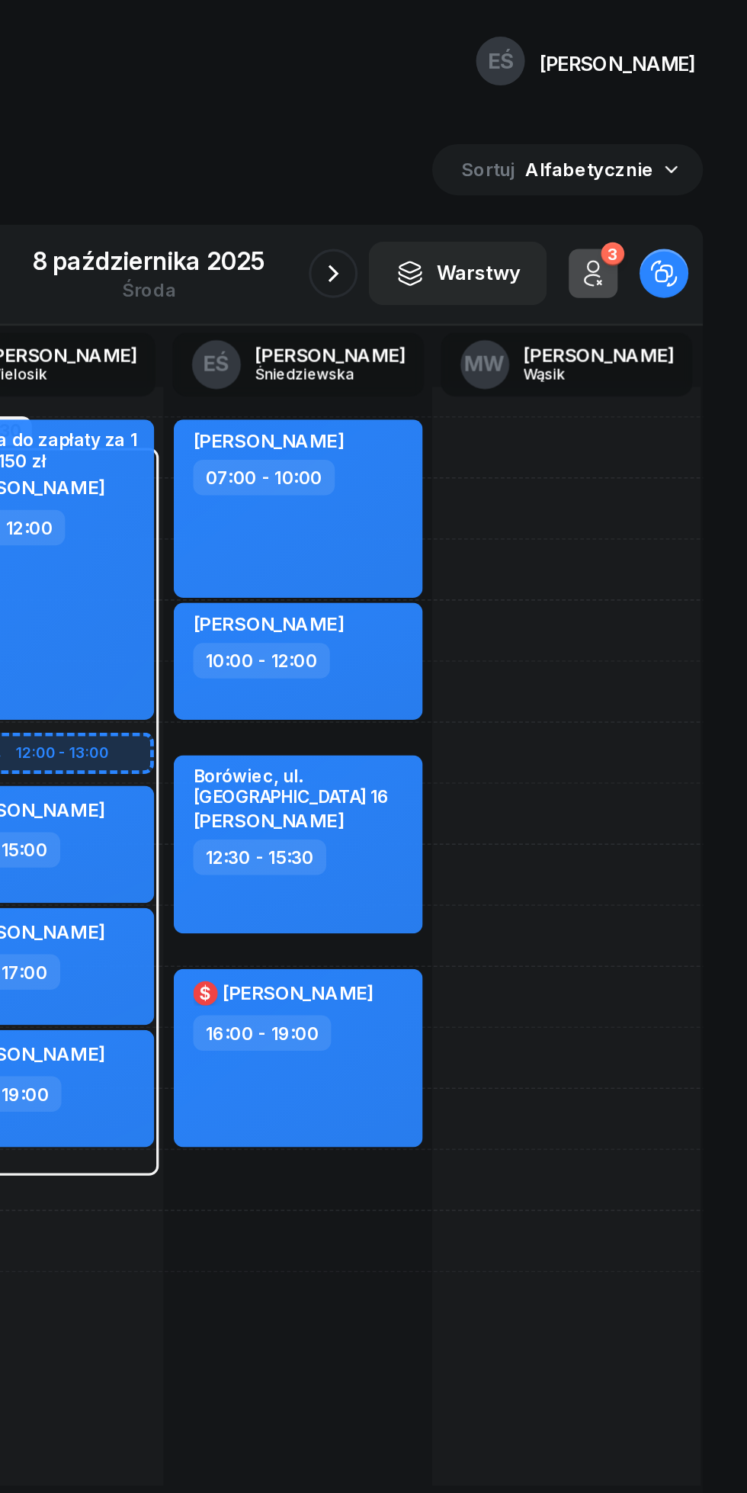
scroll to position [0, 18]
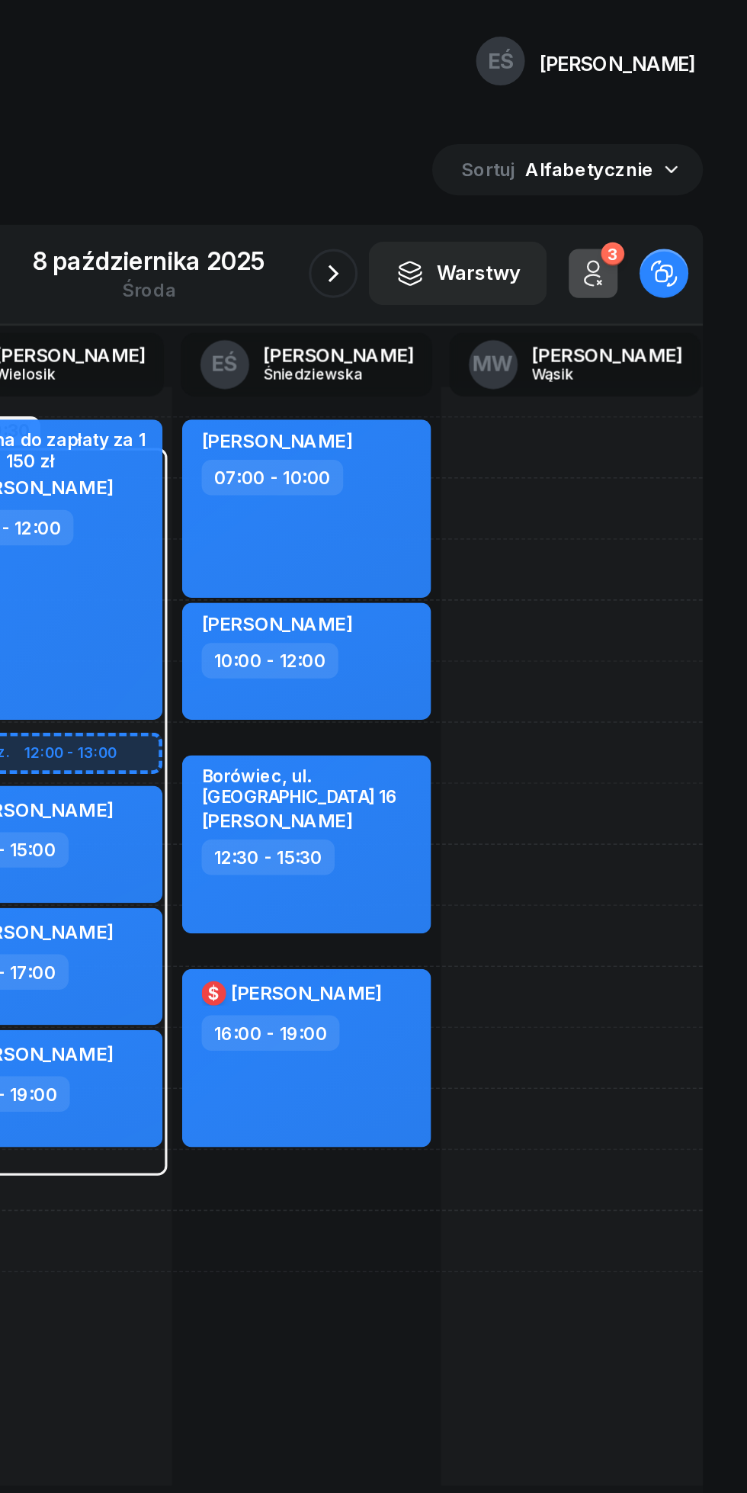
click at [475, 172] on button "button" at bounding box center [488, 171] width 30 height 30
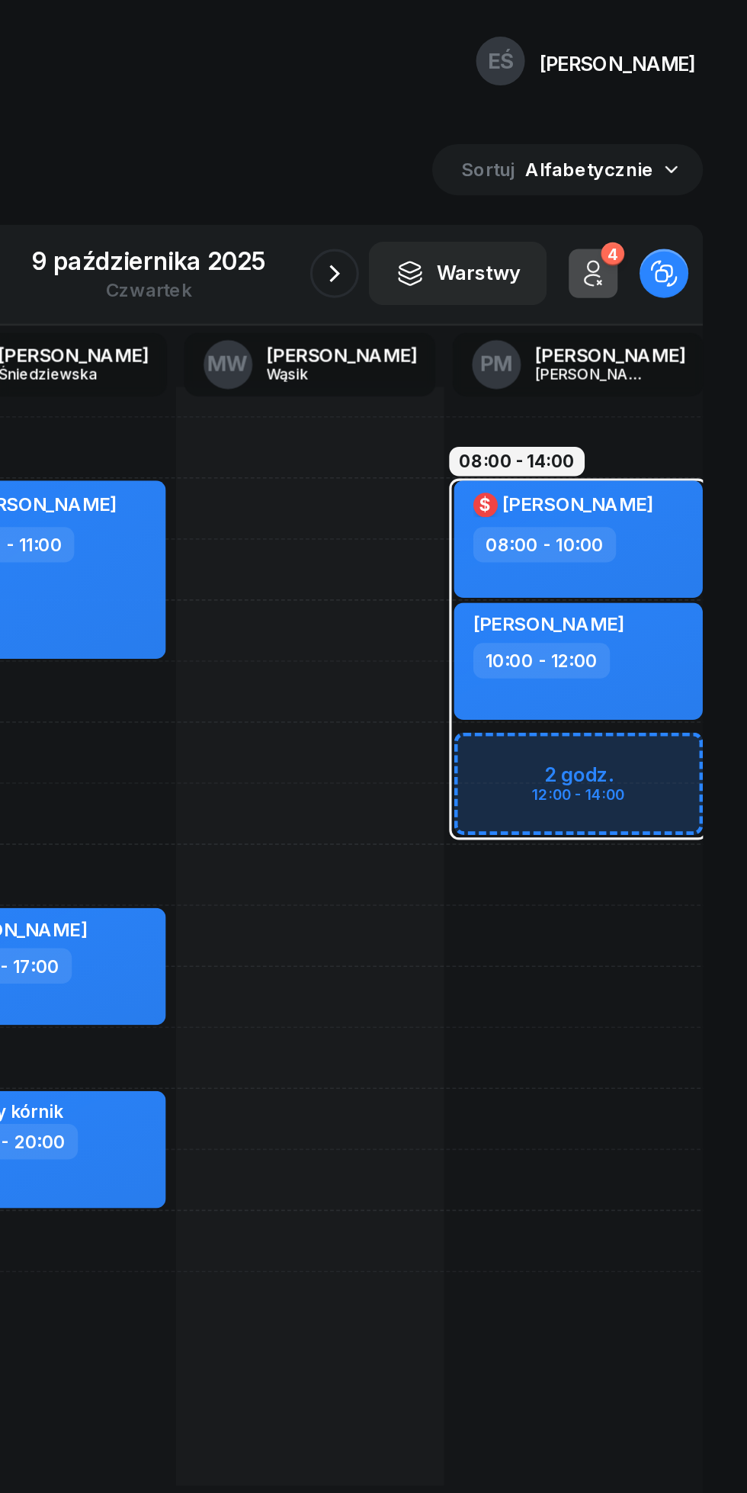
scroll to position [0, 189]
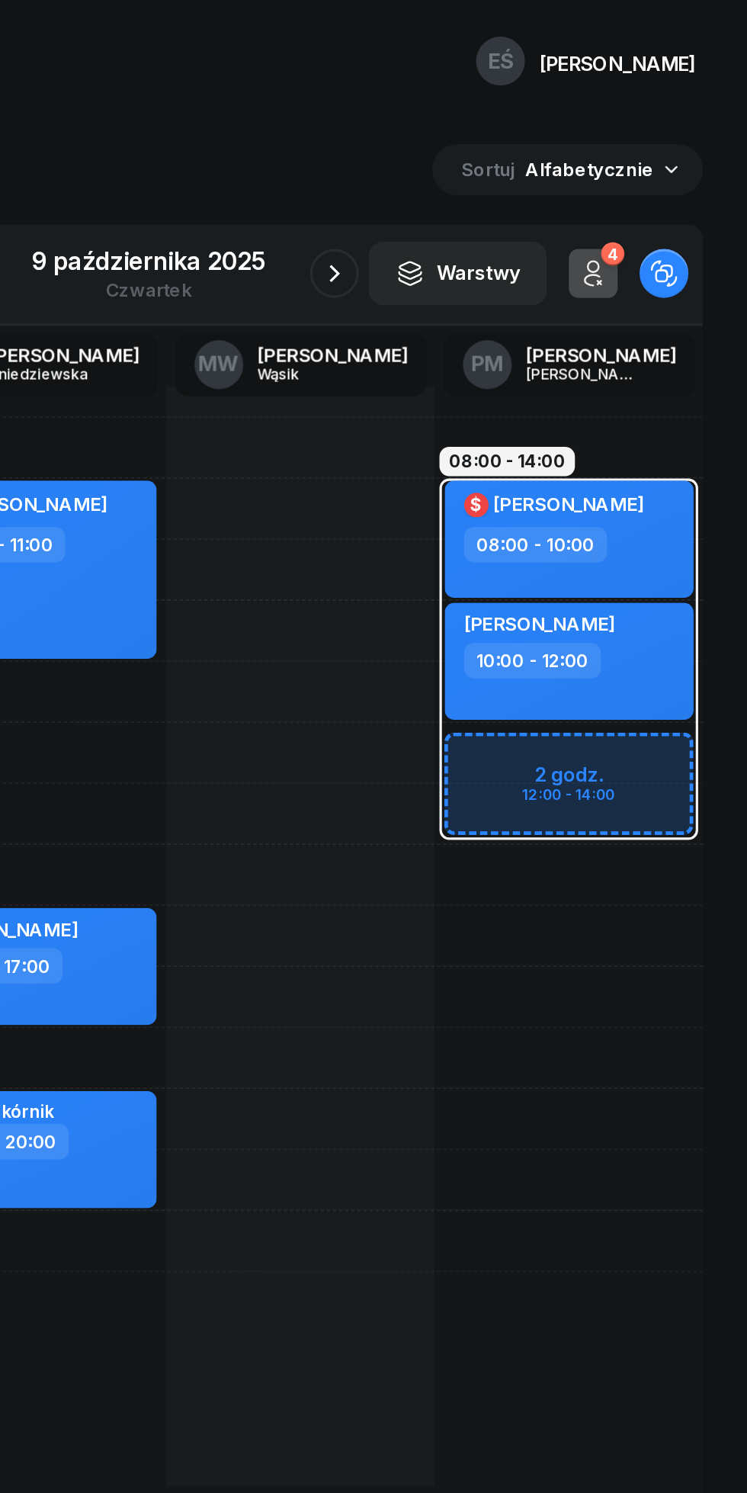
click at [489, 171] on icon "button" at bounding box center [489, 171] width 18 height 18
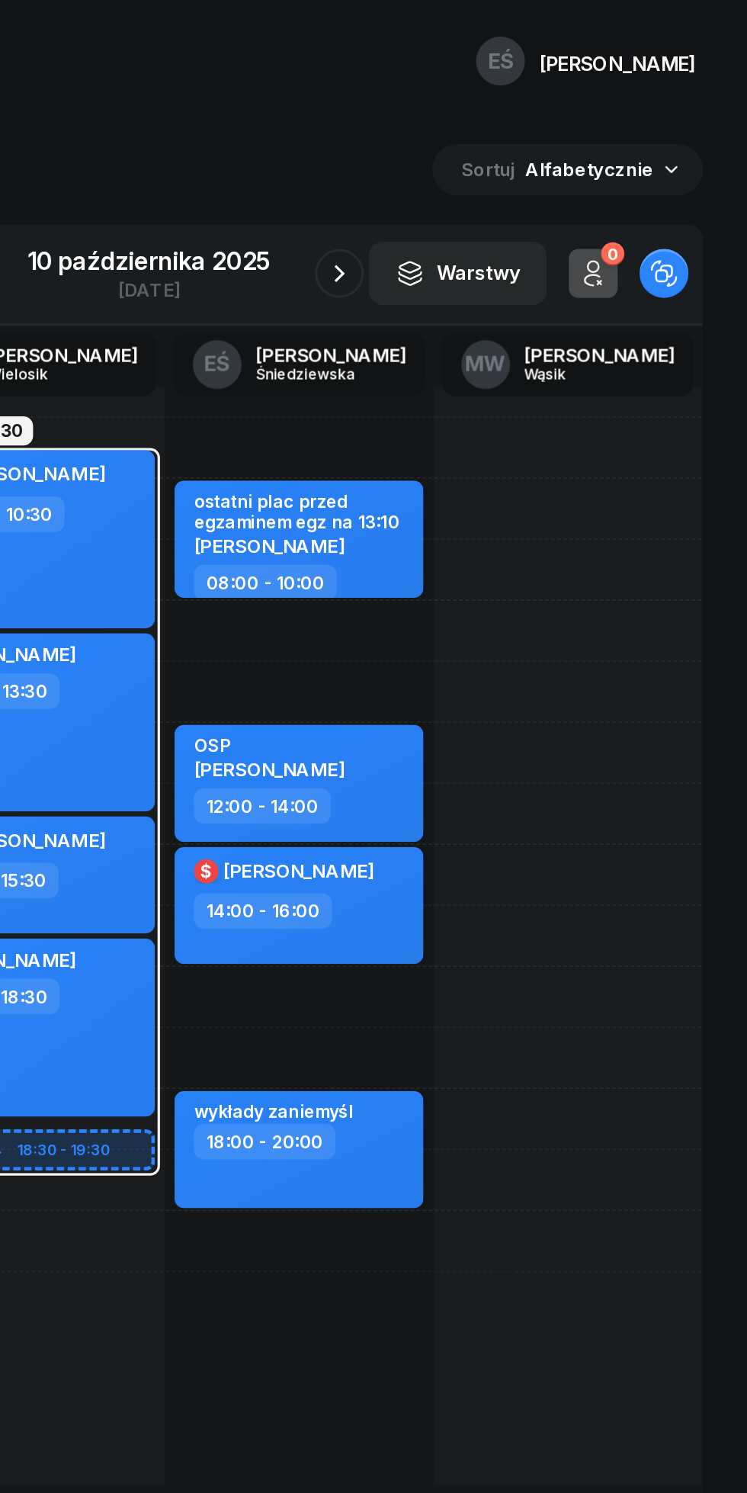
scroll to position [0, 15]
